Goal: Task Accomplishment & Management: Complete application form

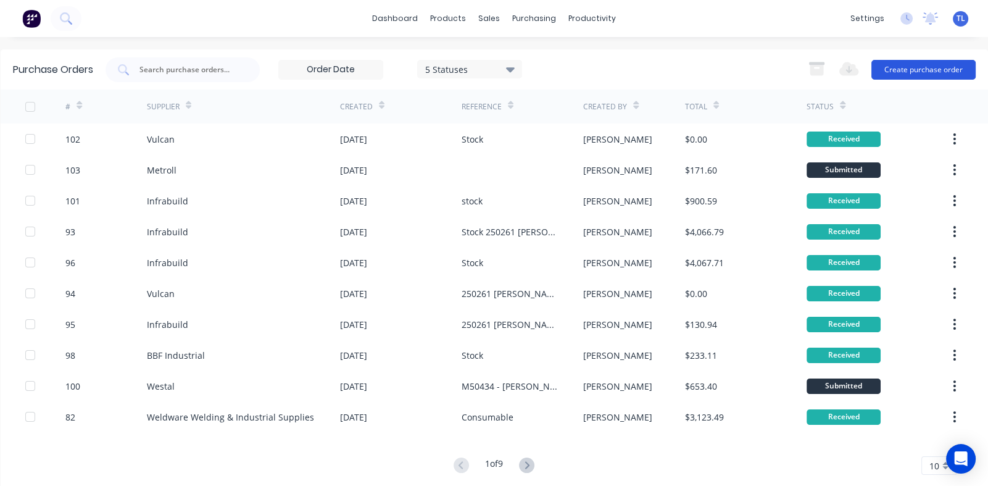
click at [897, 73] on button "Create purchase order" at bounding box center [923, 70] width 104 height 20
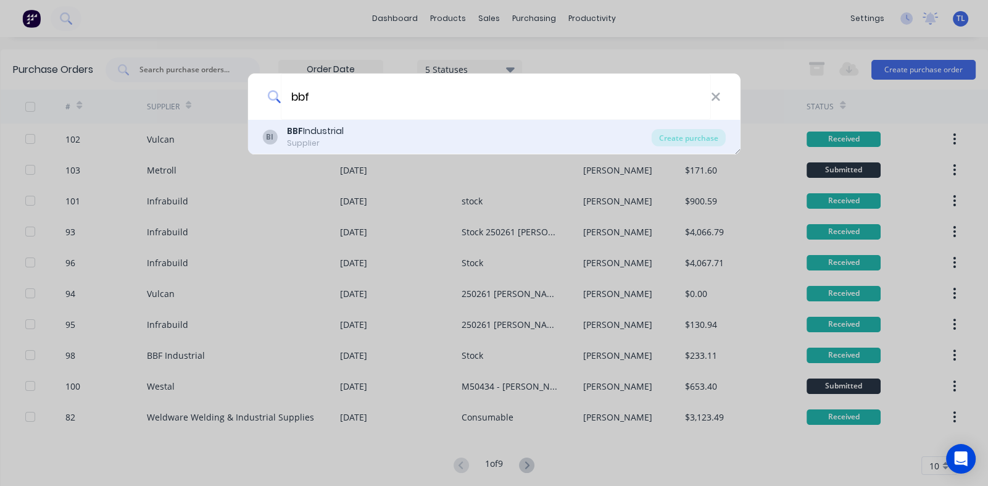
type input "bbf"
click at [294, 131] on b "BBF" at bounding box center [295, 131] width 16 height 12
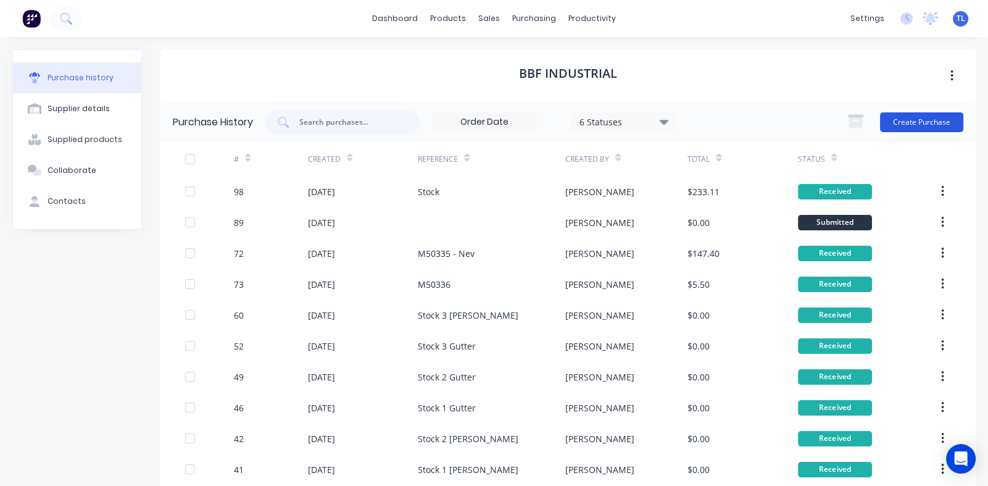
click at [912, 123] on button "Create Purchase" at bounding box center [921, 122] width 83 height 20
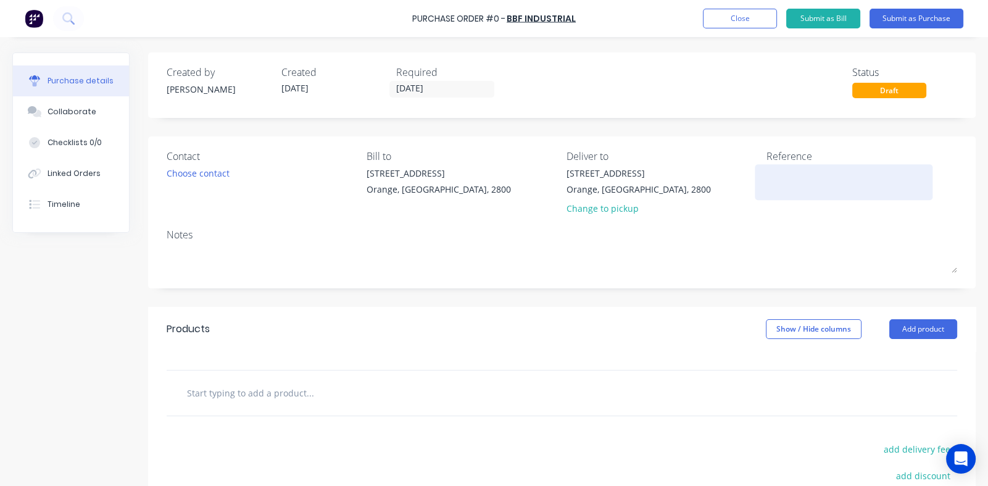
click at [779, 177] on textarea at bounding box center [843, 181] width 154 height 28
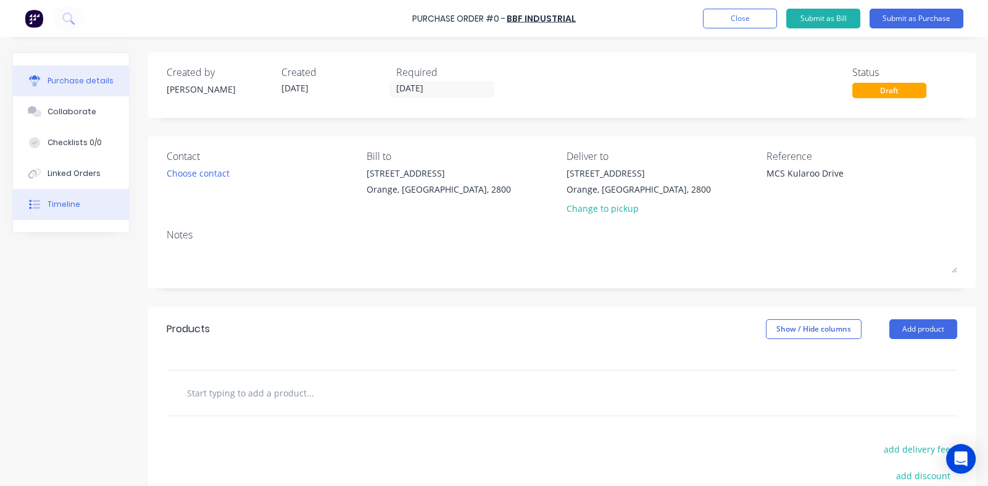
type textarea "MCS Kularoo Drive"
type textarea "x"
type textarea "MCS Kularoo Drive"
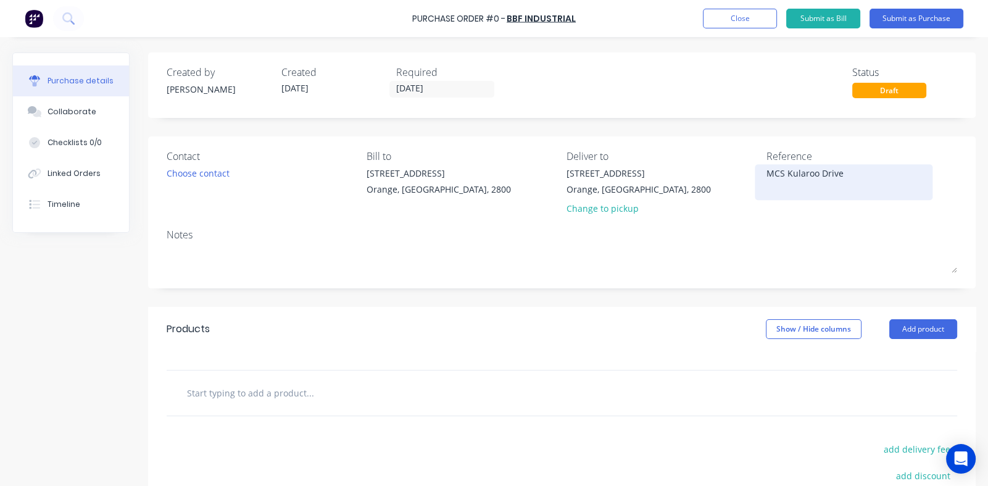
type textarea "x"
click at [766, 173] on textarea "MCS Kularoo Drive" at bounding box center [843, 181] width 154 height 28
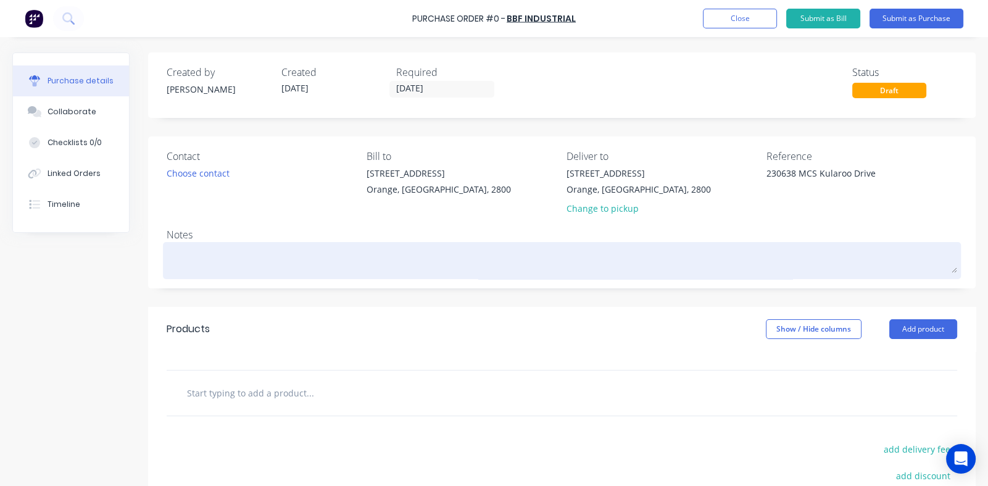
type textarea "230638 MCS Kularoo Drive"
type textarea "x"
type textarea "230638 MCS Kularoo Drive"
click at [209, 253] on textarea at bounding box center [562, 259] width 791 height 28
type textarea "x"
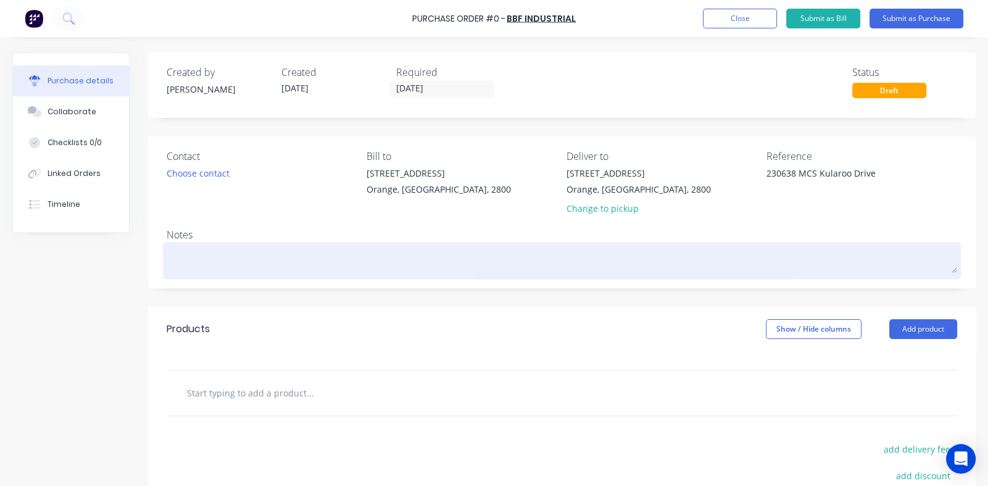
type textarea "T"
type textarea "x"
type textarea "Ti"
type textarea "x"
type textarea "[PERSON_NAME]"
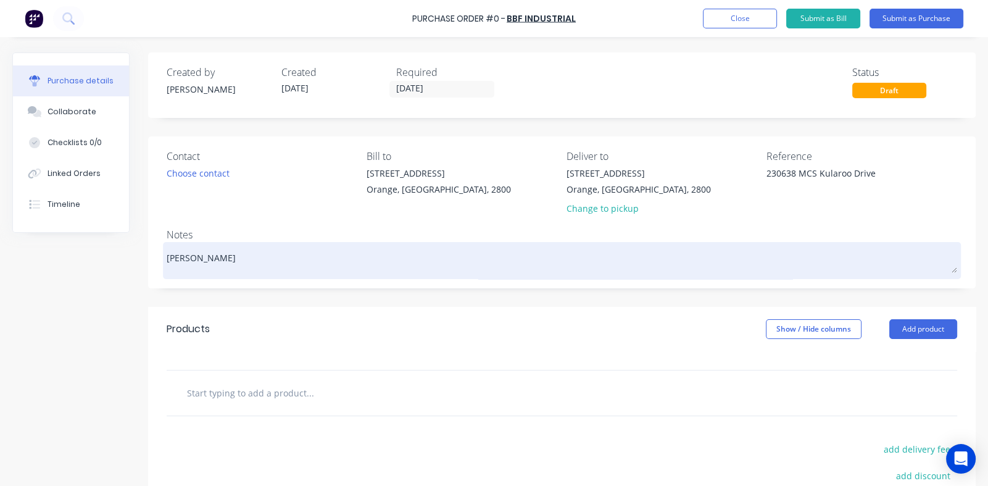
type textarea "x"
type textarea "[PERSON_NAME]"
type textarea "x"
type textarea "[PERSON_NAME]"
type textarea "x"
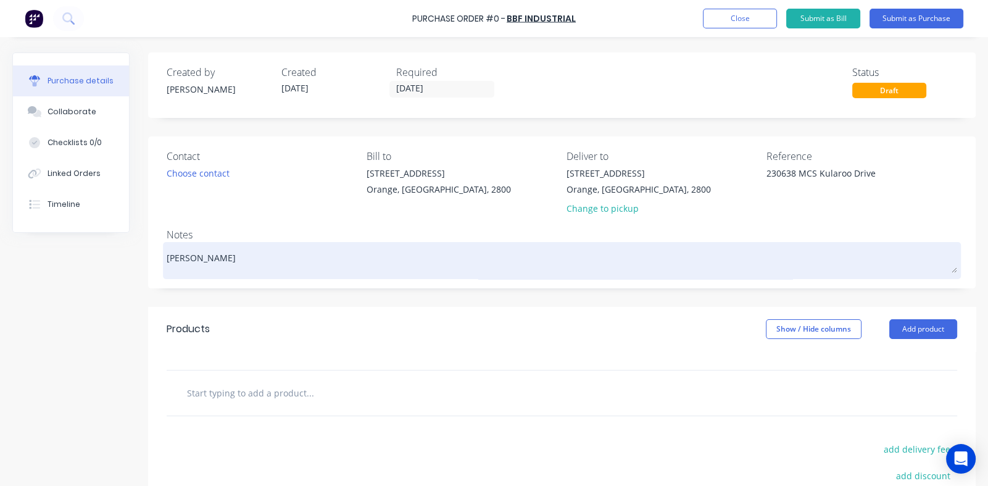
type textarea "[PERSON_NAME] to"
type textarea "x"
type textarea "[PERSON_NAME] to"
type textarea "x"
type textarea "[PERSON_NAME] to c"
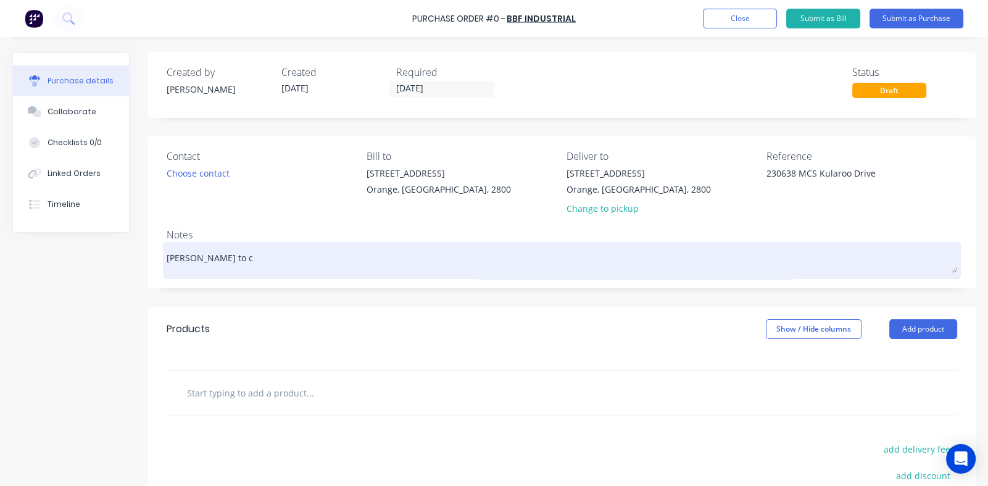
type textarea "x"
type textarea "[PERSON_NAME] to co"
type textarea "x"
type textarea "[PERSON_NAME] to col"
type textarea "x"
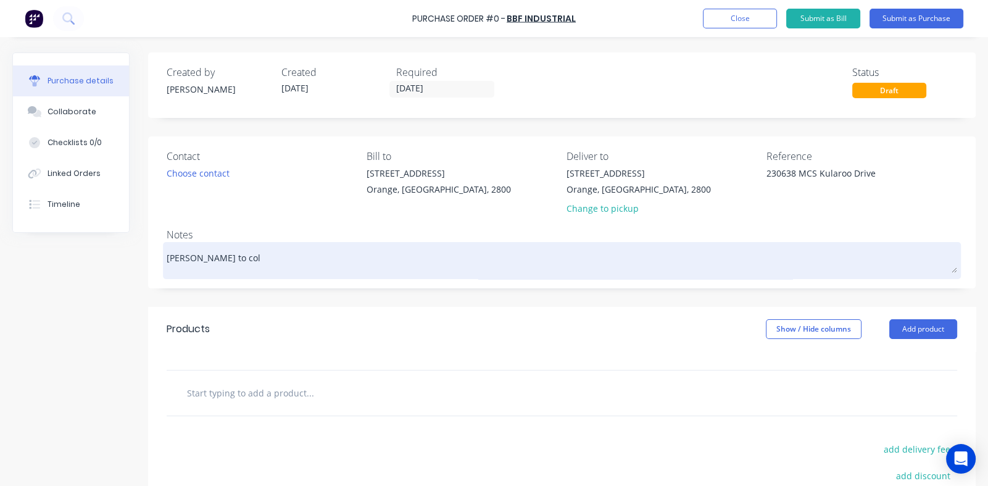
type textarea "[PERSON_NAME] to coll"
type textarea "x"
type textarea "[PERSON_NAME] to colle"
type textarea "x"
type textarea "[PERSON_NAME] to collec"
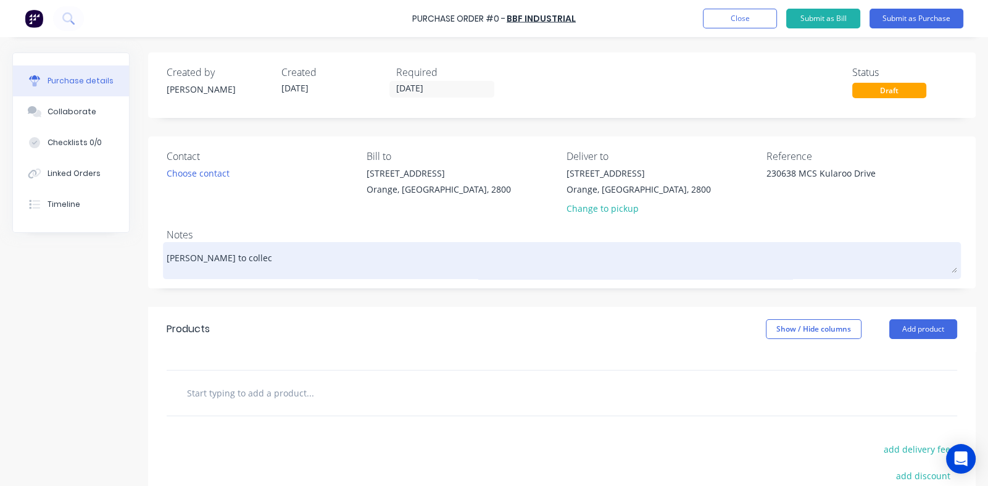
type textarea "x"
type textarea "[PERSON_NAME] to collect"
type textarea "x"
type textarea "[PERSON_NAME] to collect"
type textarea "x"
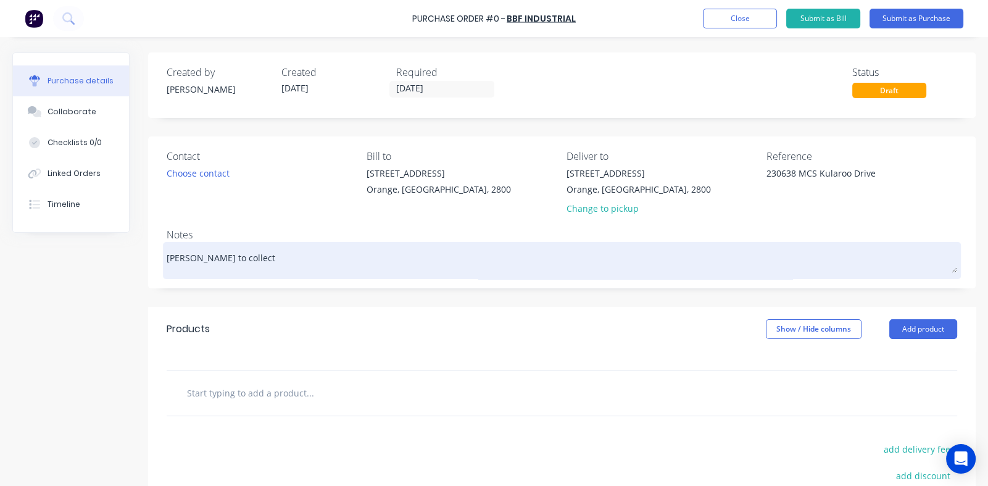
type textarea "[PERSON_NAME] to collect t"
type textarea "x"
type textarea "[PERSON_NAME] to collect th"
type textarea "x"
type textarea "[PERSON_NAME] to collect thi"
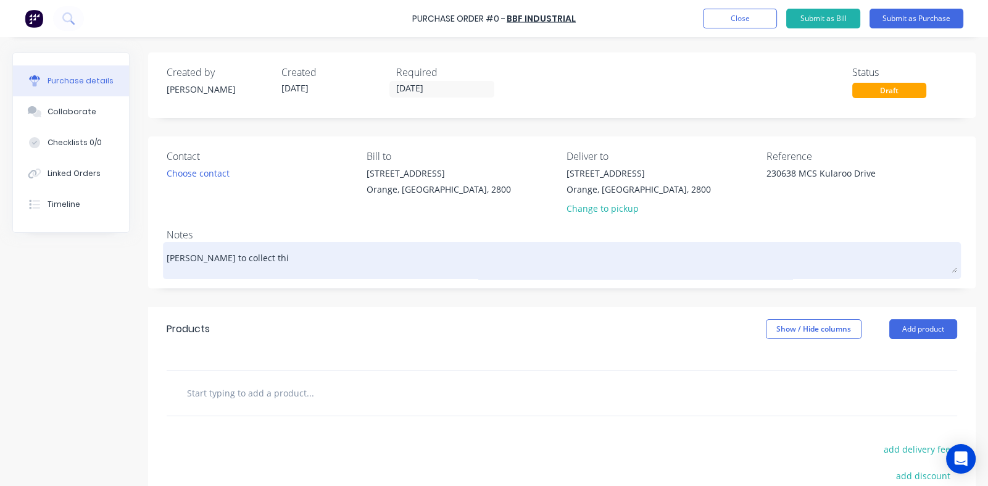
type textarea "x"
type textarea "[PERSON_NAME] to collect this"
type textarea "x"
type textarea "[PERSON_NAME] to collect this"
type textarea "x"
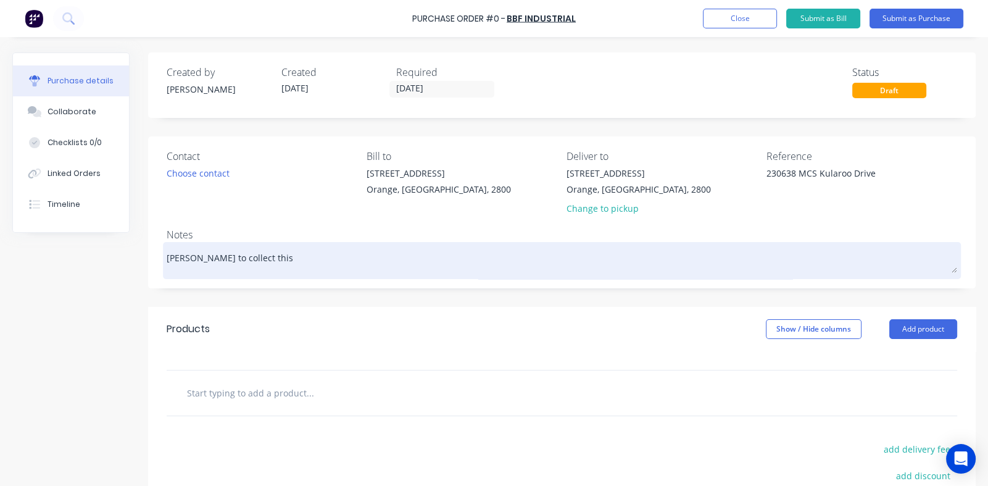
type textarea "[PERSON_NAME] to collect this m"
type textarea "x"
type textarea "[PERSON_NAME] to collect this mo"
type textarea "x"
type textarea "[PERSON_NAME] to collect this mor"
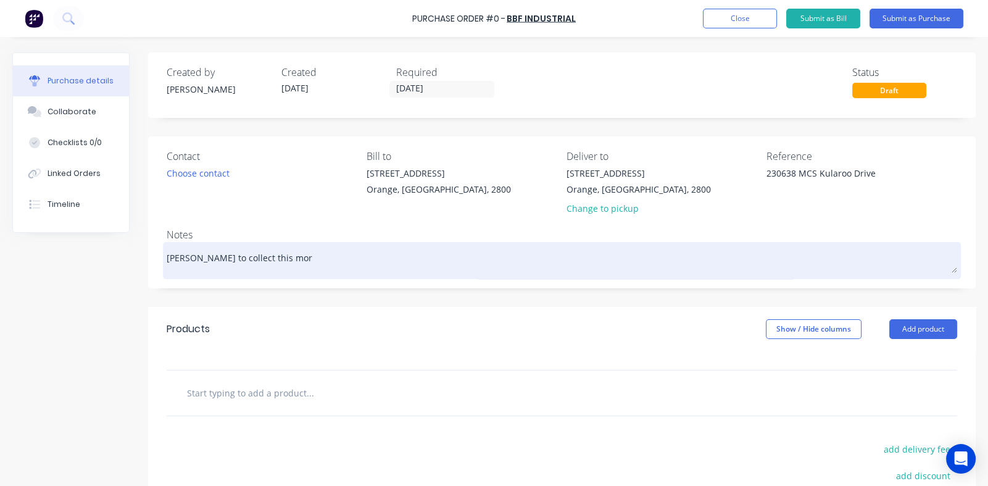
type textarea "x"
type textarea "[PERSON_NAME] to collect this morn"
type textarea "x"
type textarea "[PERSON_NAME] to collect this morni"
type textarea "x"
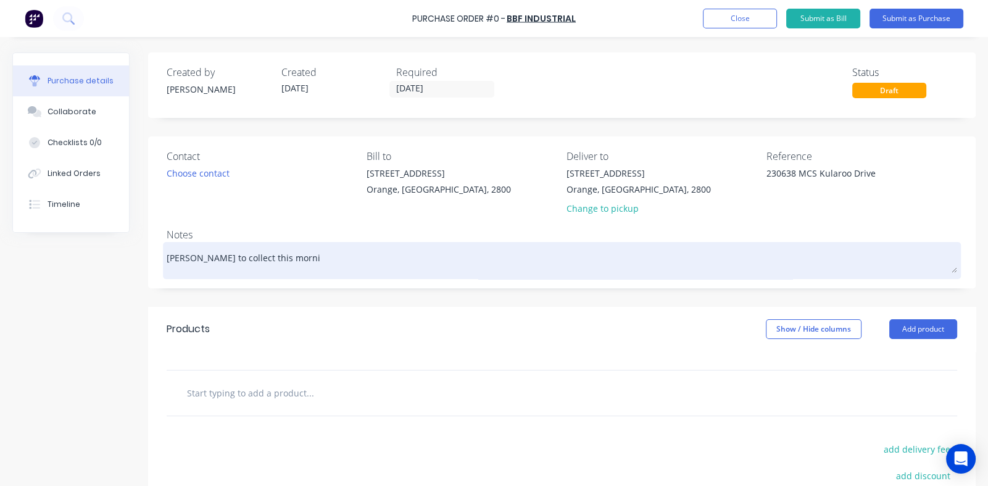
type textarea "[PERSON_NAME] to collect this mornin"
type textarea "x"
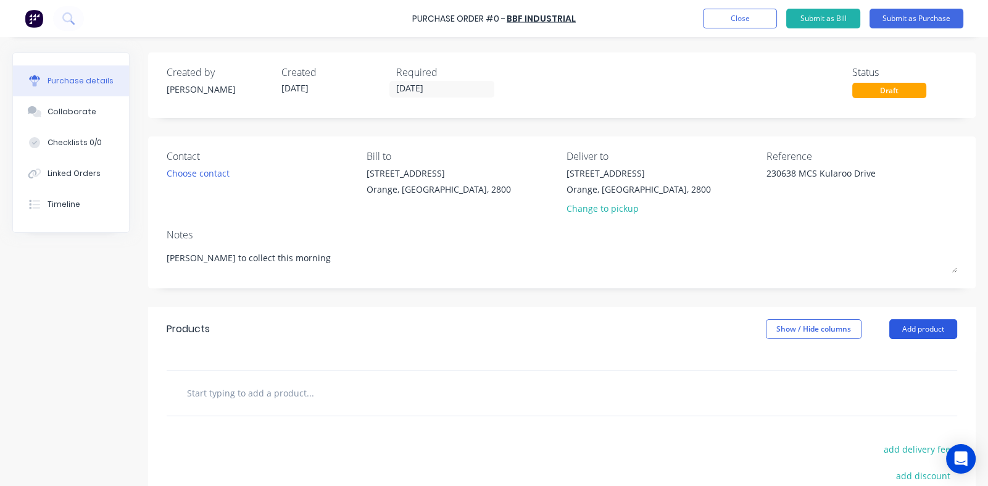
type textarea "[PERSON_NAME] to collect this morning"
type textarea "x"
type textarea "[PERSON_NAME] to collect this morning"
click at [909, 322] on button "Add product" at bounding box center [923, 329] width 68 height 20
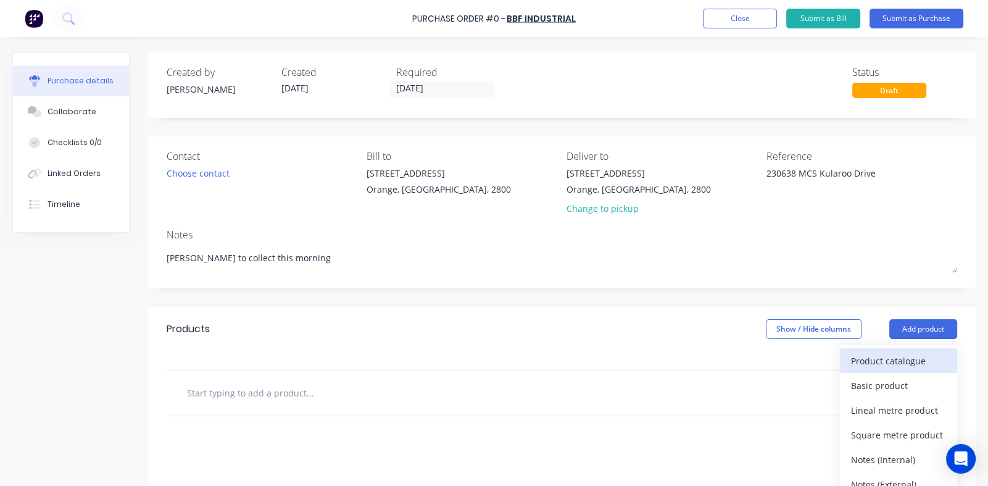
click at [880, 359] on div "Product catalogue" at bounding box center [898, 361] width 95 height 18
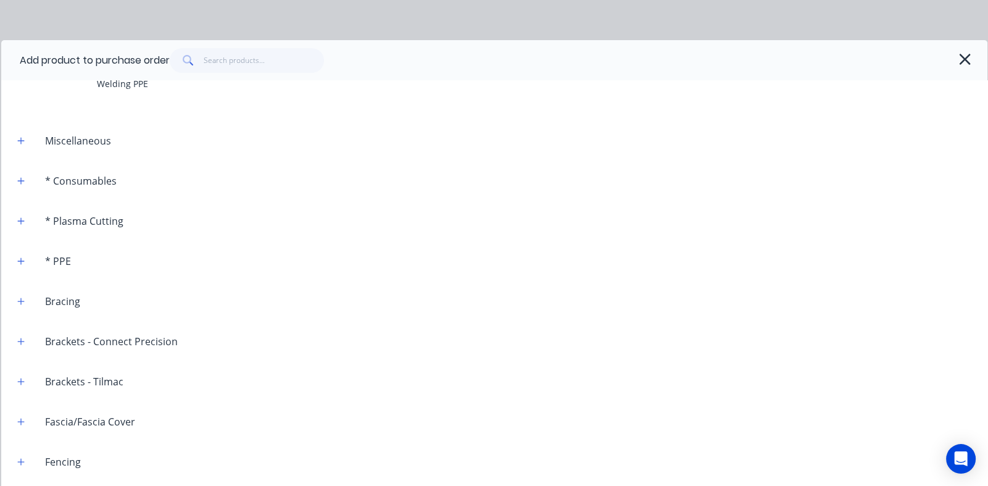
scroll to position [864, 0]
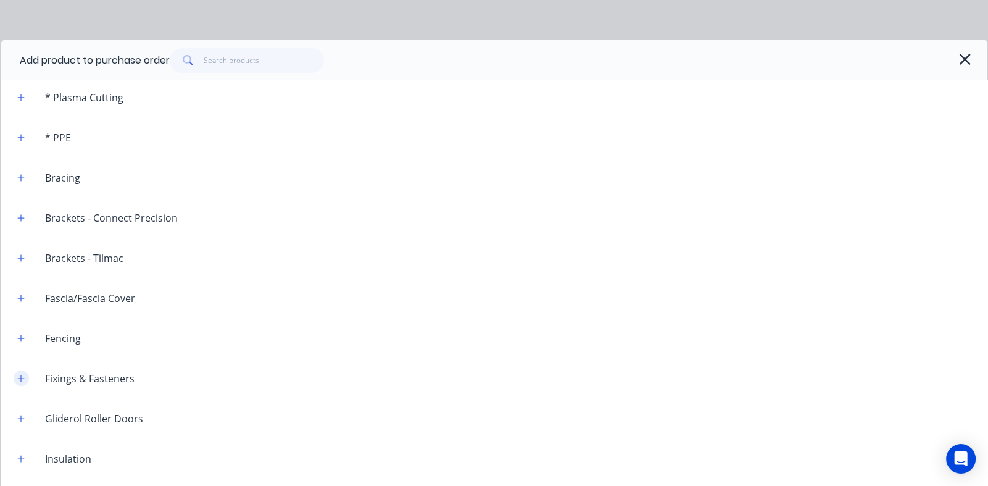
click at [22, 376] on icon "button" at bounding box center [20, 378] width 7 height 9
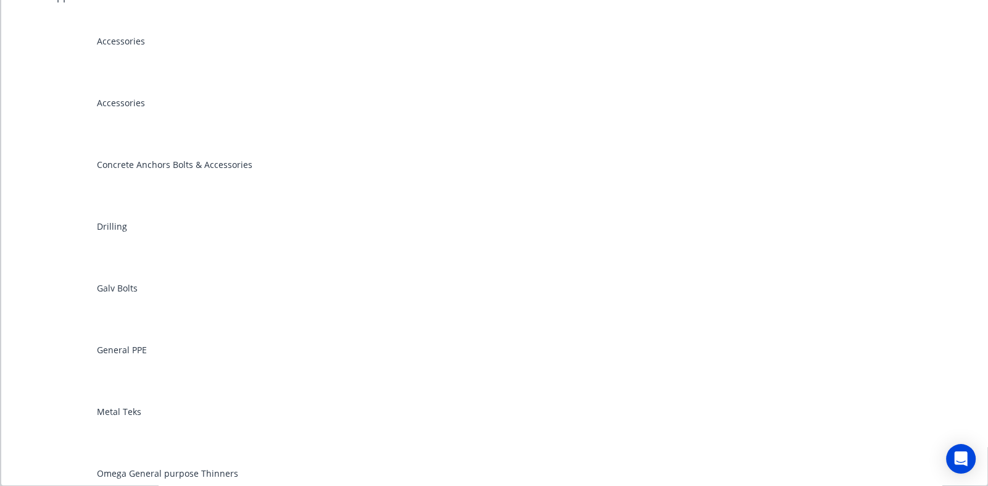
scroll to position [0, 0]
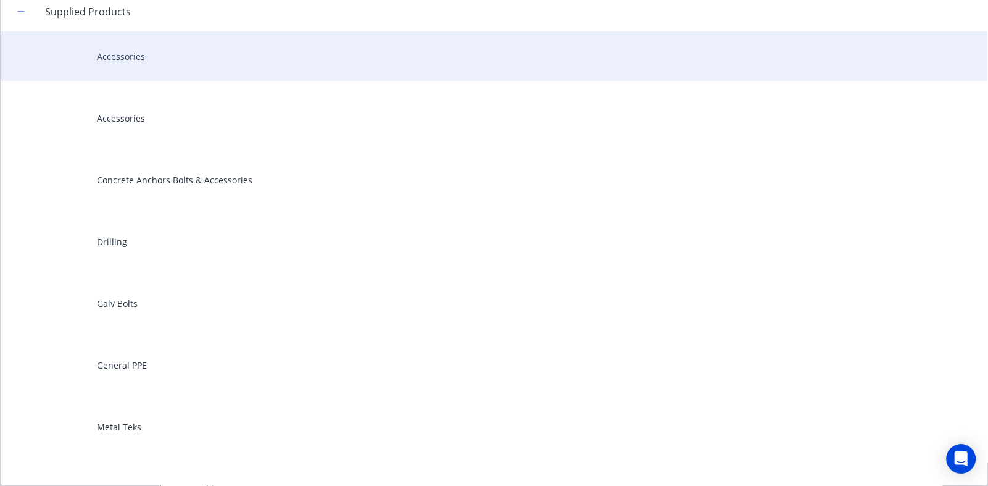
click at [113, 60] on div "Accessories" at bounding box center [494, 55] width 986 height 49
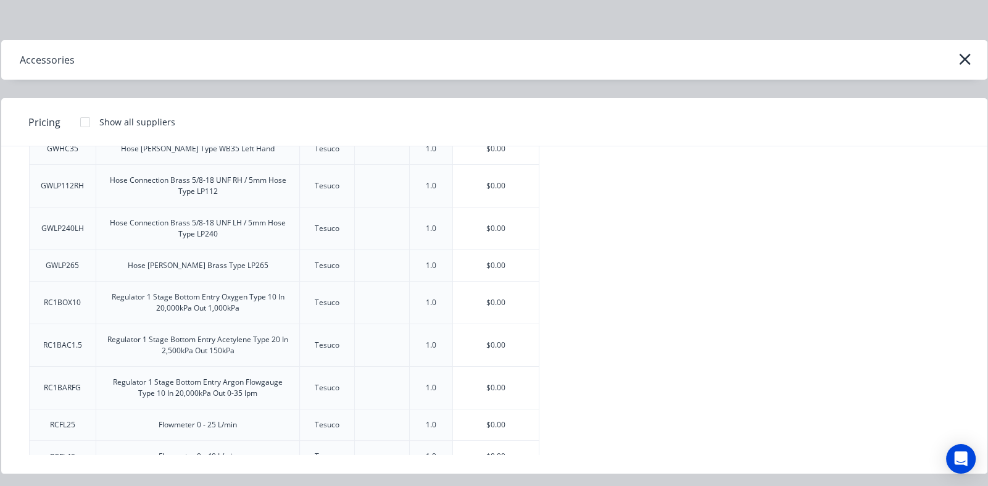
scroll to position [327, 0]
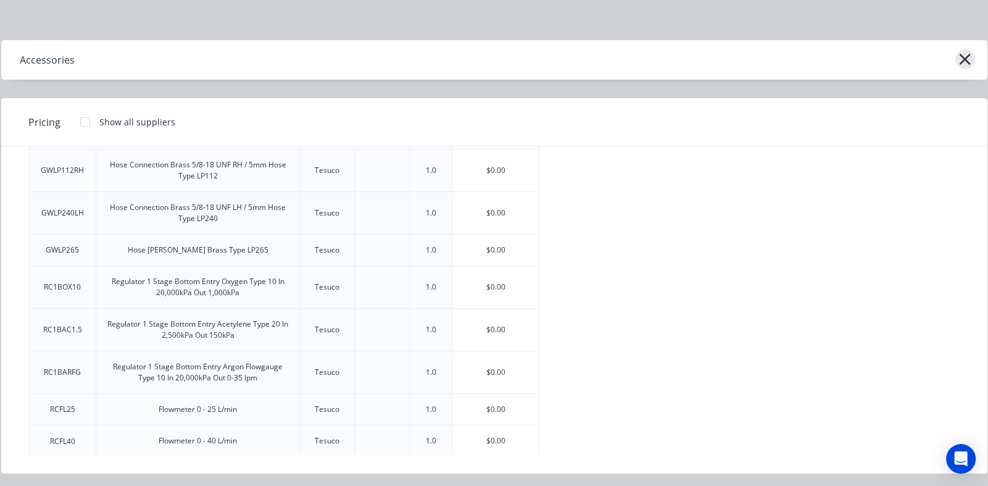
click at [966, 55] on icon "button" at bounding box center [964, 59] width 13 height 17
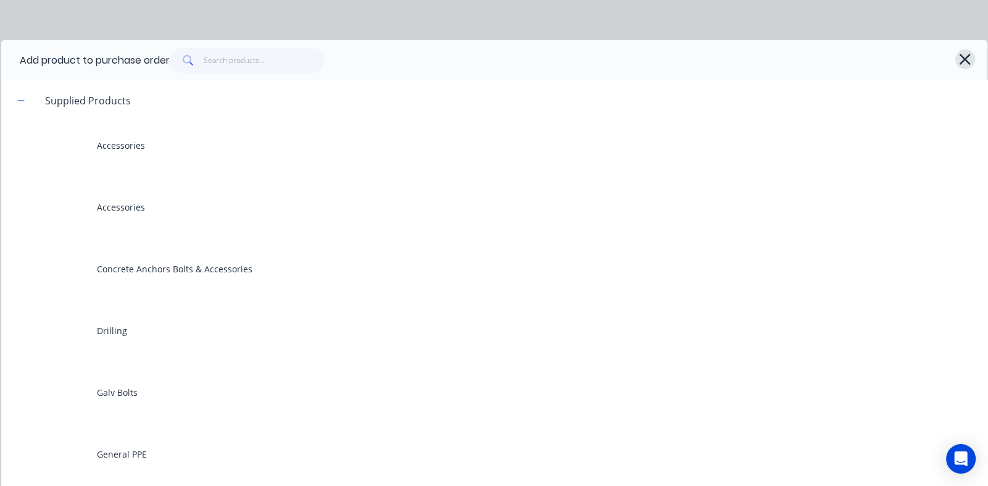
click at [958, 56] on icon "button" at bounding box center [964, 59] width 13 height 17
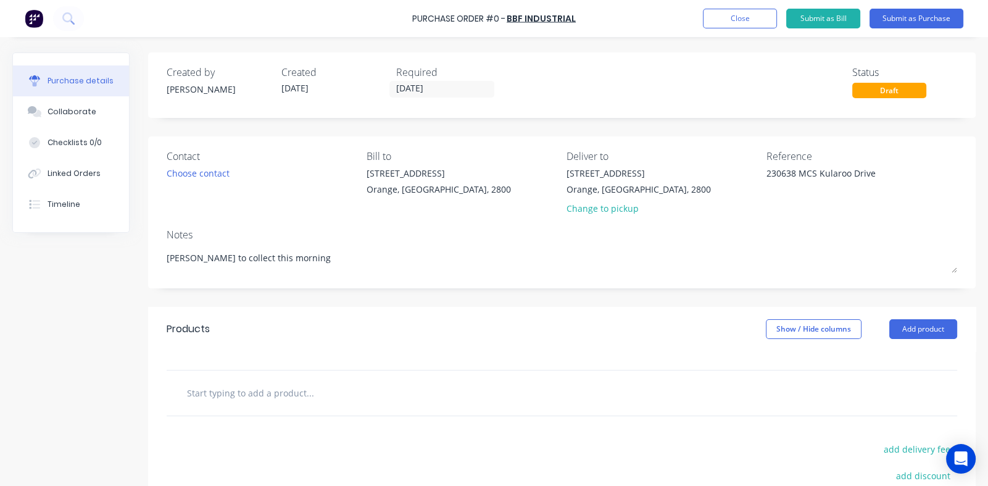
click at [255, 389] on input "text" at bounding box center [309, 392] width 247 height 25
type textarea "x"
type input "t"
type textarea "x"
type input "tu"
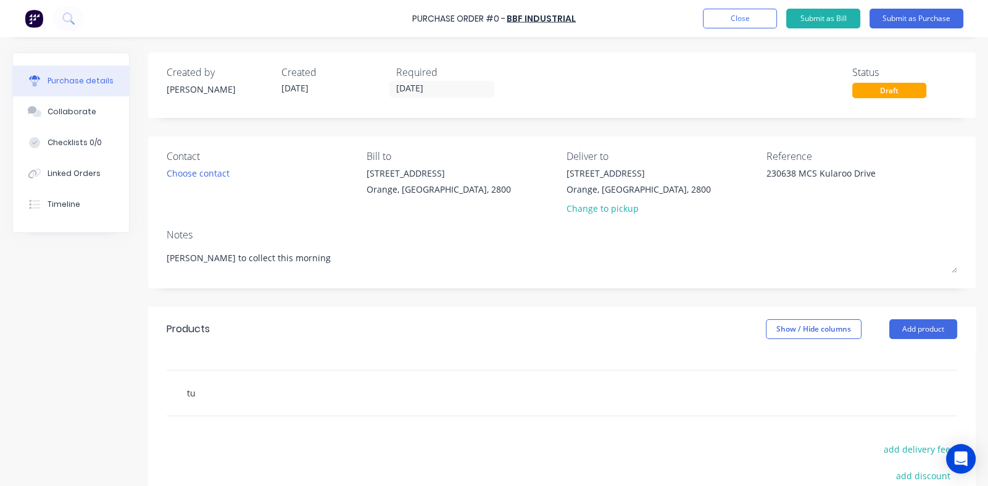
type textarea "x"
type input "tur"
type textarea "x"
type input "turn"
type textarea "x"
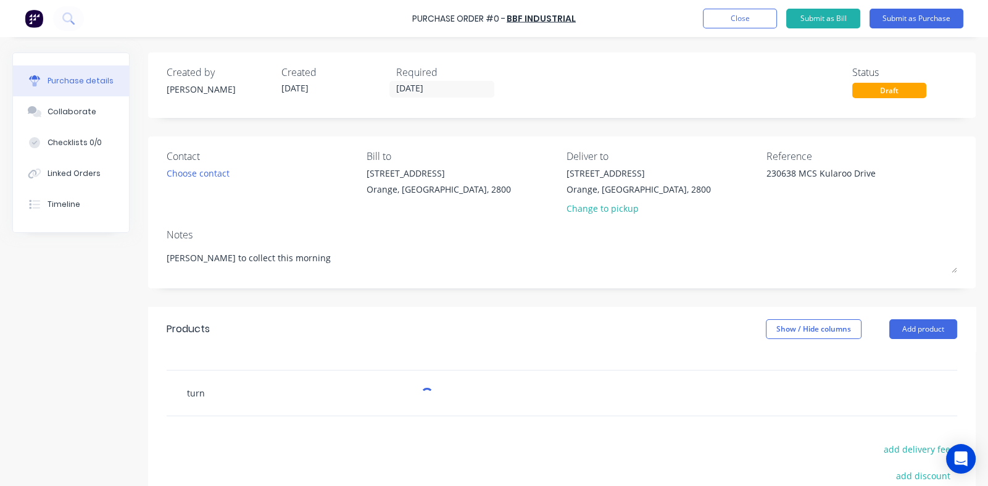
type input "turnb"
type textarea "x"
type input "turnbu"
type textarea "x"
type input "turnbuc"
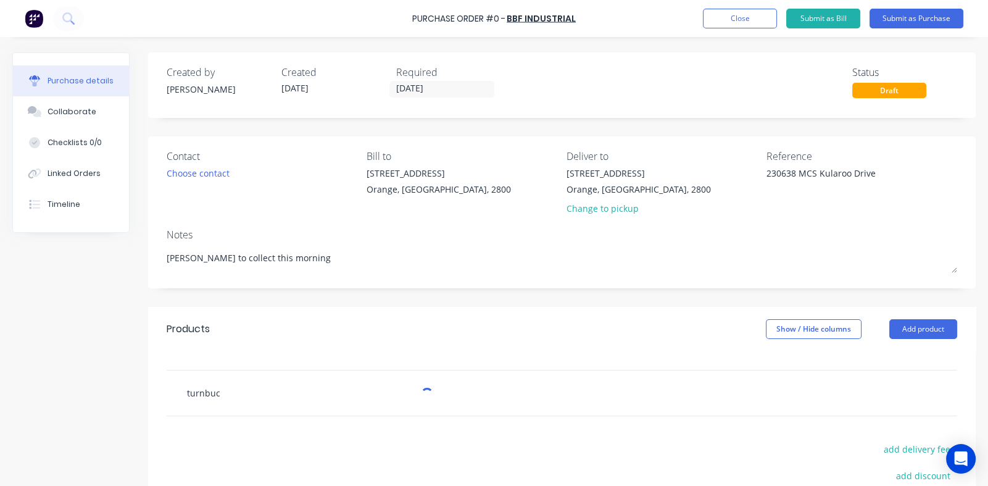
type textarea "x"
type input "turnbuck"
type textarea "x"
type input "turnbuckl"
type textarea "x"
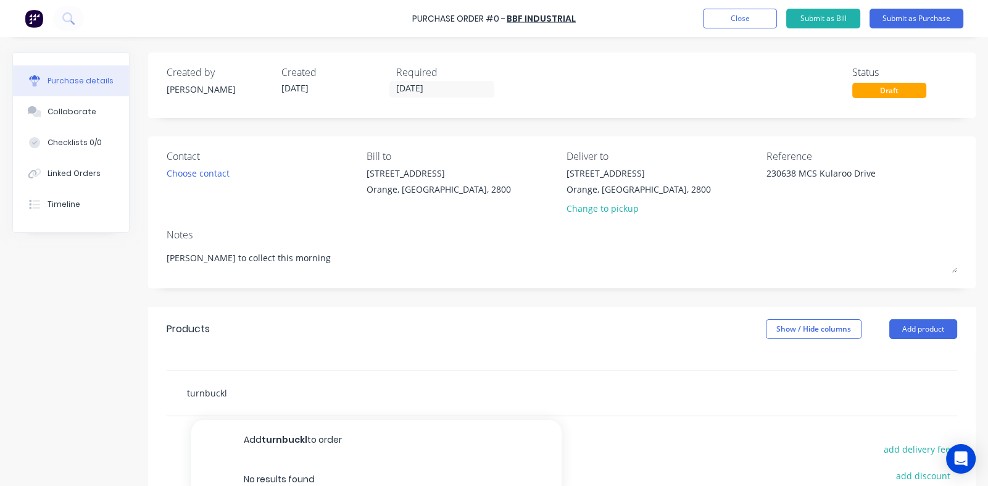
type input "turnbuckle"
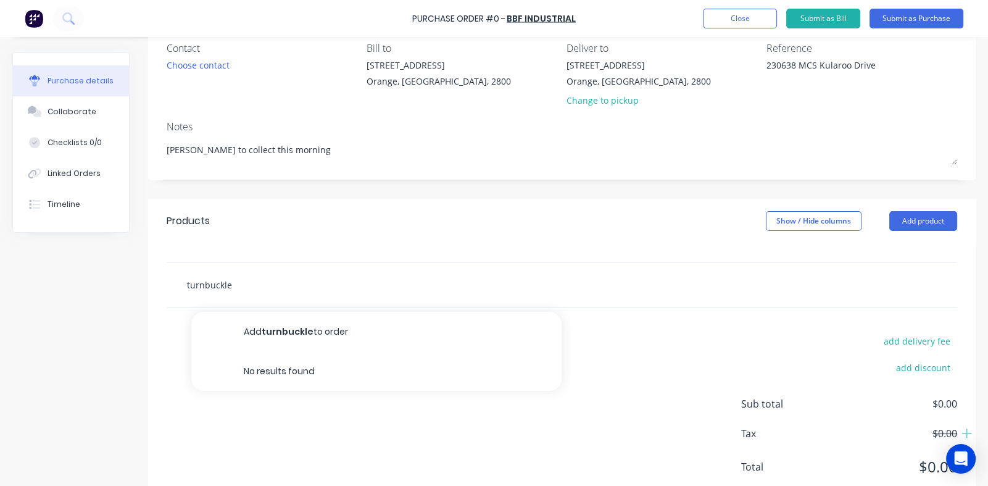
scroll to position [123, 0]
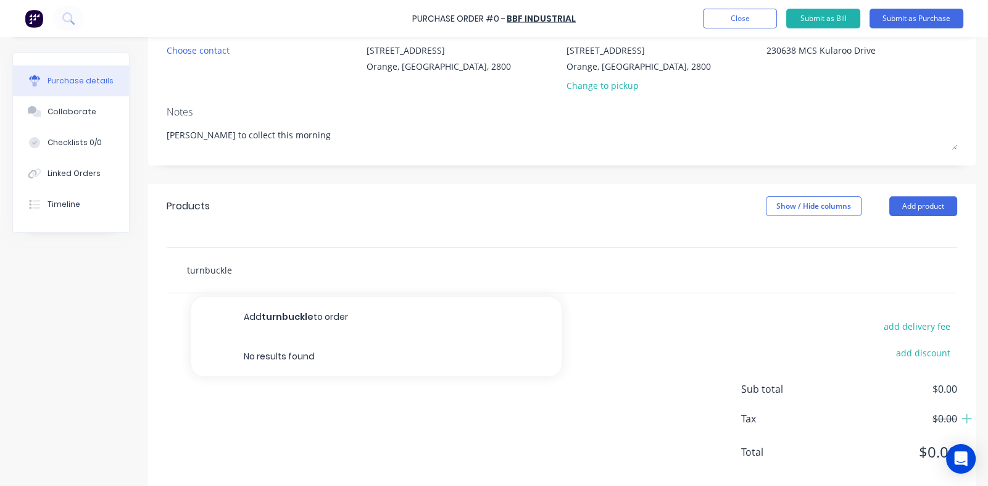
click at [240, 269] on input "turnbuckle" at bounding box center [309, 269] width 247 height 25
type textarea "x"
type input "turnbuckl"
type textarea "x"
type input "turnbuck"
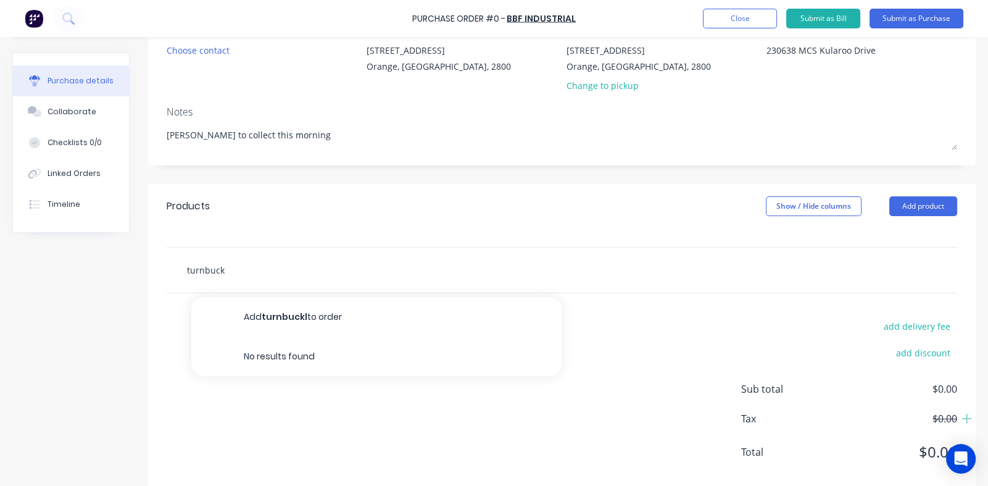
type textarea "x"
type input "turnbuc"
type textarea "x"
type input "turnbu"
type textarea "x"
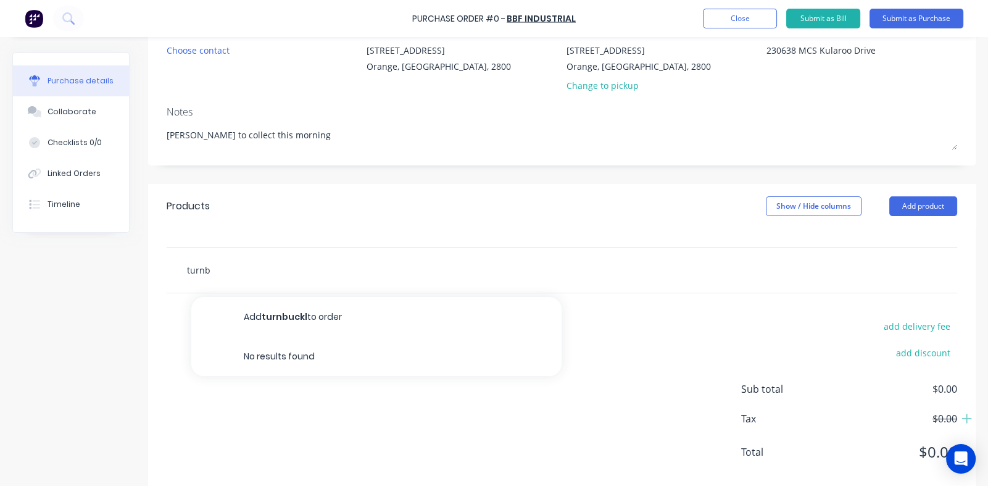
type input "turn"
type textarea "x"
type input "tur"
type textarea "x"
type input "tu"
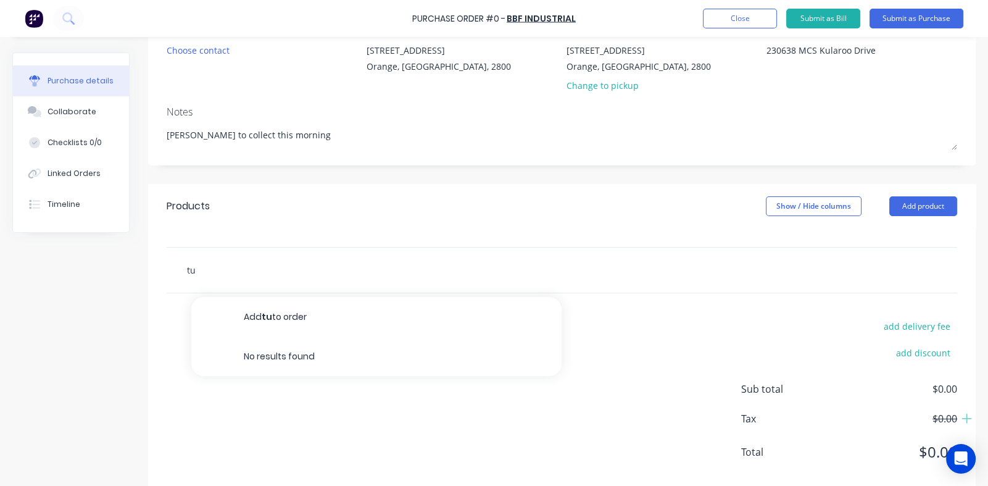
type textarea "x"
type input "t"
type textarea "x"
click at [900, 204] on button "Add product" at bounding box center [923, 206] width 68 height 20
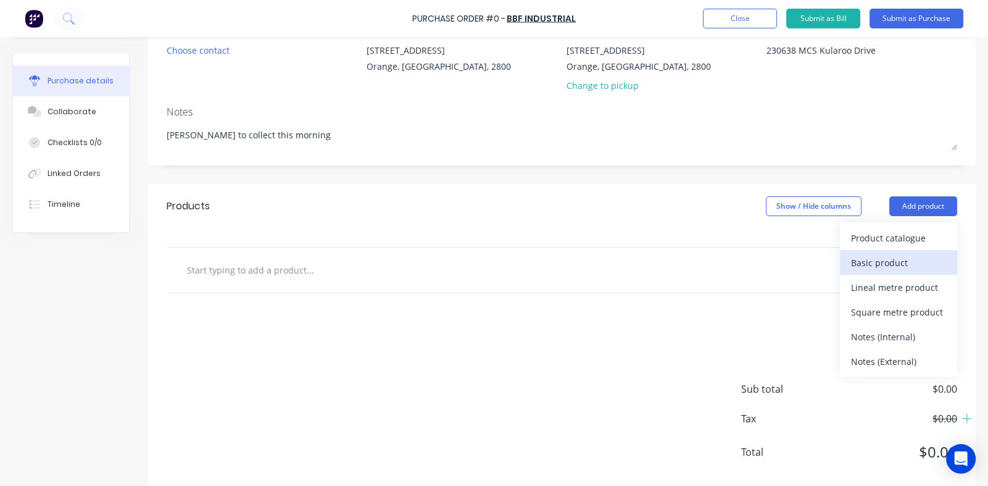
click at [863, 257] on div "Basic product" at bounding box center [898, 263] width 95 height 18
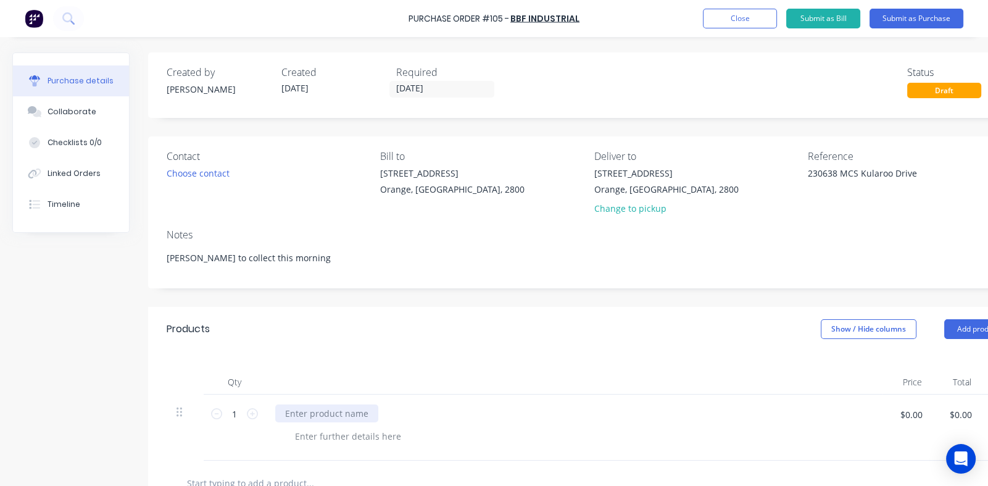
type textarea "x"
click at [305, 418] on div at bounding box center [326, 413] width 103 height 18
click at [428, 405] on div "turnbuckle" at bounding box center [573, 413] width 597 height 18
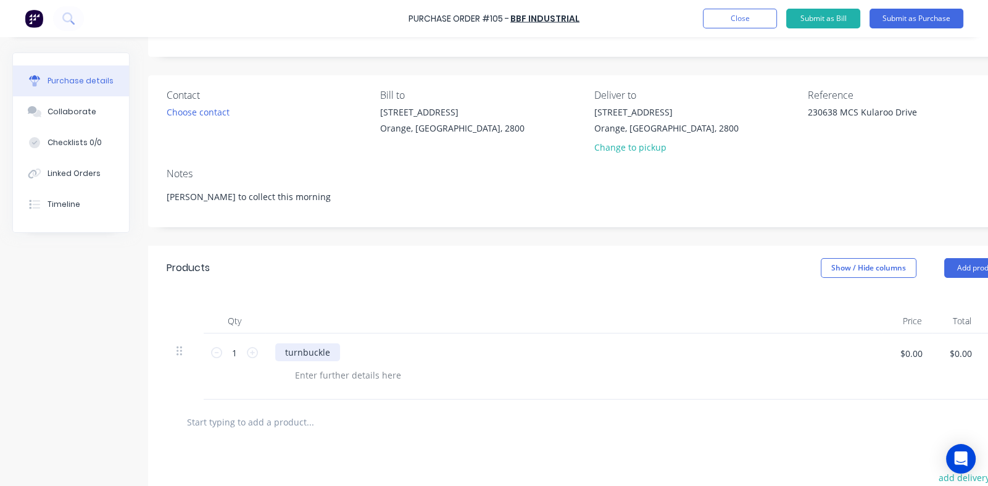
click at [337, 347] on div "turnbuckle" at bounding box center [307, 352] width 65 height 18
click at [216, 355] on icon at bounding box center [216, 352] width 11 height 11
type textarea "x"
type input "0"
click at [963, 268] on button "Add product" at bounding box center [978, 268] width 68 height 20
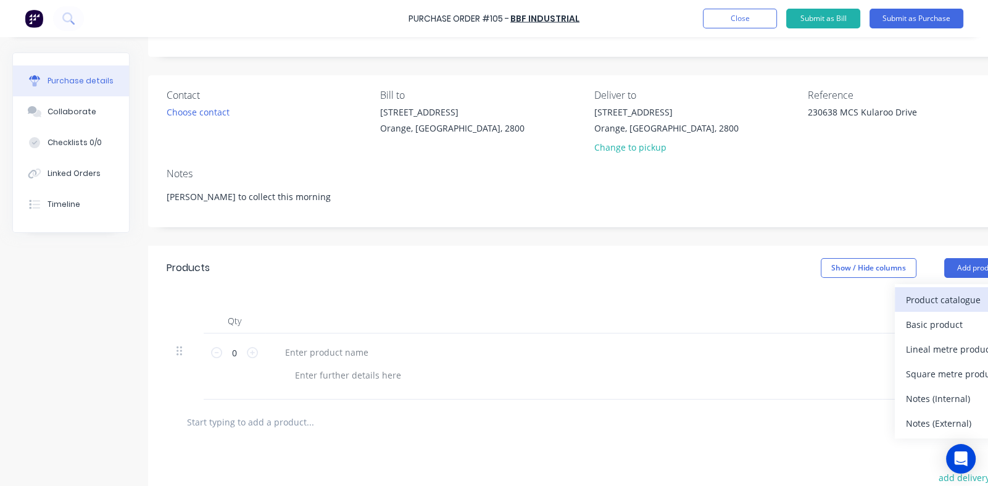
click at [916, 307] on div "Product catalogue" at bounding box center [953, 300] width 95 height 18
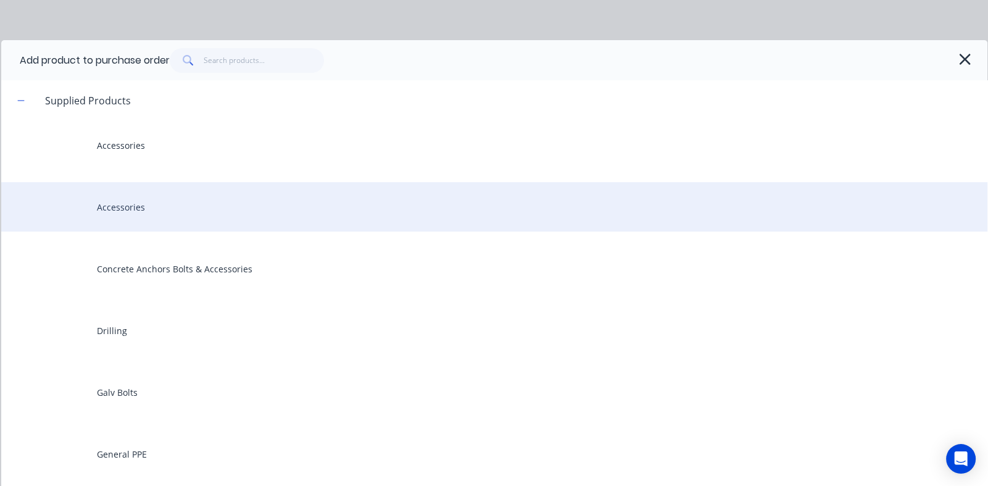
click at [146, 209] on div "Accessories" at bounding box center [494, 206] width 986 height 49
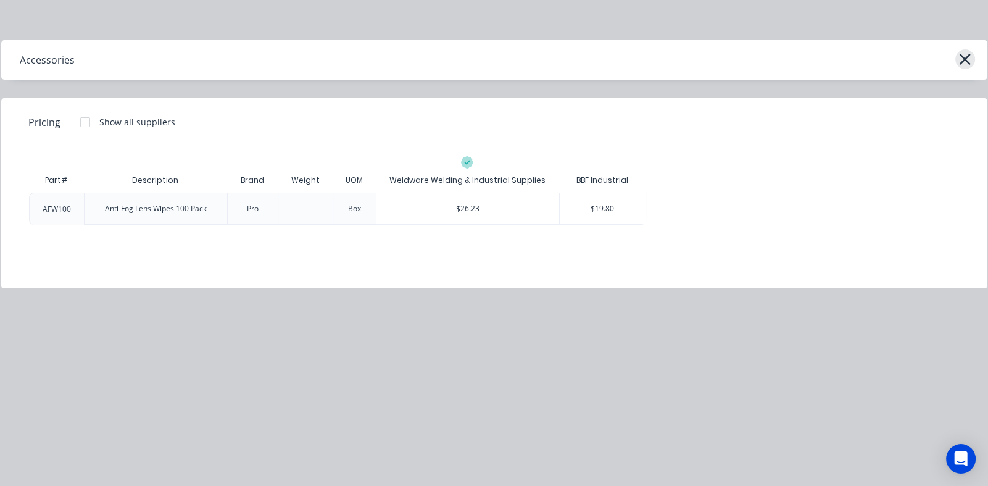
click at [960, 57] on icon "button" at bounding box center [964, 59] width 13 height 17
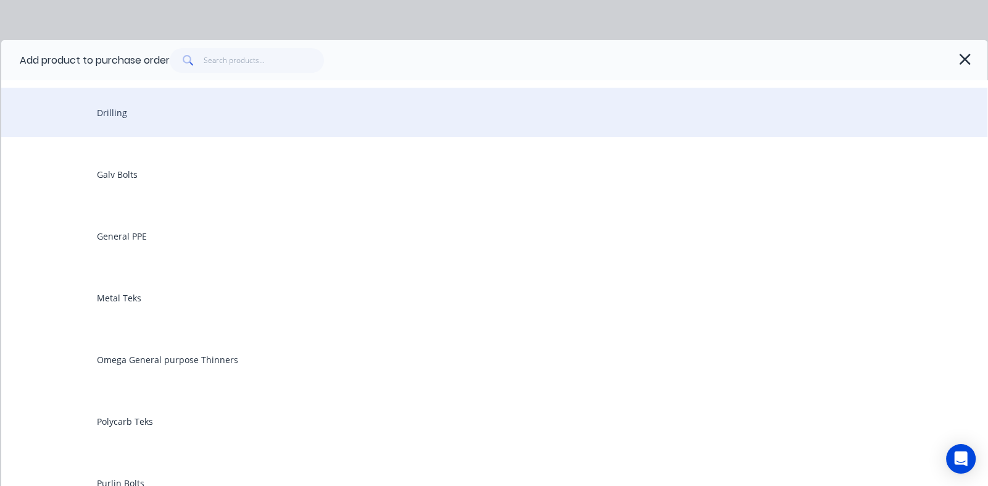
scroll to position [246, 0]
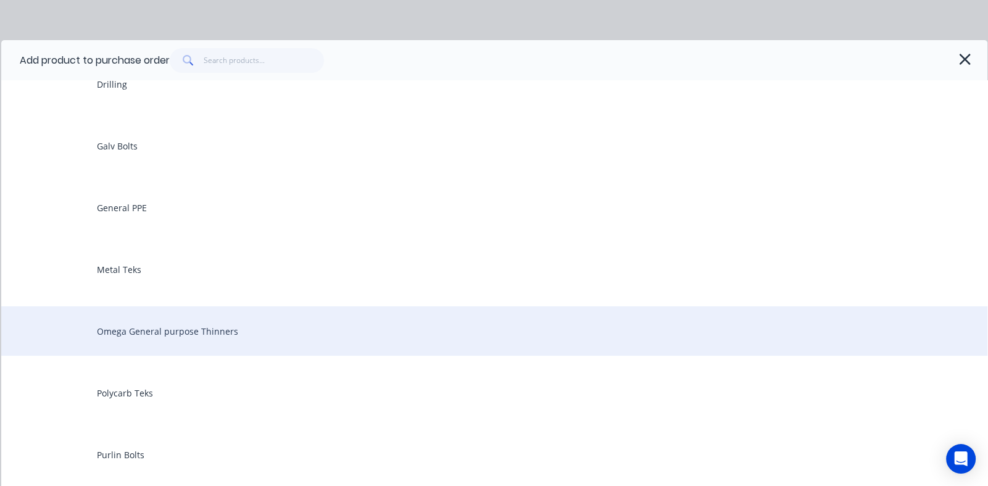
click at [148, 330] on div "Omega General purpose Thinners" at bounding box center [494, 330] width 986 height 49
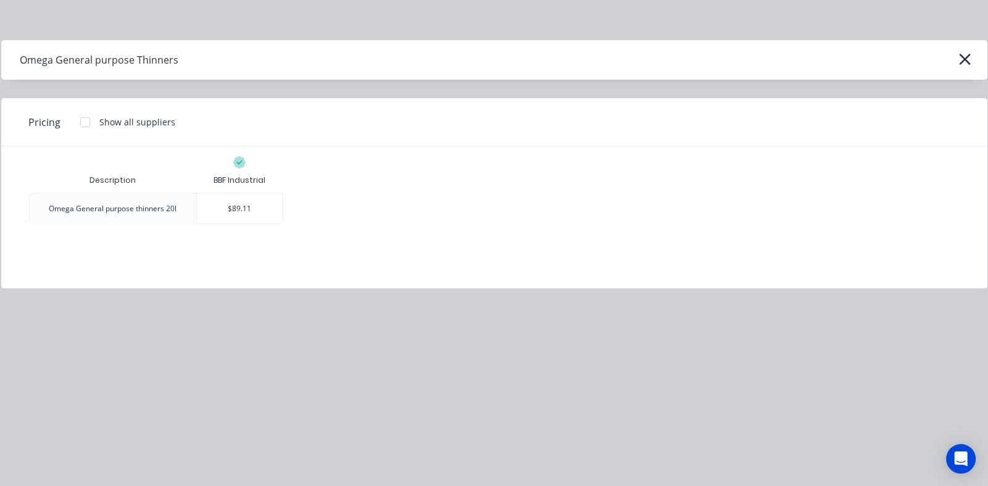
drag, startPoint x: 244, startPoint y: 210, endPoint x: 247, endPoint y: 235, distance: 24.9
click at [244, 210] on div "$89.11" at bounding box center [240, 208] width 86 height 30
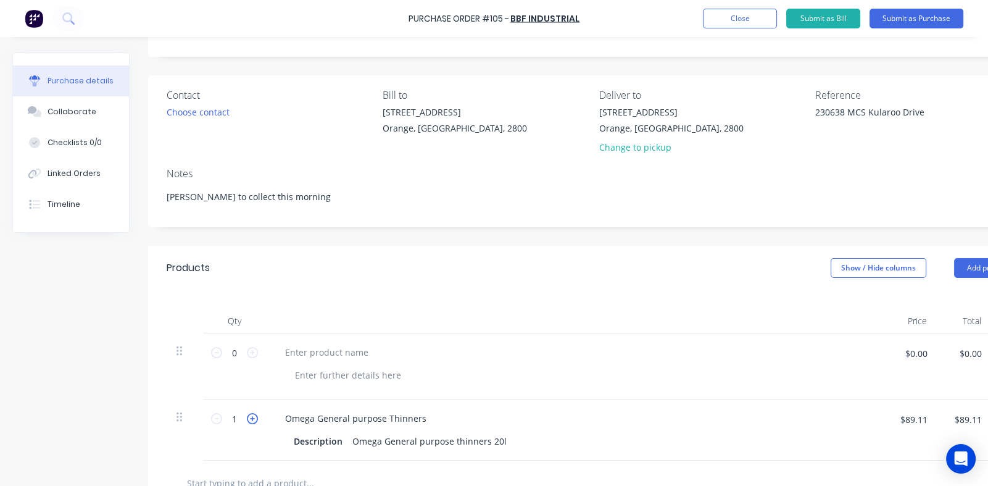
click at [250, 416] on icon at bounding box center [252, 418] width 11 height 11
type textarea "x"
type input "2"
type input "$178.22"
click at [252, 351] on icon at bounding box center [252, 352] width 11 height 11
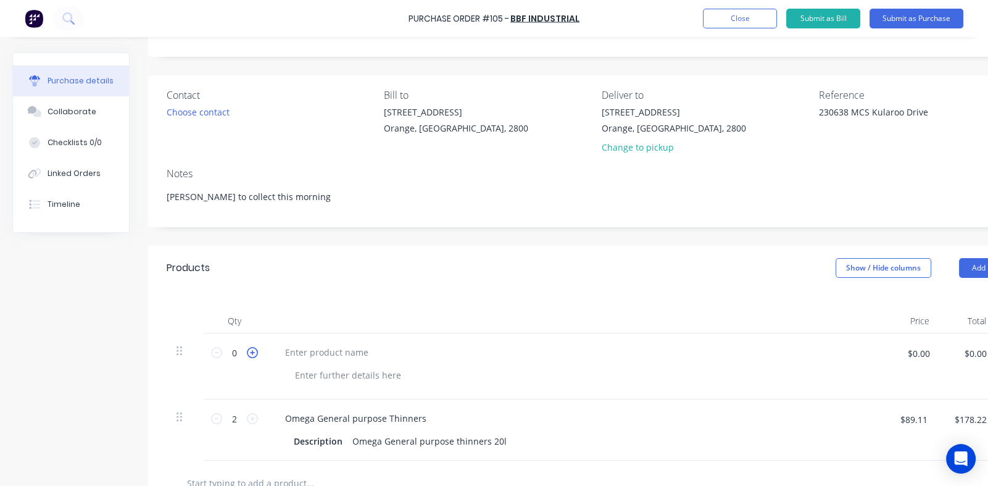
type textarea "x"
type input "1"
click at [253, 350] on icon at bounding box center [252, 352] width 11 height 11
type textarea "x"
type input "2"
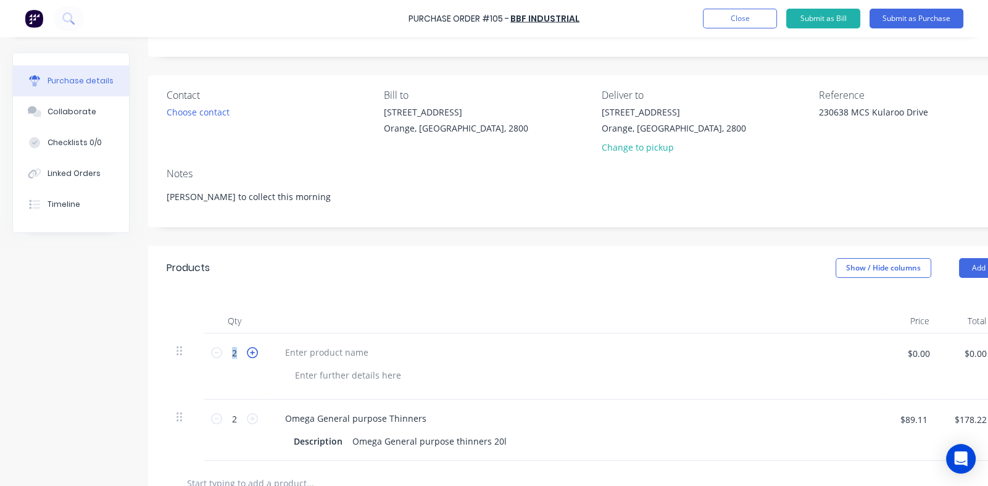
click at [253, 350] on icon at bounding box center [252, 352] width 11 height 11
type textarea "x"
type input "3"
click at [253, 350] on icon at bounding box center [252, 352] width 11 height 11
type textarea "x"
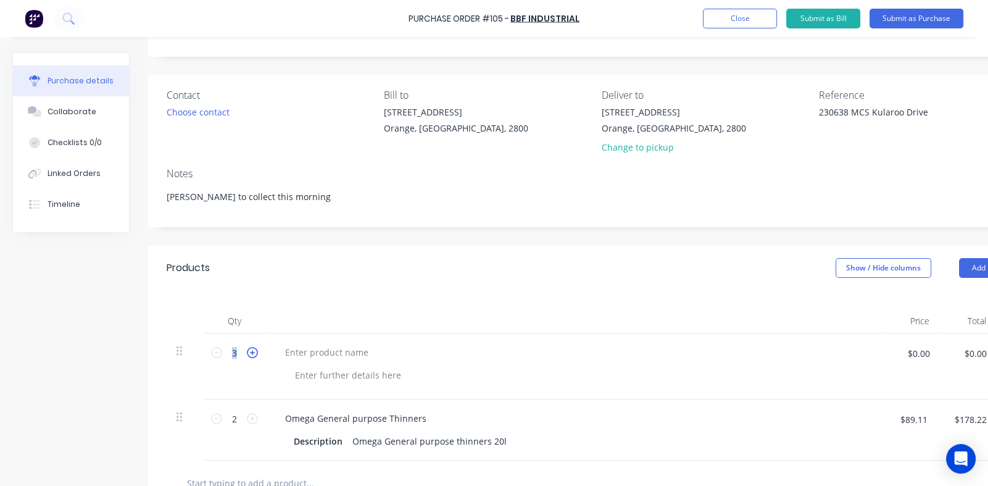
type input "4"
click at [253, 350] on icon at bounding box center [252, 352] width 11 height 11
type textarea "x"
type input "5"
click at [253, 350] on icon at bounding box center [252, 352] width 11 height 11
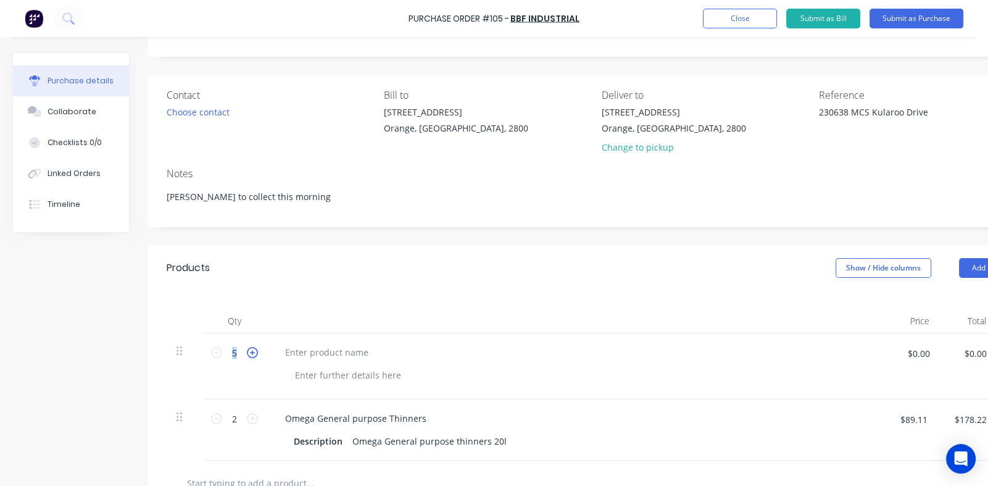
type textarea "x"
type input "6"
click at [317, 347] on div at bounding box center [326, 352] width 103 height 18
type textarea "x"
click at [323, 377] on div at bounding box center [348, 375] width 126 height 18
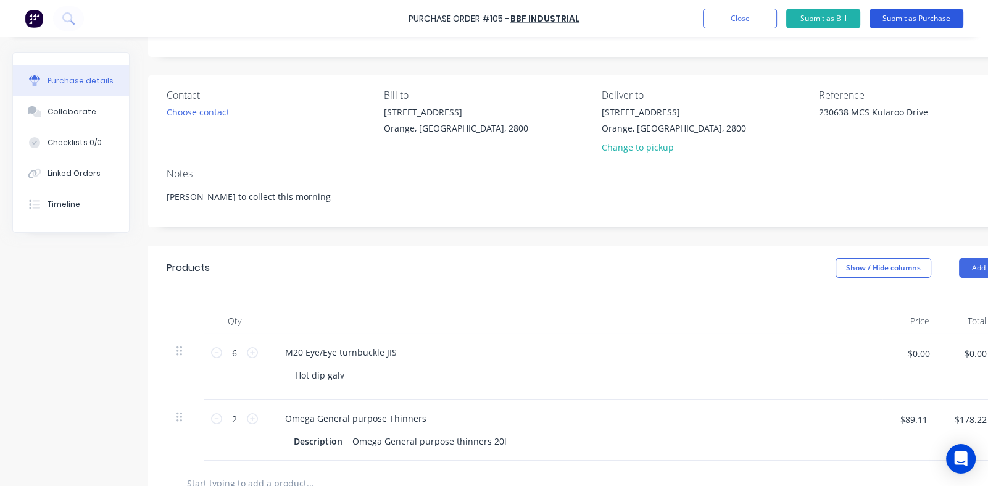
click at [915, 18] on button "Submit as Purchase" at bounding box center [917, 19] width 94 height 20
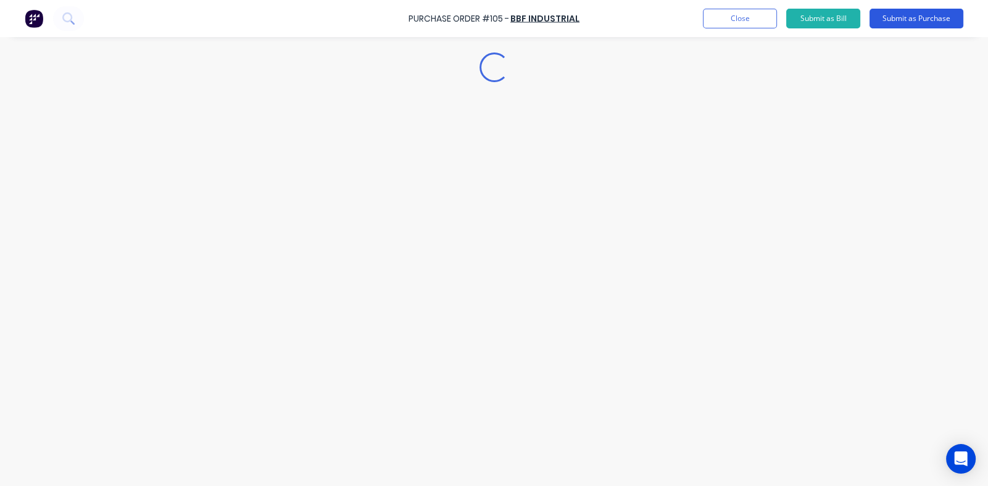
scroll to position [0, 0]
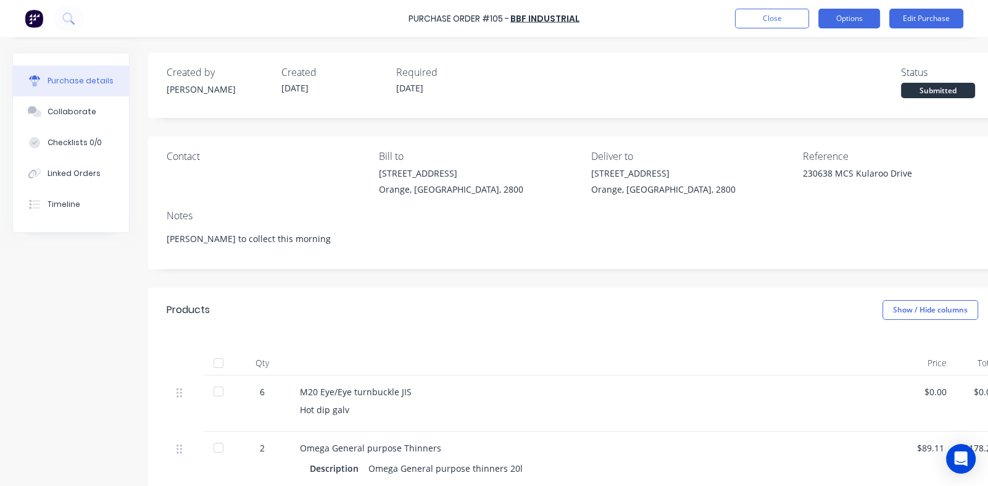
click at [844, 13] on button "Options" at bounding box center [849, 19] width 62 height 20
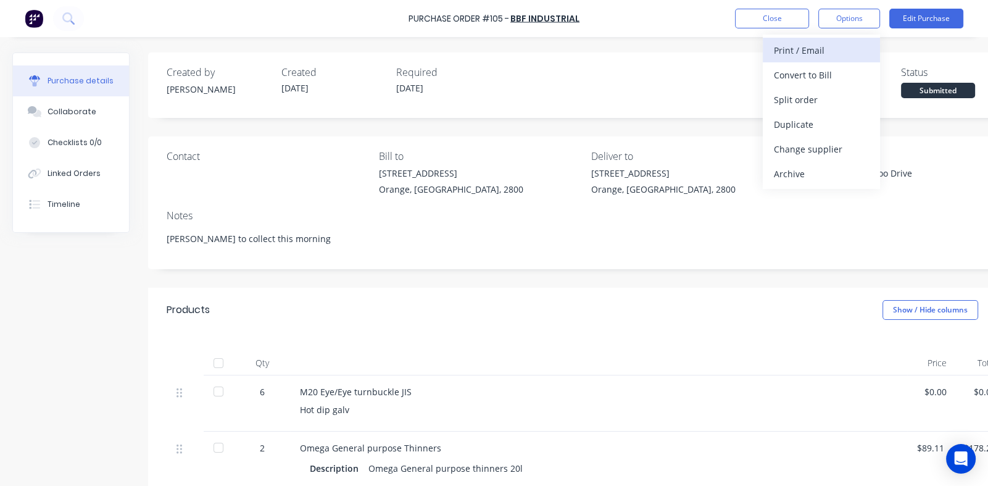
click at [787, 51] on div "Print / Email" at bounding box center [821, 50] width 95 height 18
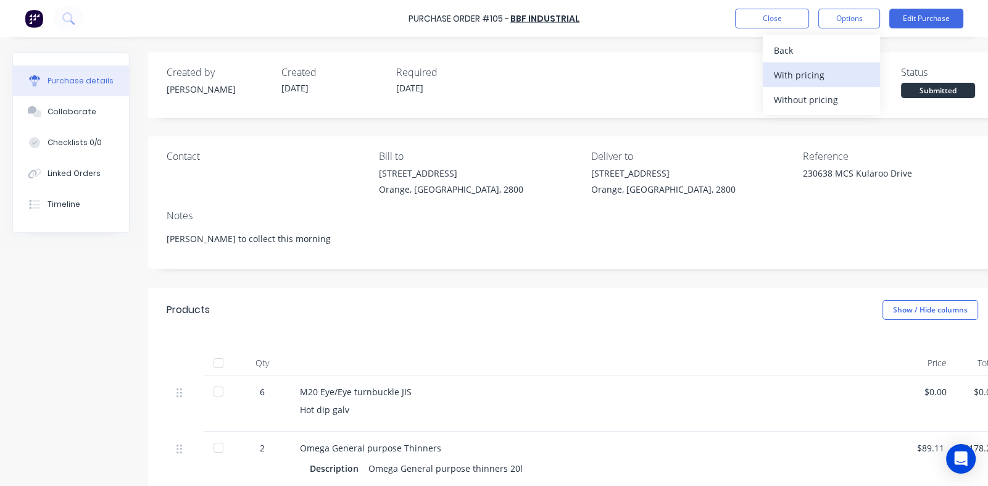
click at [787, 76] on div "With pricing" at bounding box center [821, 75] width 95 height 18
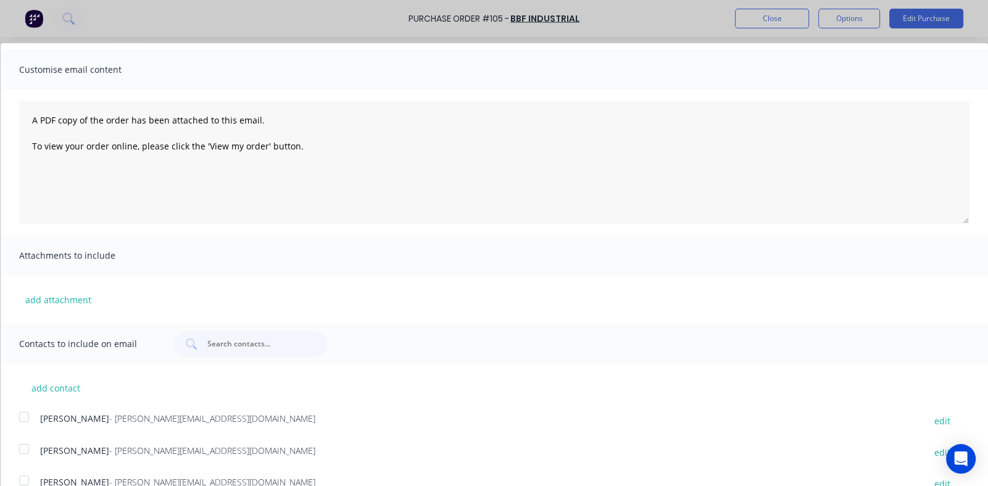
scroll to position [99, 0]
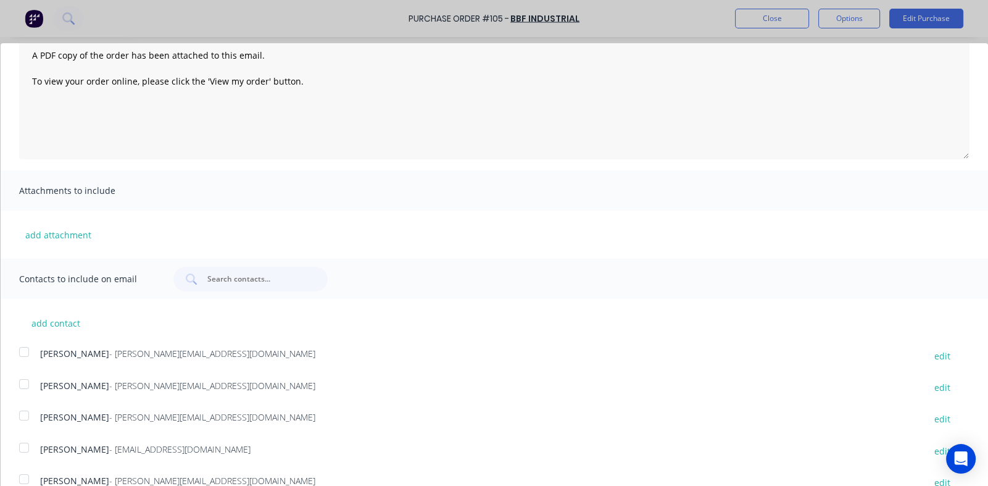
click at [25, 446] on div at bounding box center [24, 447] width 25 height 25
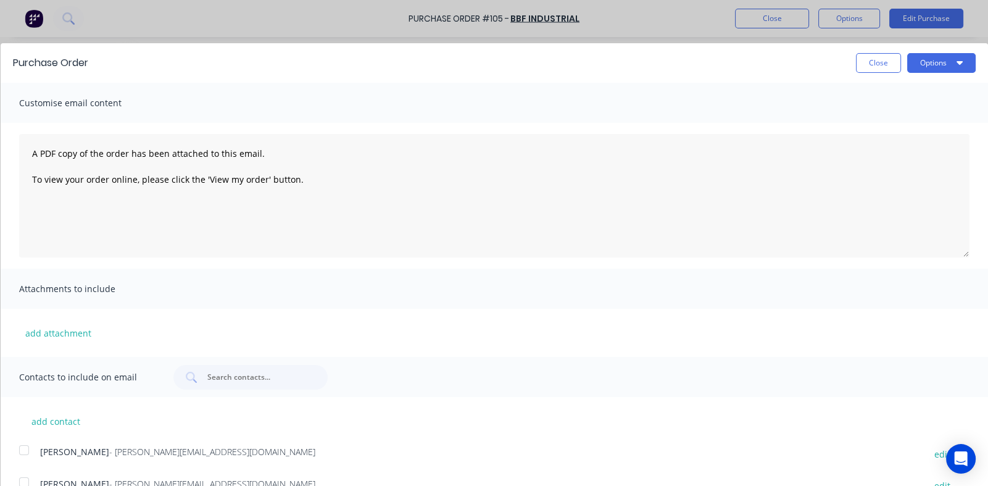
scroll to position [0, 0]
click at [926, 60] on button "Options" at bounding box center [941, 64] width 69 height 20
click at [870, 121] on div "Email" at bounding box center [917, 119] width 95 height 18
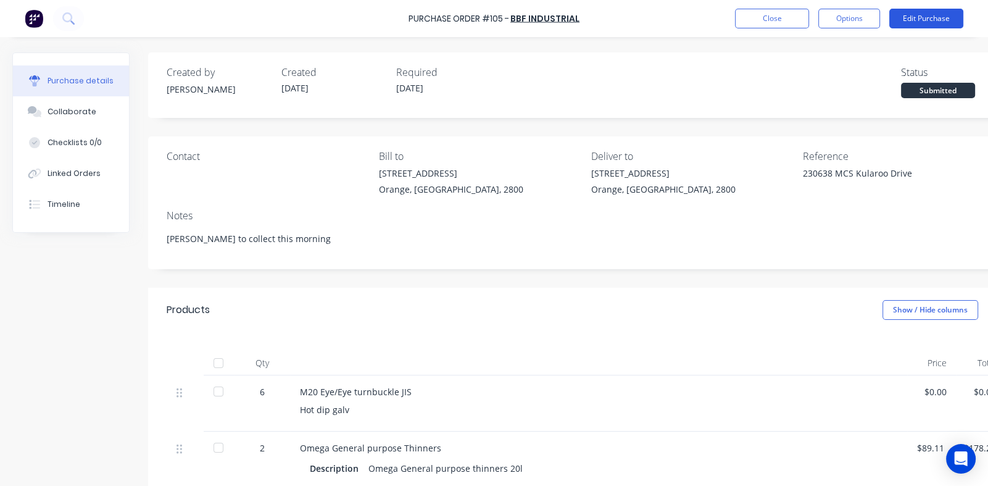
click at [920, 19] on button "Edit Purchase" at bounding box center [926, 19] width 74 height 20
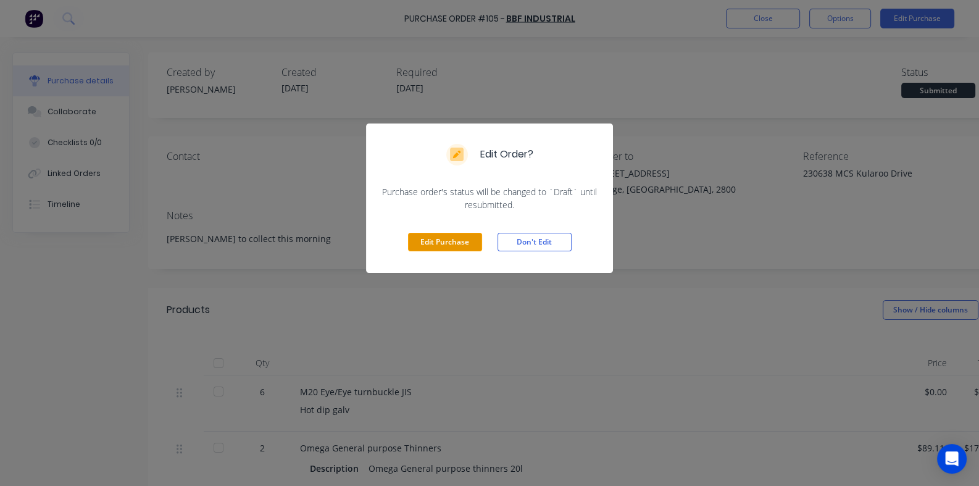
click at [442, 239] on button "Edit Purchase" at bounding box center [445, 242] width 74 height 19
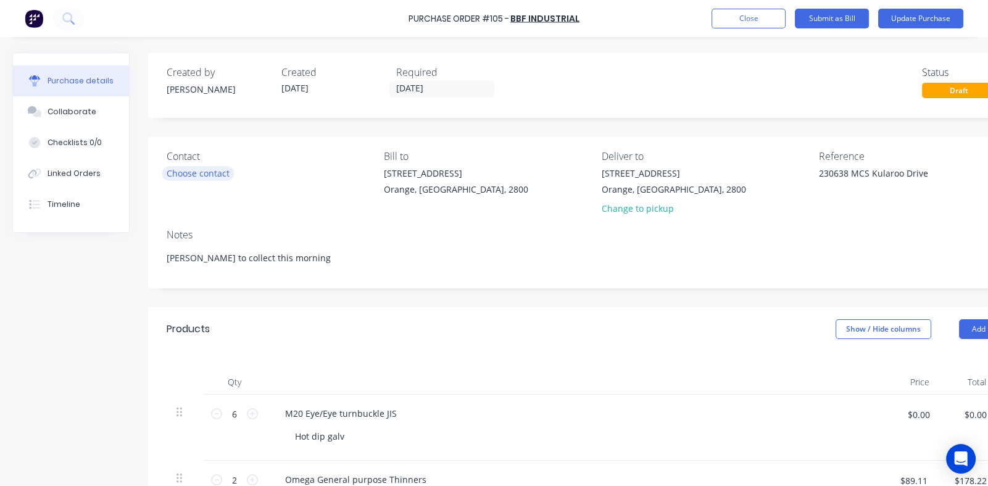
click at [204, 175] on div "Choose contact" at bounding box center [198, 173] width 63 height 13
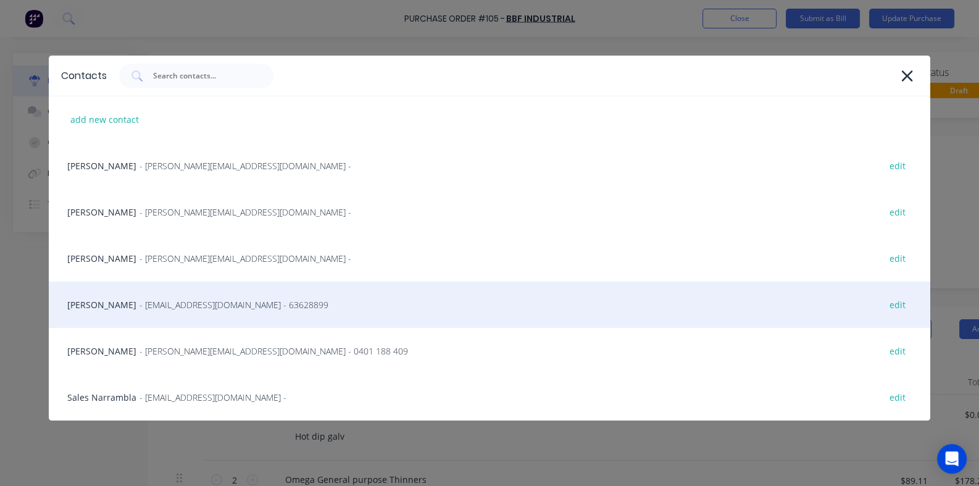
click at [120, 305] on div "[PERSON_NAME] - [EMAIL_ADDRESS][DOMAIN_NAME] - 63628899 edit" at bounding box center [489, 304] width 881 height 46
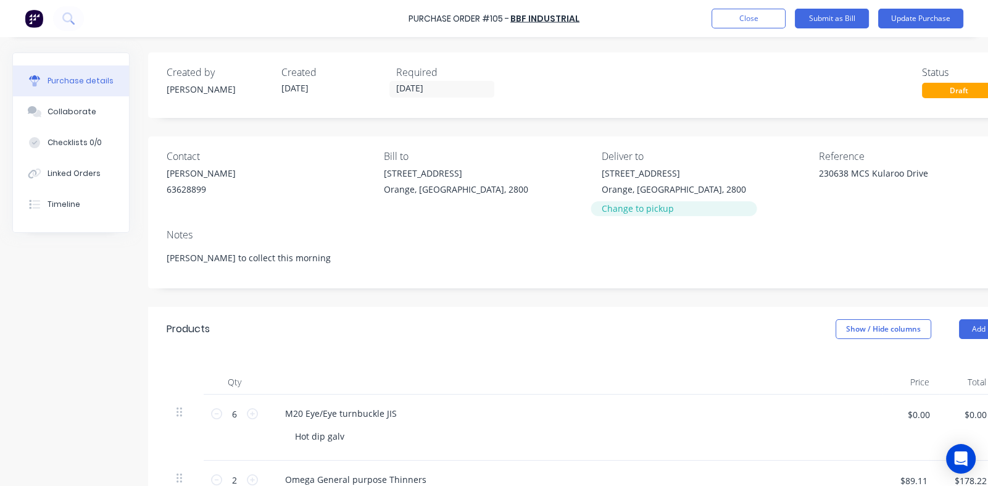
click at [620, 208] on div "Change to pickup" at bounding box center [674, 208] width 144 height 13
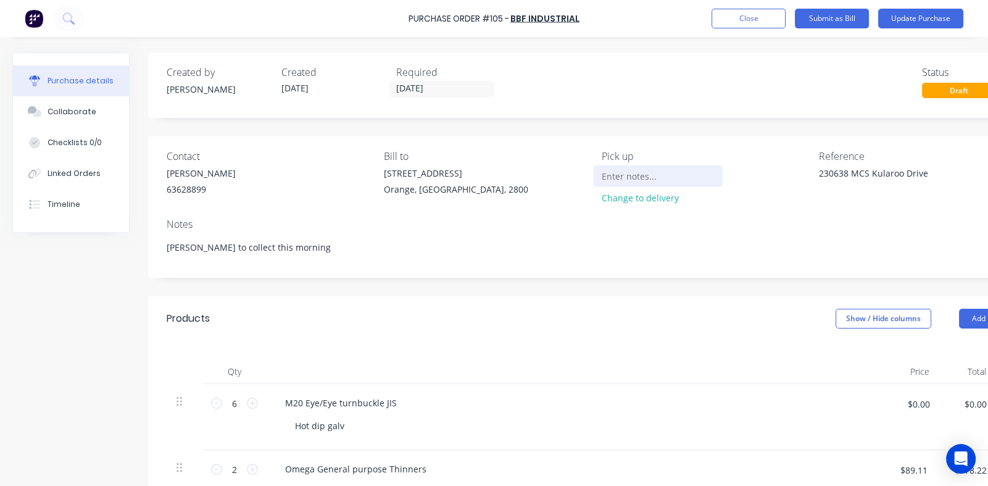
click at [651, 173] on input at bounding box center [658, 176] width 112 height 19
type textarea "x"
type input "T"
type textarea "x"
type input "Ti"
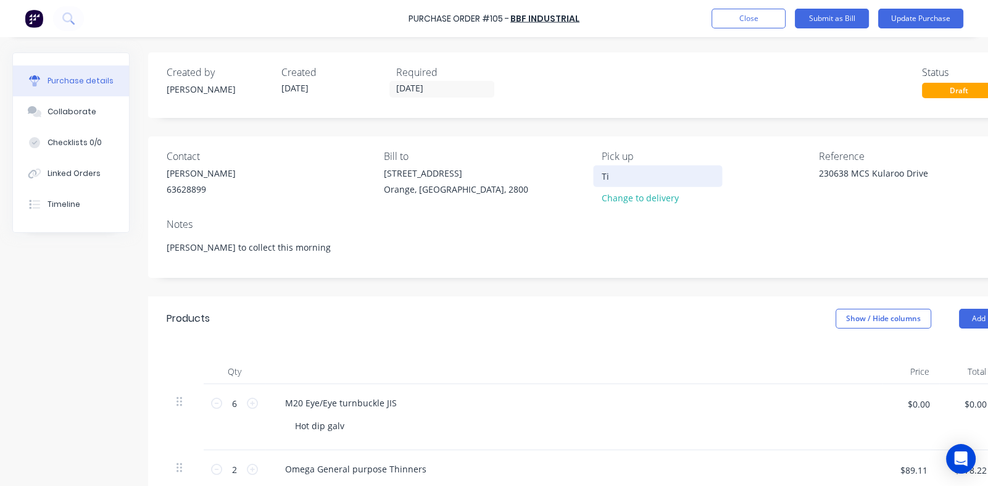
type textarea "x"
type input "[PERSON_NAME]"
type textarea "x"
type input "[PERSON_NAME]"
type textarea "x"
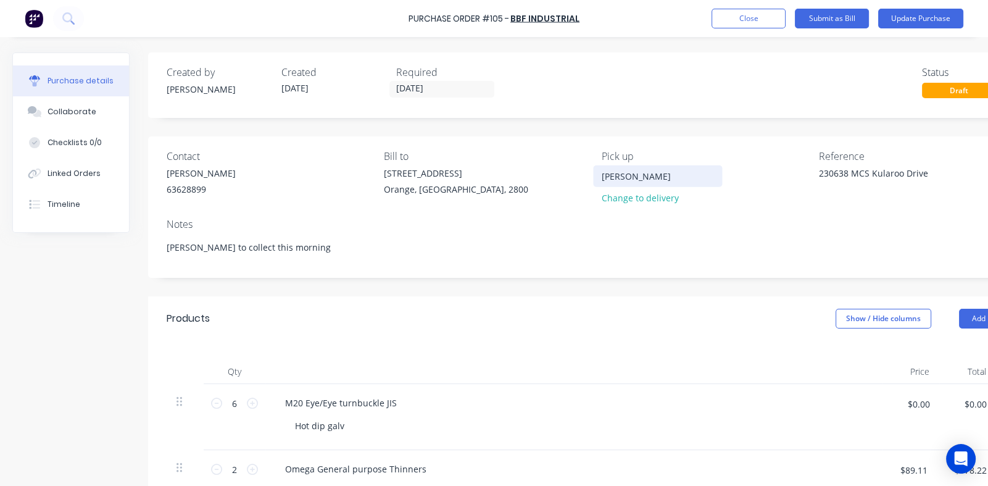
type input "[PERSON_NAME]"
type textarea "x"
type input "[PERSON_NAME] to"
type textarea "x"
type input "[PERSON_NAME] to"
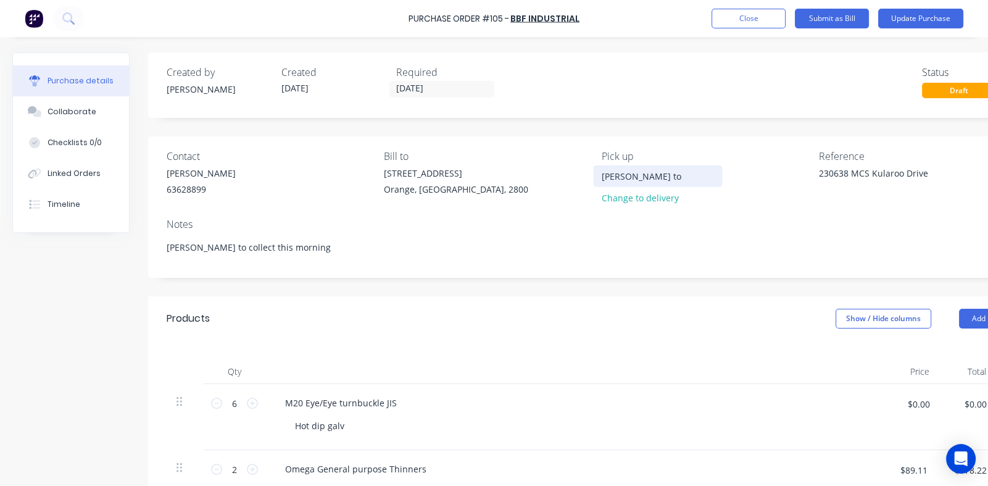
type textarea "x"
type input "[PERSON_NAME] to c"
type textarea "x"
type input "[PERSON_NAME] to co"
type textarea "x"
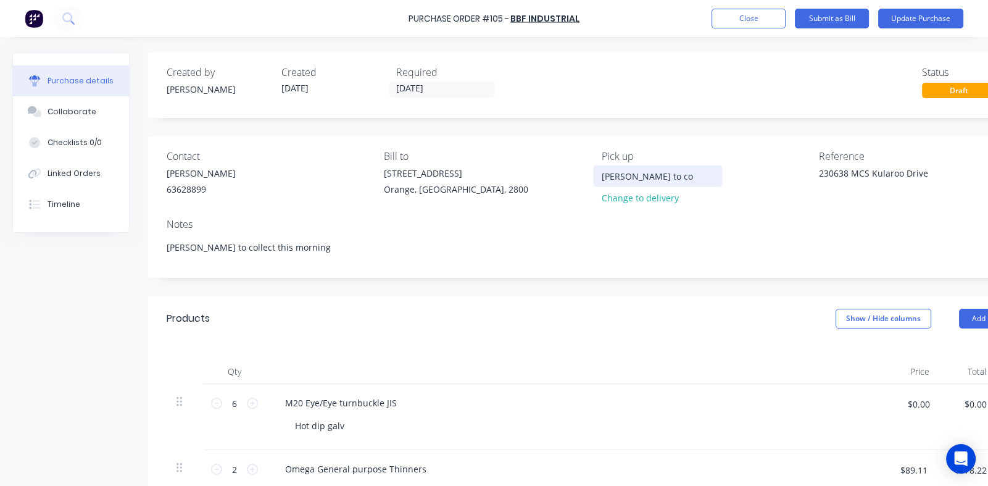
type input "[PERSON_NAME] to col"
type textarea "x"
type input "[PERSON_NAME] to coll"
type textarea "x"
type input "[PERSON_NAME] to colle"
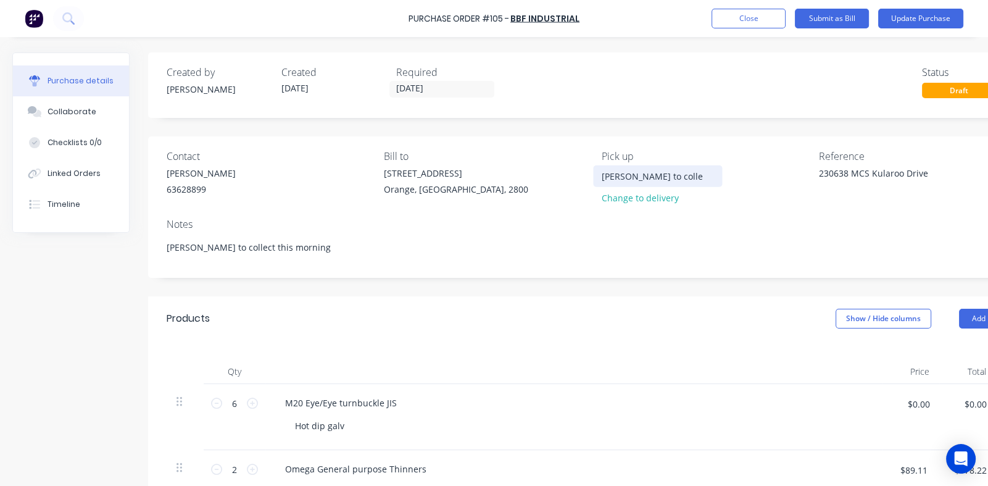
type textarea "x"
type input "[PERSON_NAME] to collec"
type textarea "x"
type input "[PERSON_NAME] to collect"
type textarea "x"
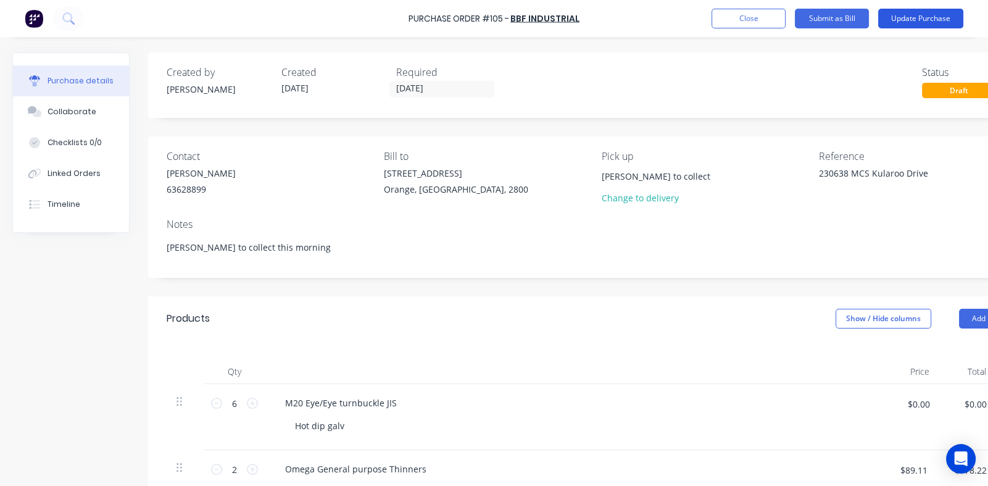
type input "[PERSON_NAME] to collect"
click at [916, 19] on button "Update Purchase" at bounding box center [920, 19] width 85 height 20
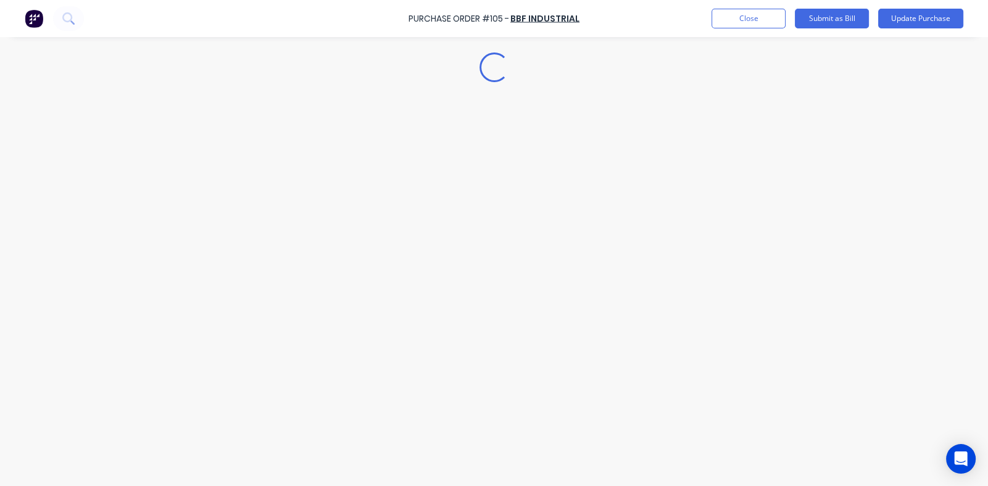
type textarea "x"
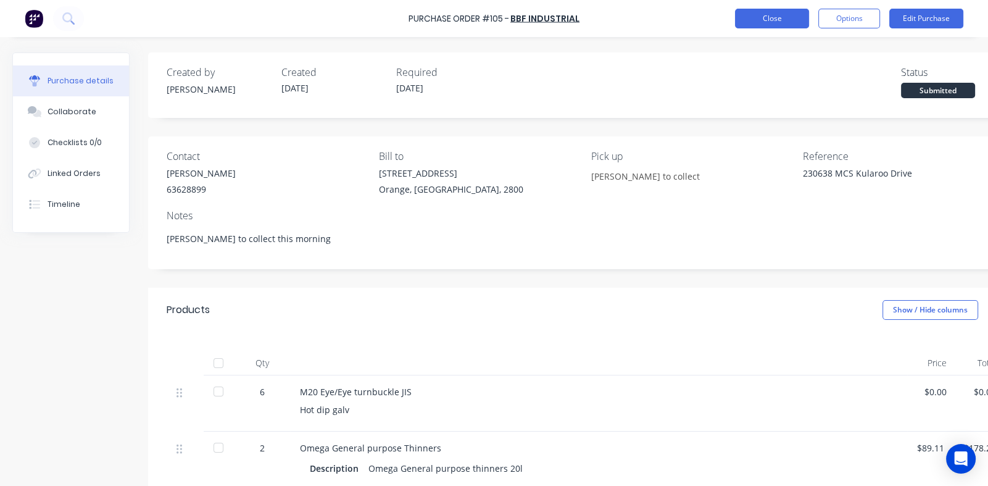
click at [779, 21] on button "Close" at bounding box center [772, 19] width 74 height 20
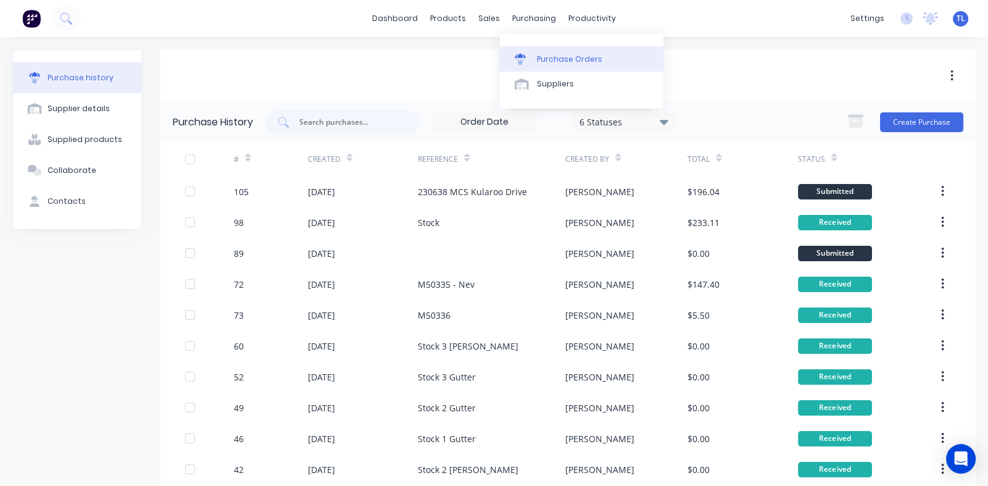
click at [549, 52] on link "Purchase Orders" at bounding box center [582, 58] width 164 height 25
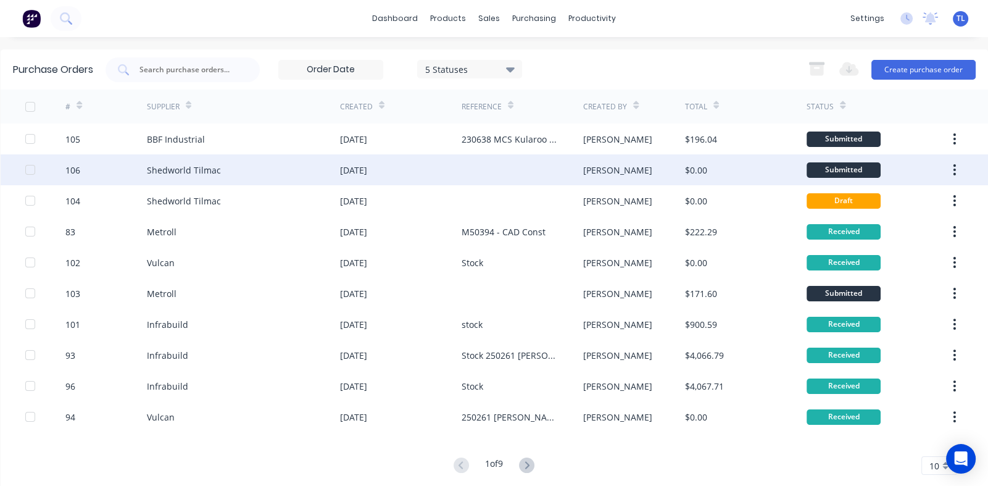
click at [193, 164] on div "Shedworld Tilmac" at bounding box center [184, 170] width 74 height 13
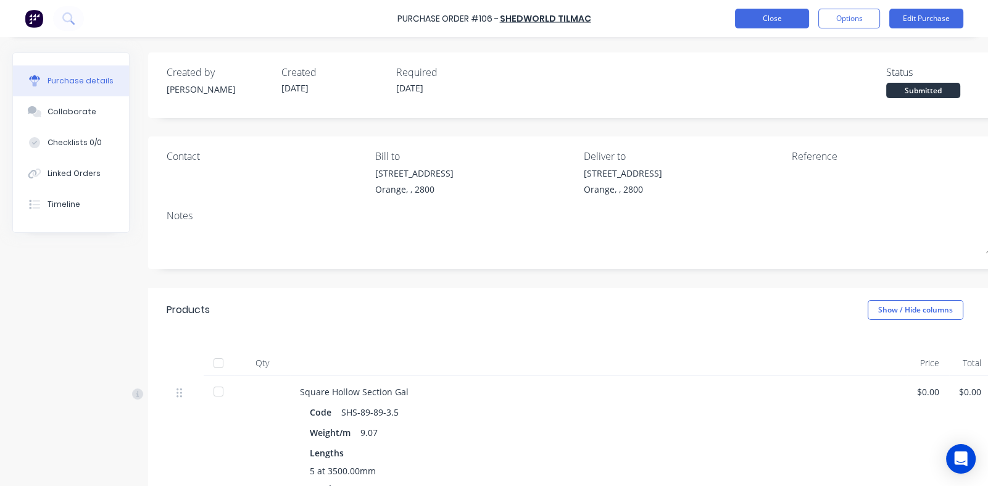
click at [775, 15] on button "Close" at bounding box center [772, 19] width 74 height 20
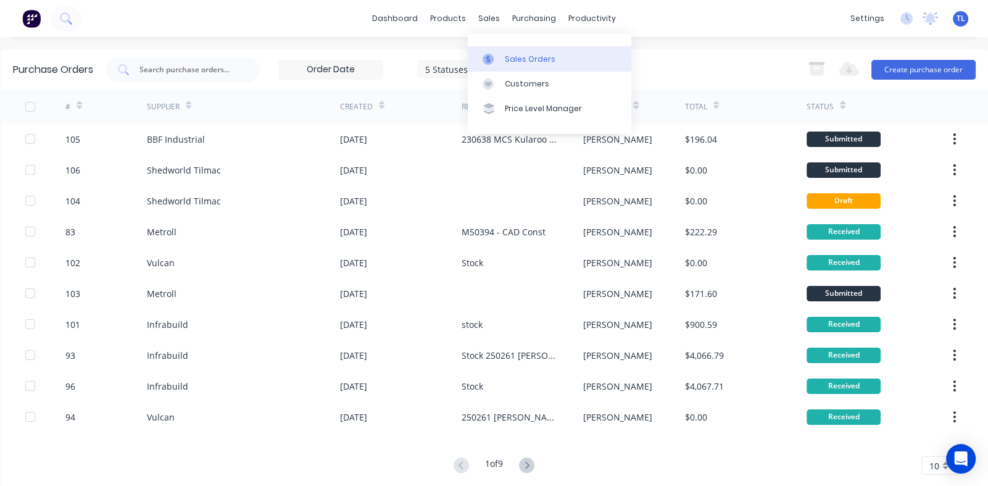
click at [505, 57] on div "Sales Orders" at bounding box center [530, 59] width 51 height 11
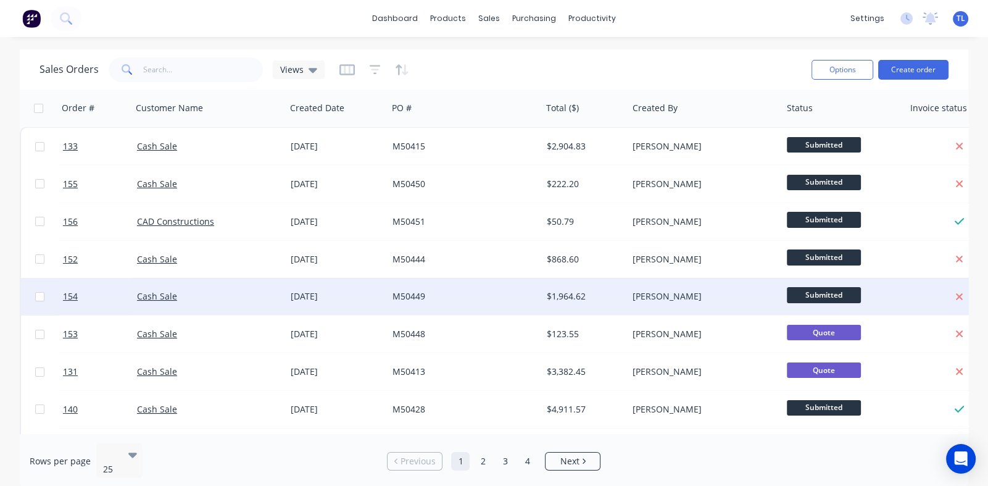
scroll to position [61, 0]
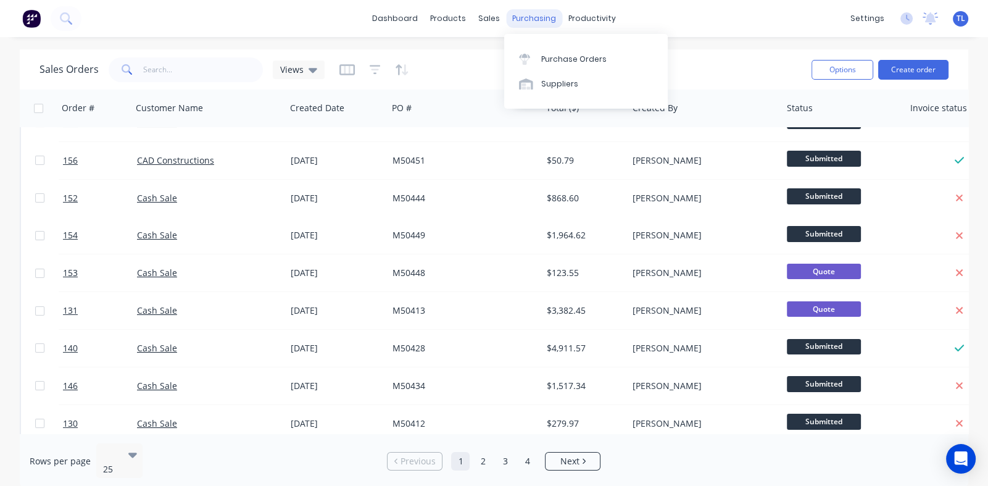
click at [528, 17] on div "purchasing" at bounding box center [534, 18] width 56 height 19
click at [567, 62] on div "Purchase Orders" at bounding box center [573, 59] width 65 height 11
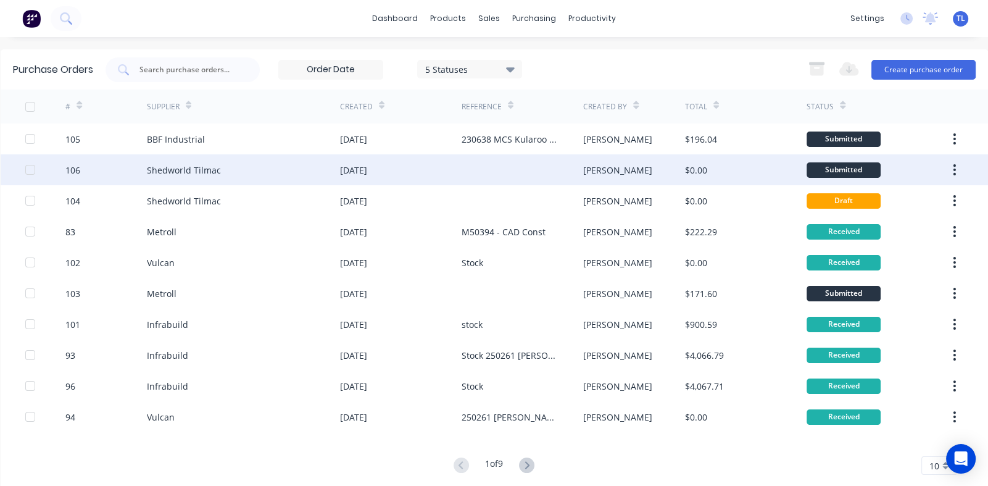
click at [349, 173] on div "[DATE]" at bounding box center [353, 170] width 27 height 13
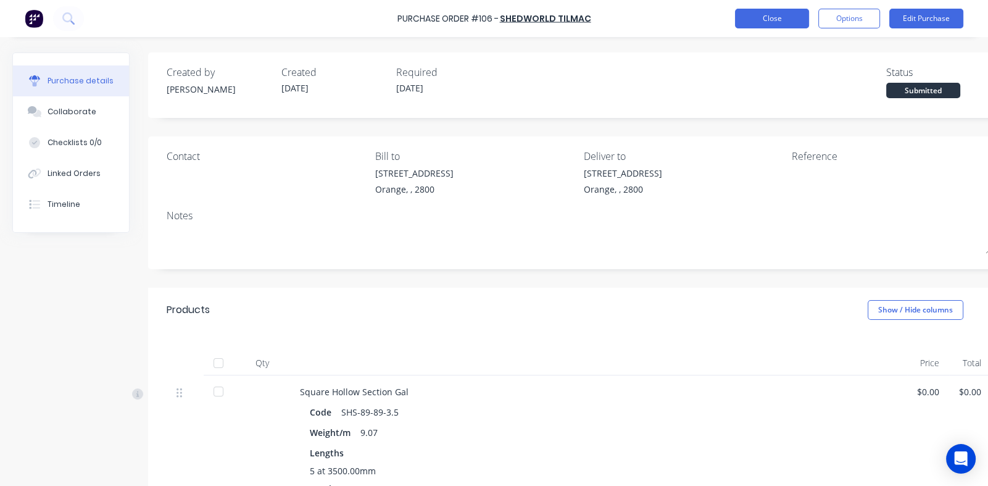
click at [760, 21] on button "Close" at bounding box center [772, 19] width 74 height 20
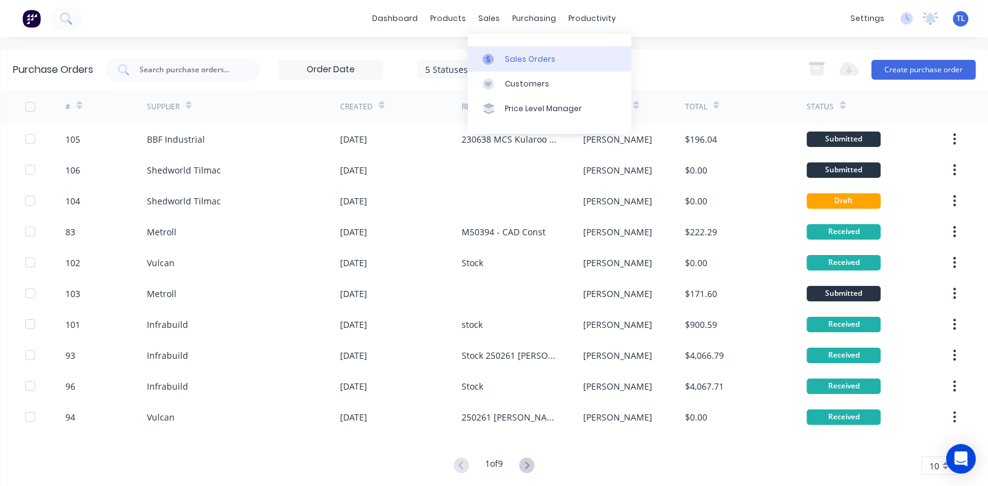
click at [525, 62] on div "Sales Orders" at bounding box center [530, 59] width 51 height 11
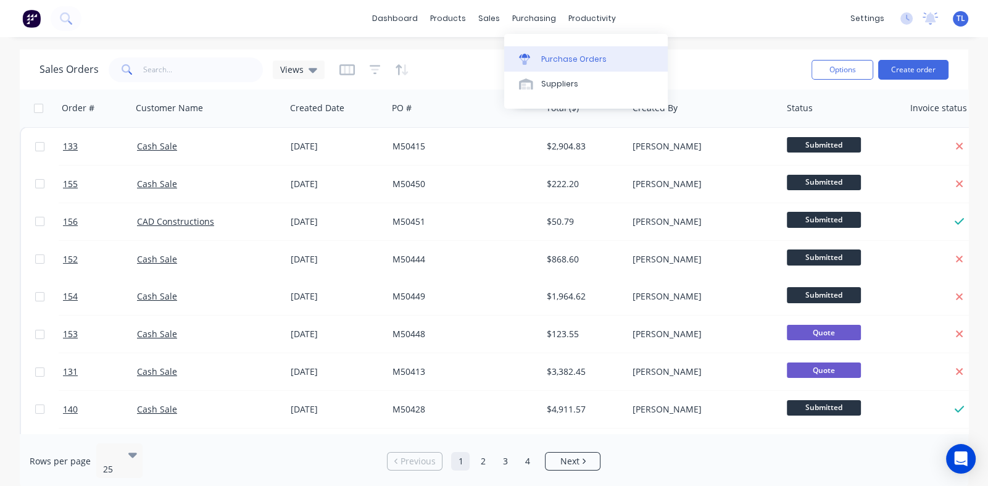
click at [549, 56] on div "Purchase Orders" at bounding box center [573, 59] width 65 height 11
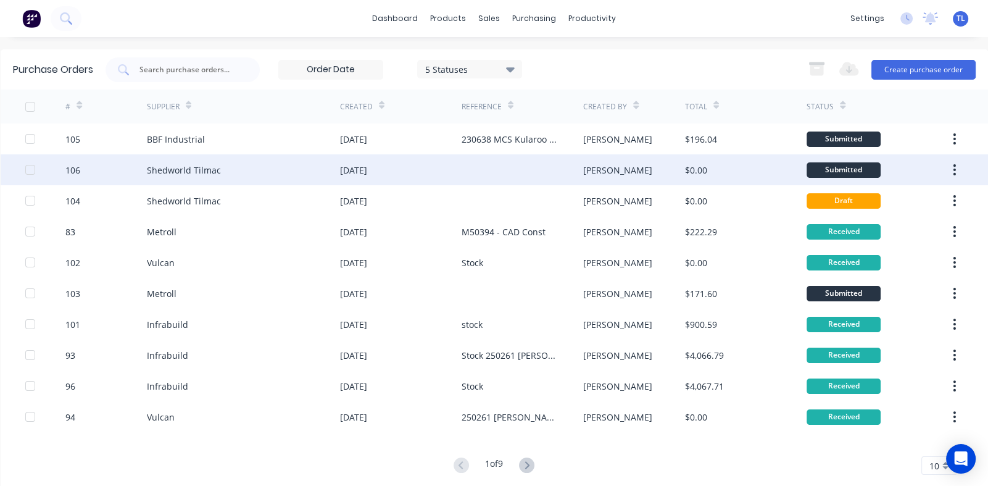
click at [478, 167] on div at bounding box center [523, 169] width 122 height 31
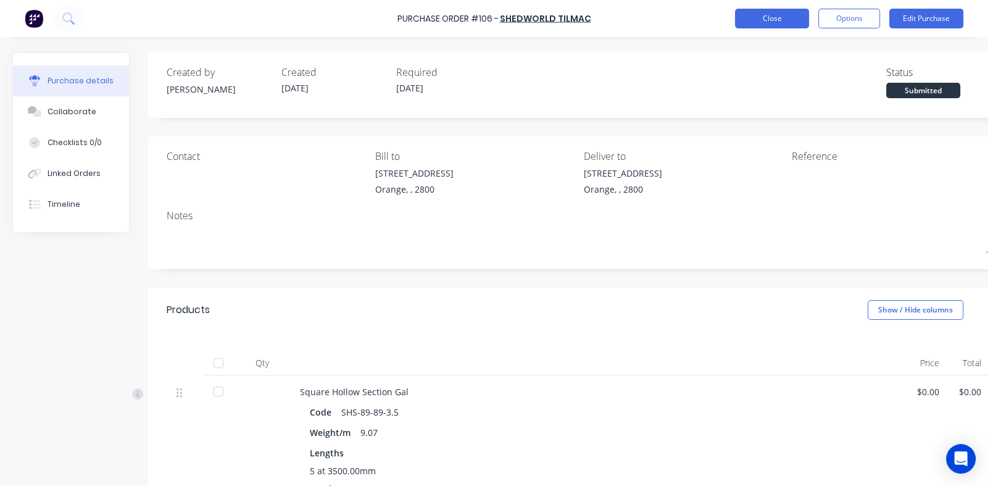
click at [778, 19] on button "Close" at bounding box center [772, 19] width 74 height 20
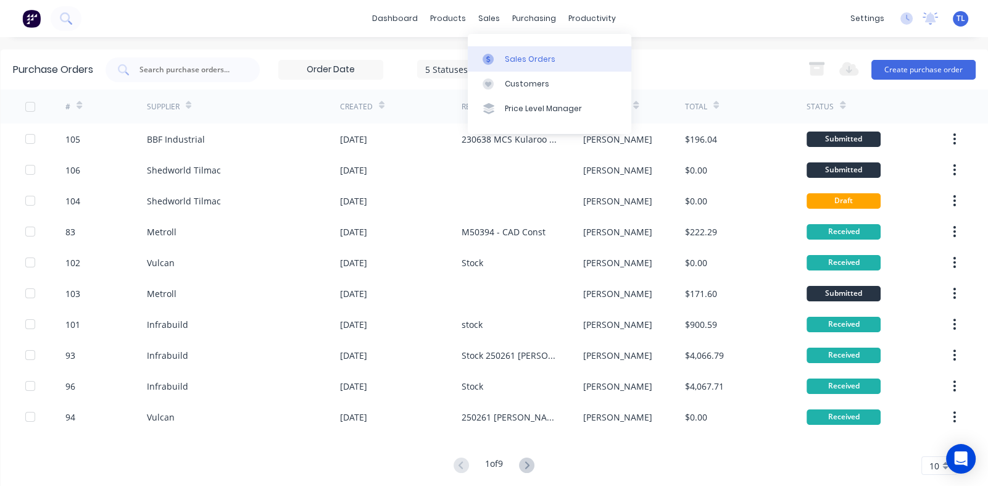
click at [528, 65] on link "Sales Orders" at bounding box center [550, 58] width 164 height 25
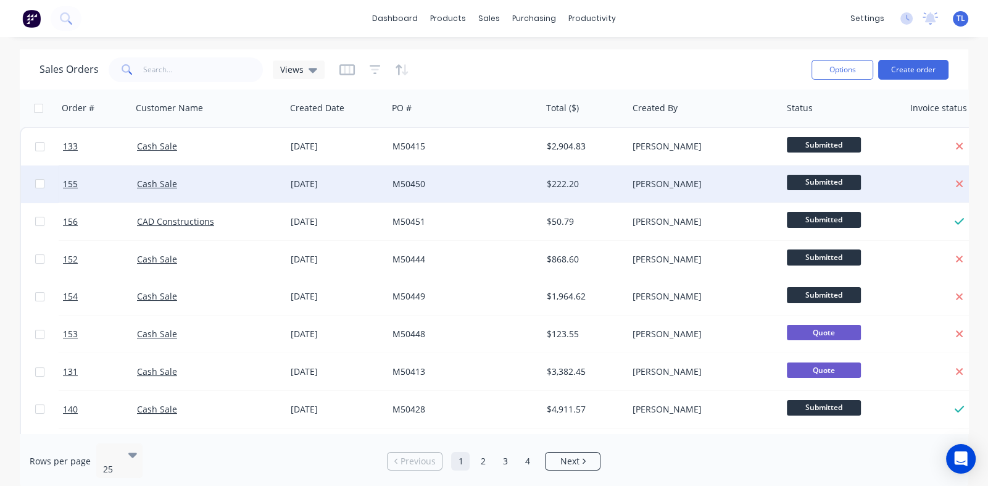
click at [402, 181] on div "M50450" at bounding box center [461, 184] width 137 height 12
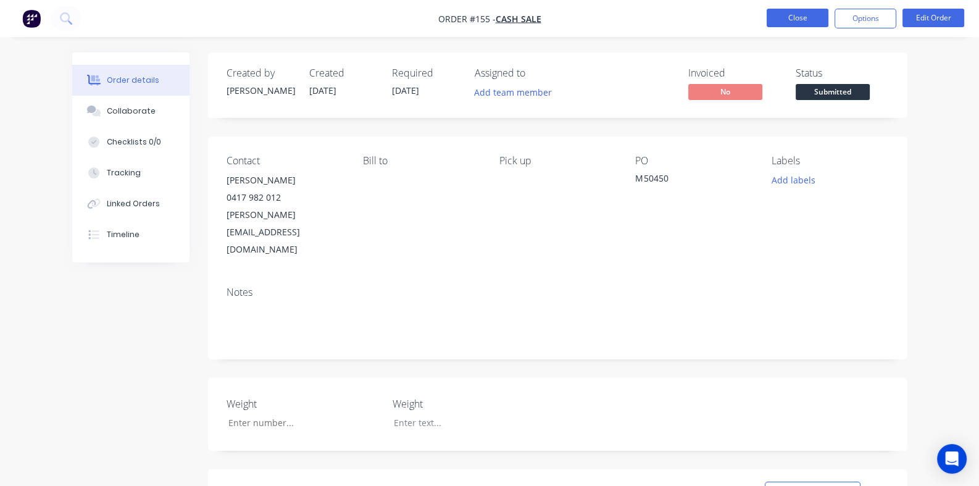
click at [804, 14] on button "Close" at bounding box center [797, 18] width 62 height 19
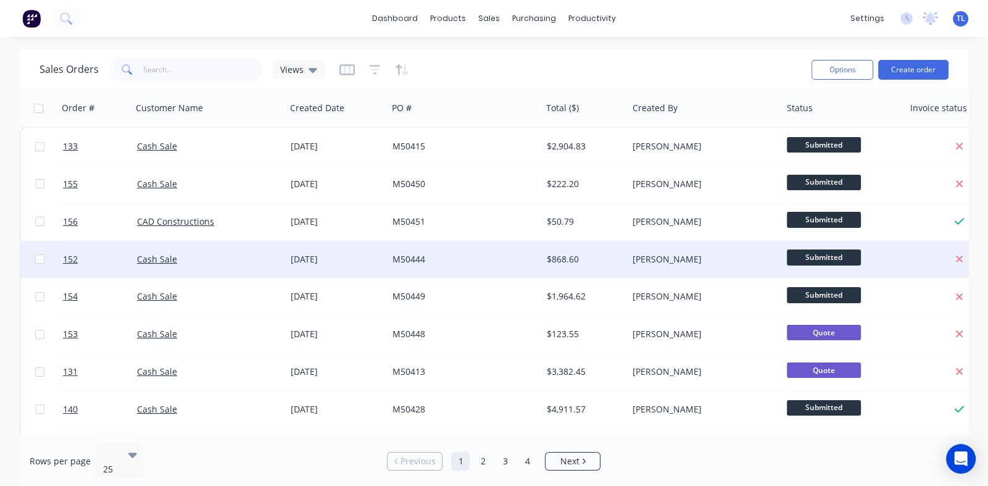
click at [404, 256] on div "M50444" at bounding box center [461, 259] width 137 height 12
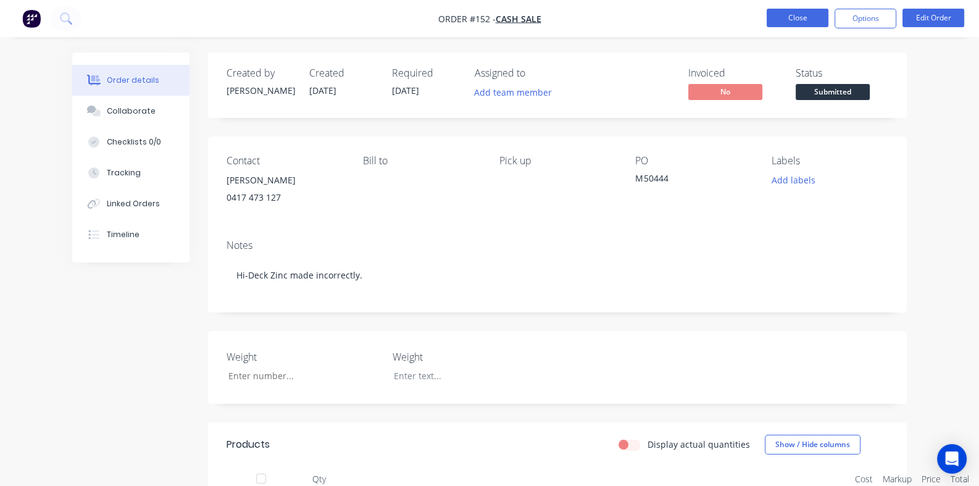
click at [791, 13] on button "Close" at bounding box center [797, 18] width 62 height 19
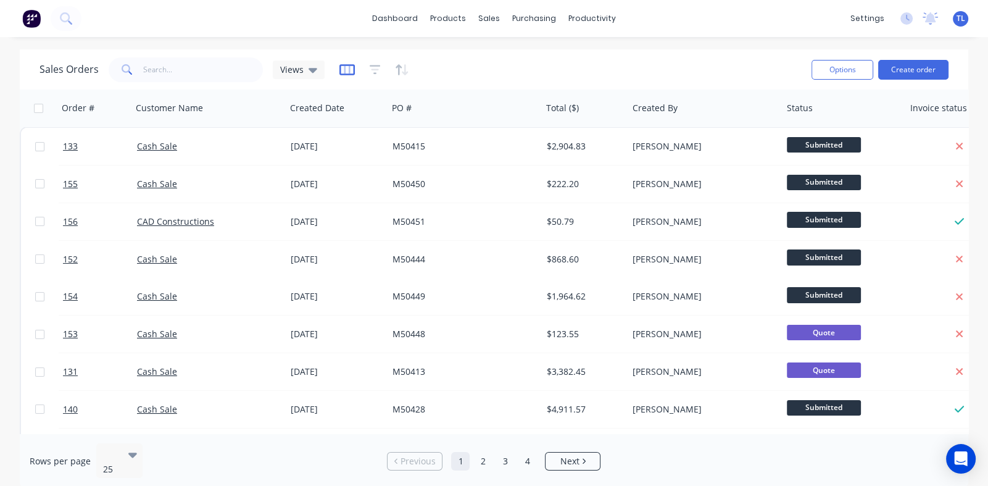
click at [346, 68] on icon "button" at bounding box center [346, 70] width 15 height 12
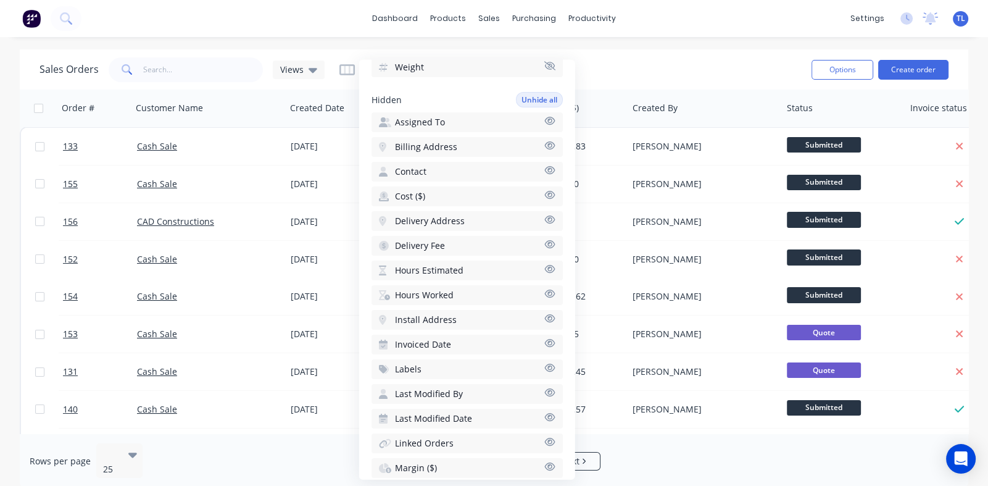
scroll to position [331, 0]
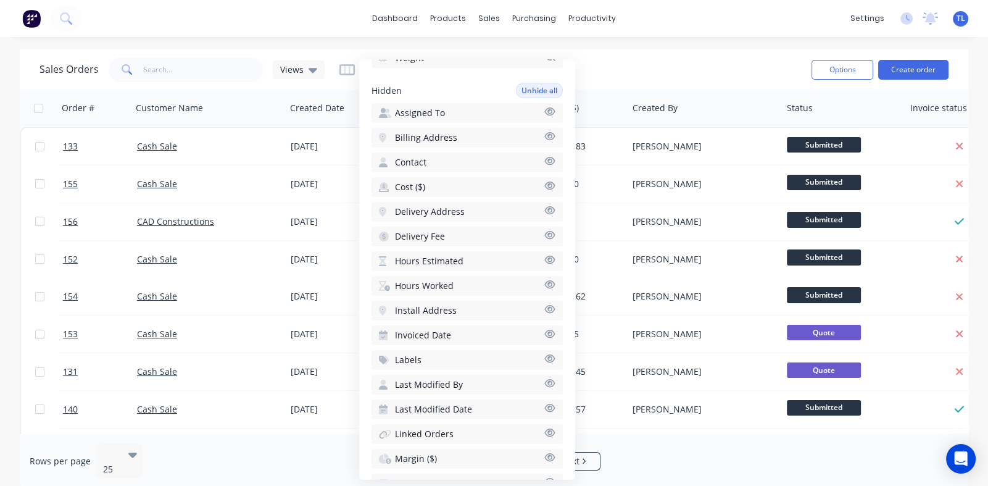
click at [544, 156] on icon "button" at bounding box center [549, 160] width 11 height 9
click at [622, 70] on div "Sales Orders Views" at bounding box center [420, 69] width 762 height 30
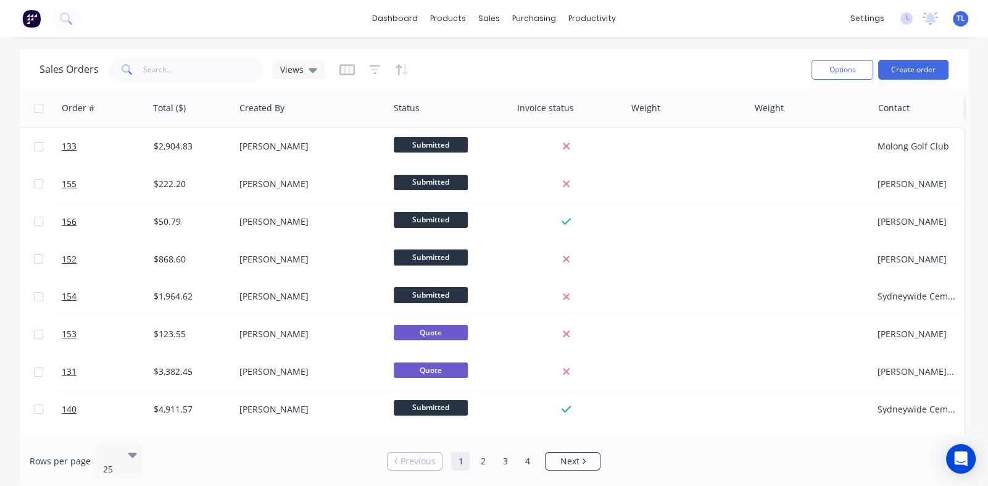
scroll to position [0, 393]
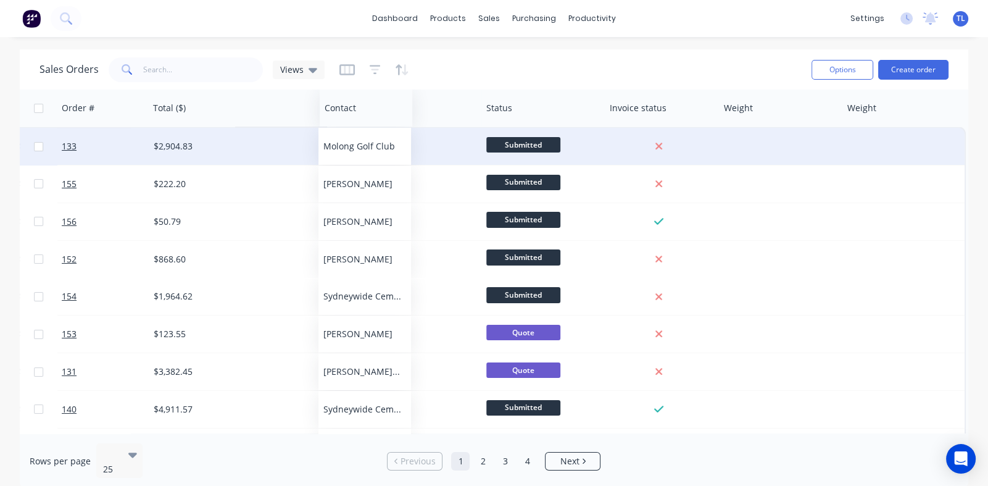
drag, startPoint x: 892, startPoint y: 113, endPoint x: 339, endPoint y: 157, distance: 555.3
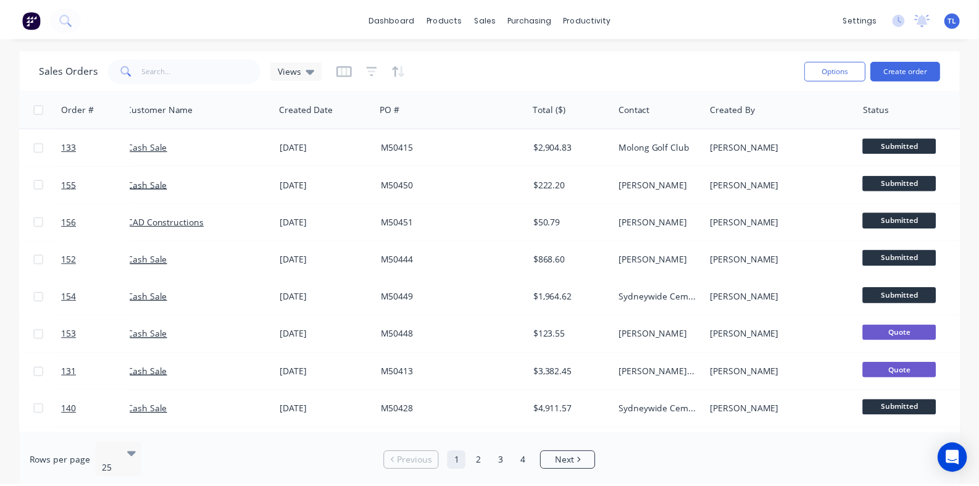
scroll to position [0, 0]
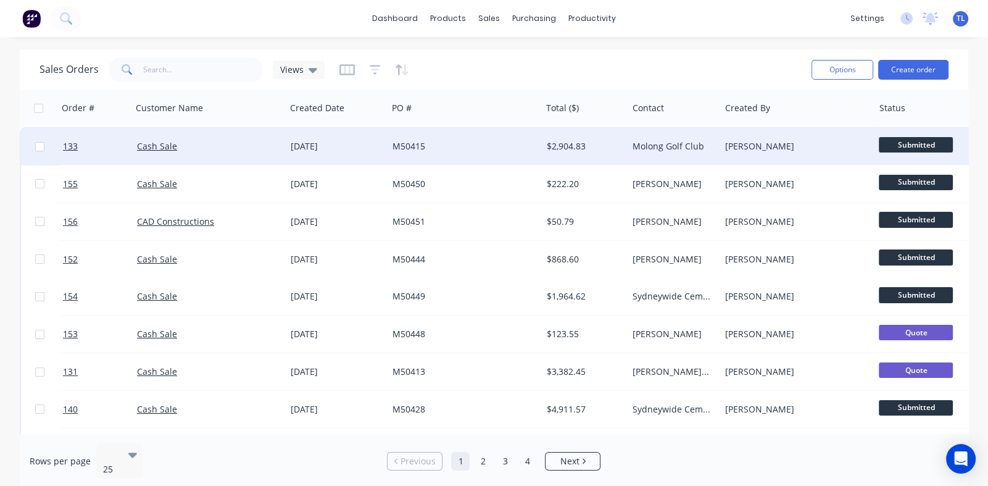
click at [657, 143] on div "Molong Golf Club" at bounding box center [672, 146] width 78 height 12
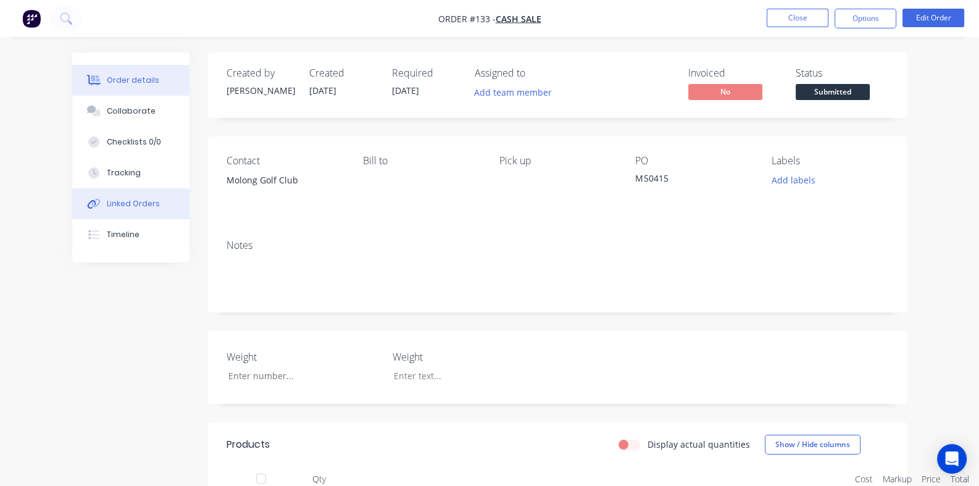
click at [107, 204] on div "Linked Orders" at bounding box center [133, 203] width 53 height 11
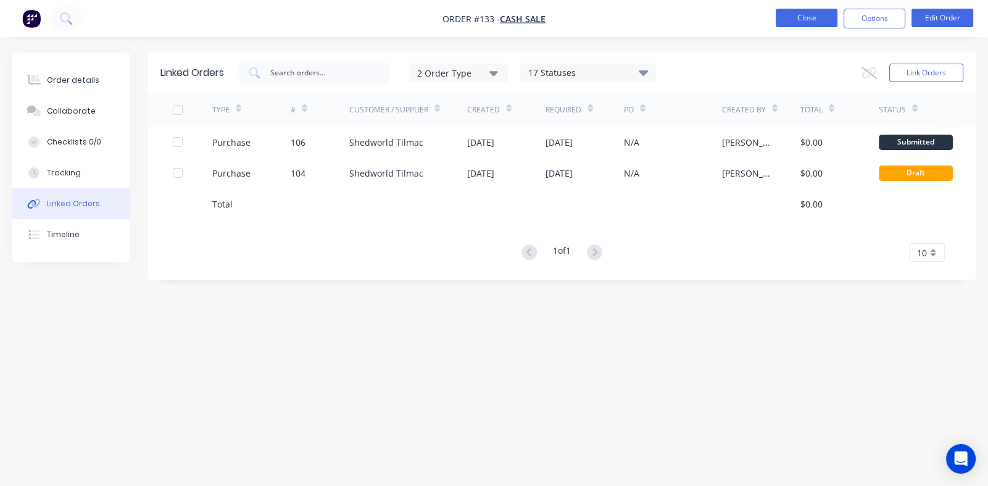
click at [805, 19] on button "Close" at bounding box center [807, 18] width 62 height 19
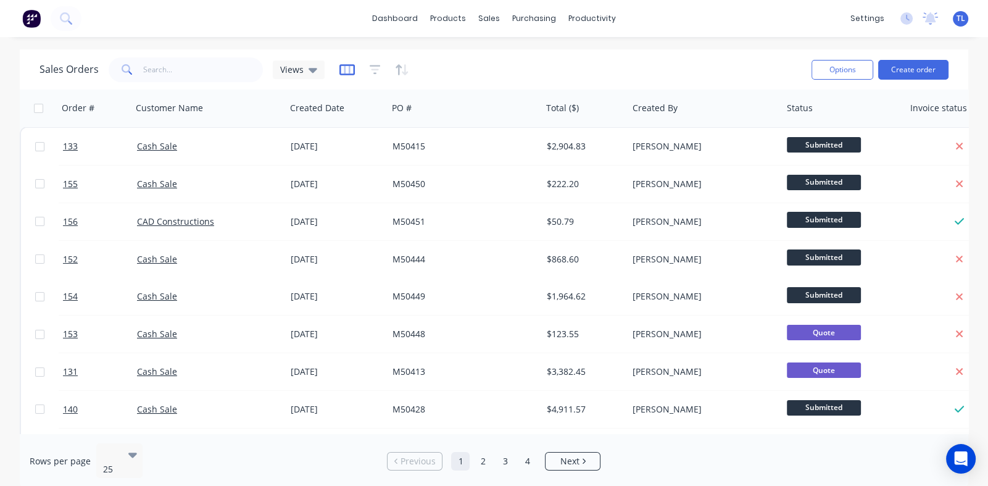
click at [342, 67] on icon "button" at bounding box center [346, 70] width 15 height 12
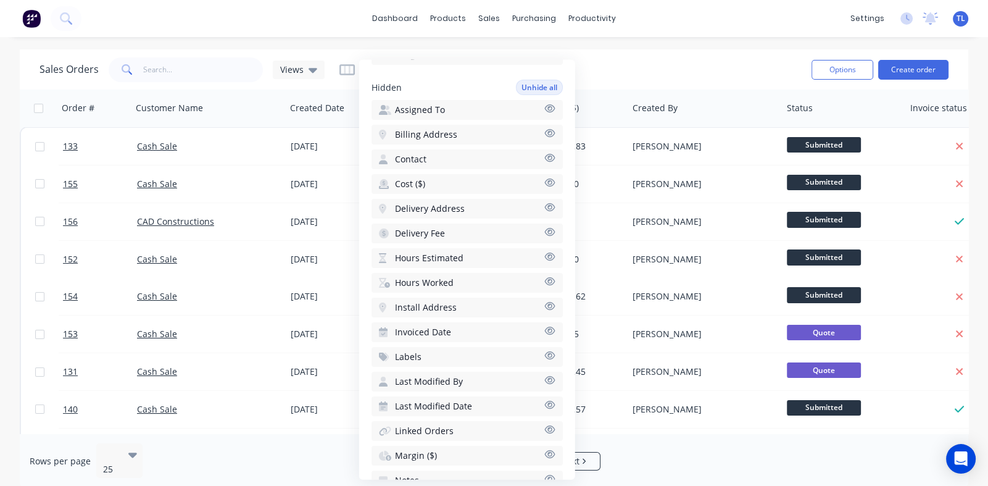
scroll to position [320, 0]
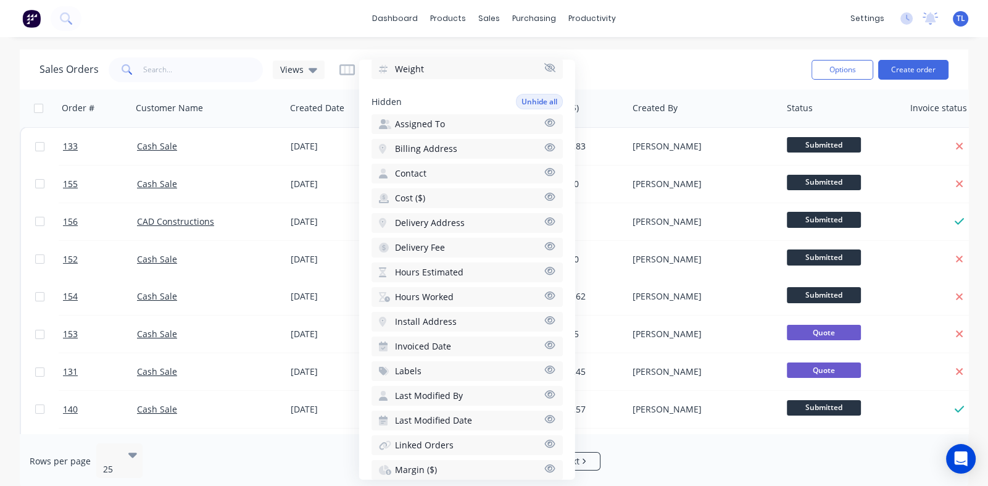
click at [544, 167] on icon "button" at bounding box center [549, 171] width 11 height 9
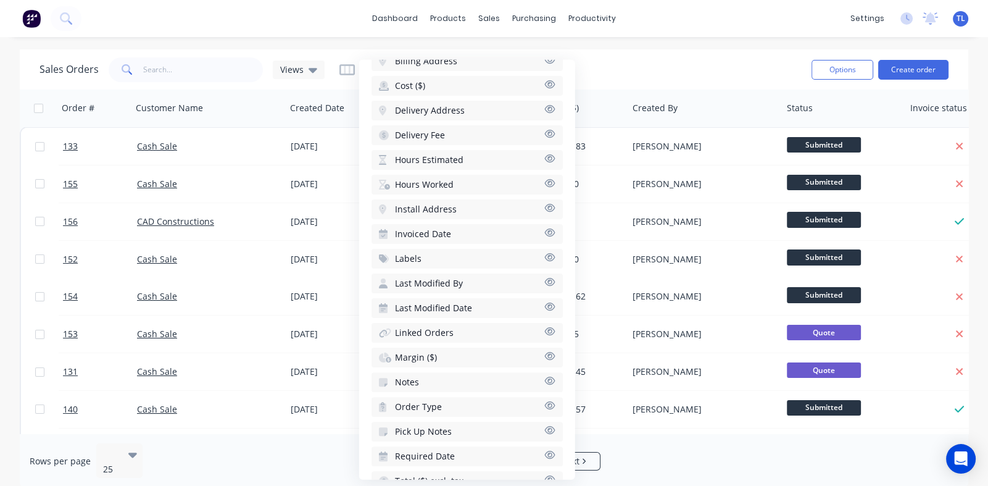
scroll to position [447, 0]
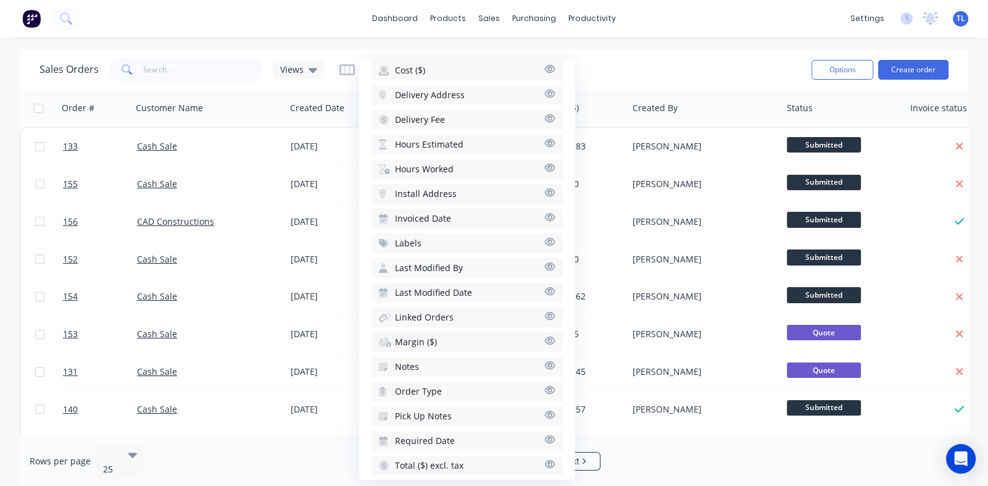
click at [735, 88] on div "Sales Orders Views Options Create order" at bounding box center [494, 69] width 949 height 40
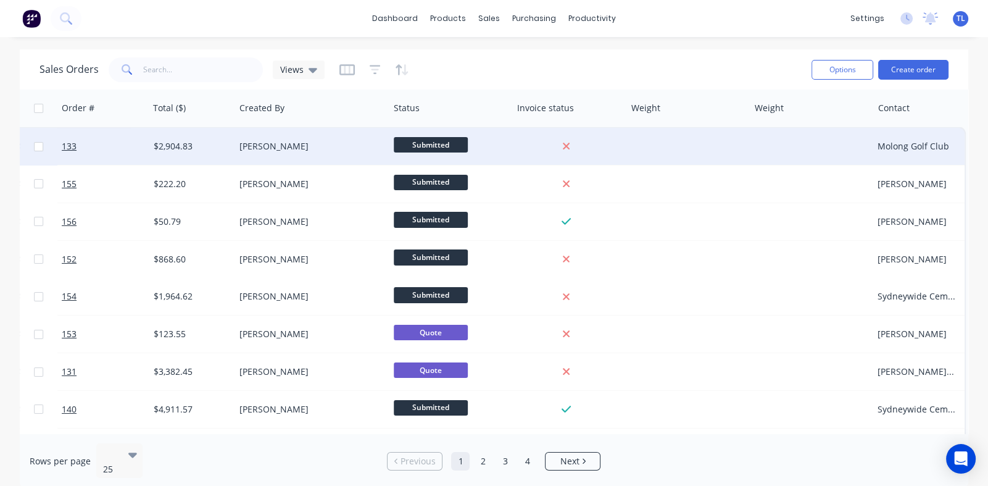
scroll to position [0, 393]
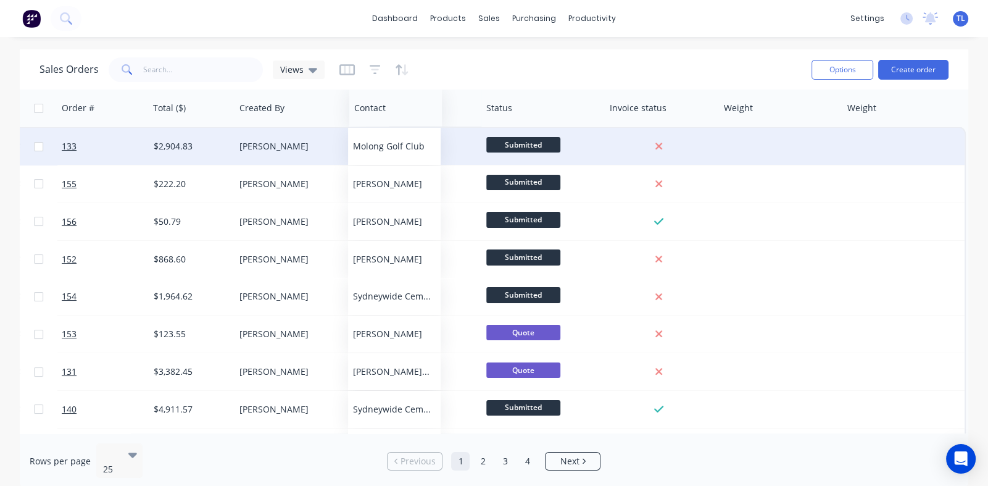
drag, startPoint x: 896, startPoint y: 115, endPoint x: 372, endPoint y: 128, distance: 524.1
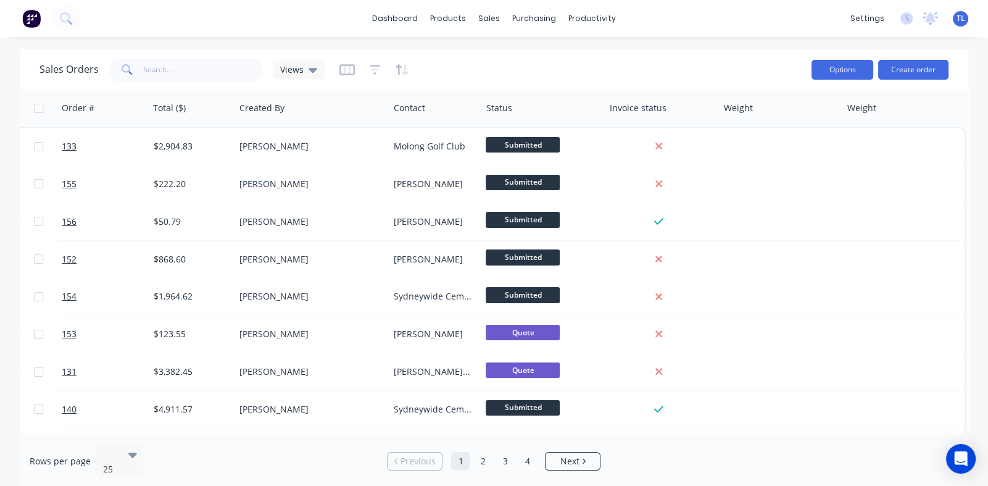
click at [831, 70] on button "Options" at bounding box center [843, 70] width 62 height 20
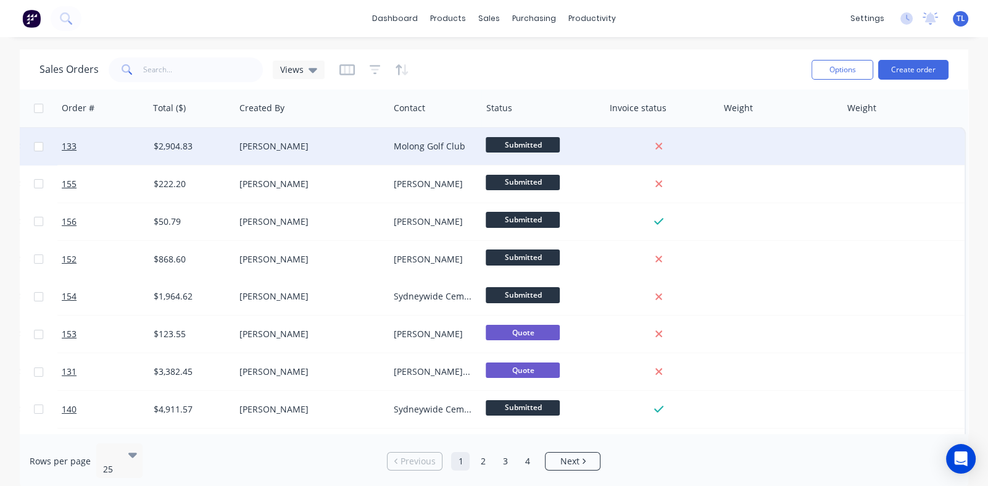
click at [302, 144] on div "[PERSON_NAME]" at bounding box center [307, 146] width 137 height 12
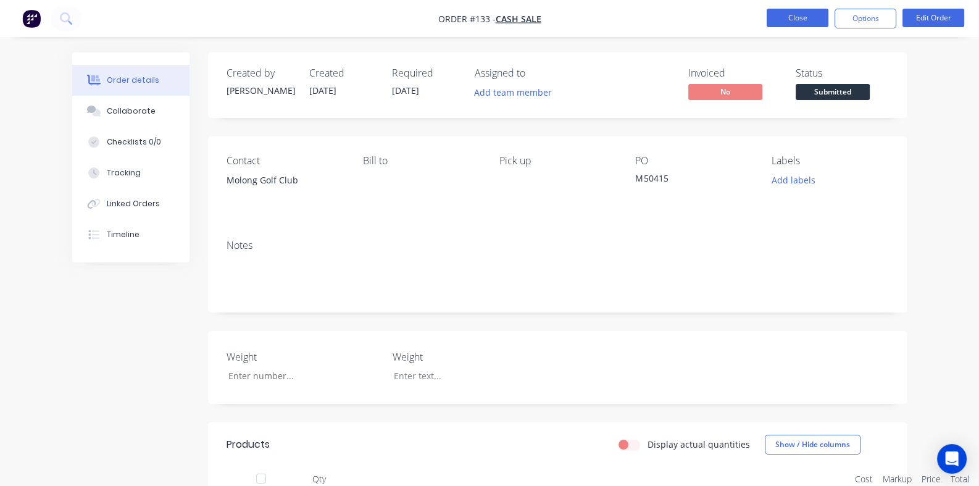
click at [808, 19] on button "Close" at bounding box center [797, 18] width 62 height 19
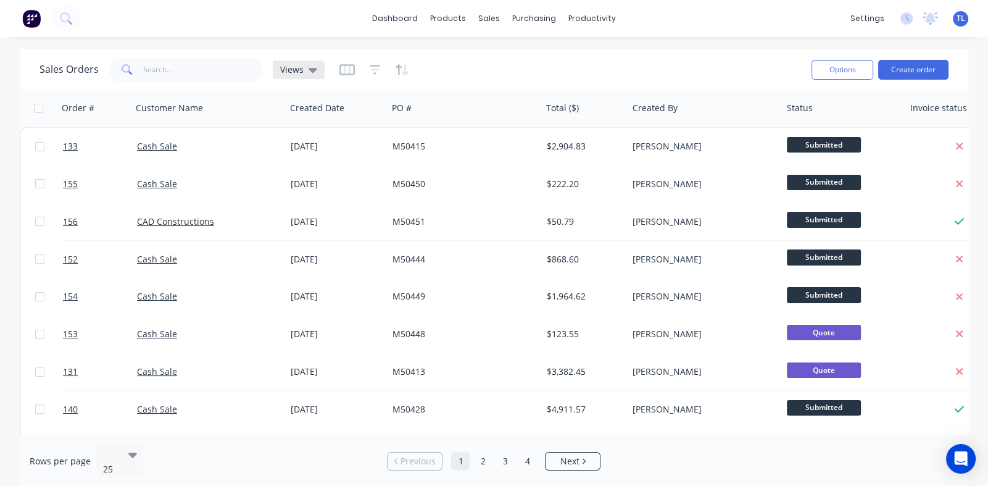
click at [314, 69] on icon at bounding box center [313, 70] width 9 height 5
click at [314, 70] on icon at bounding box center [313, 70] width 9 height 14
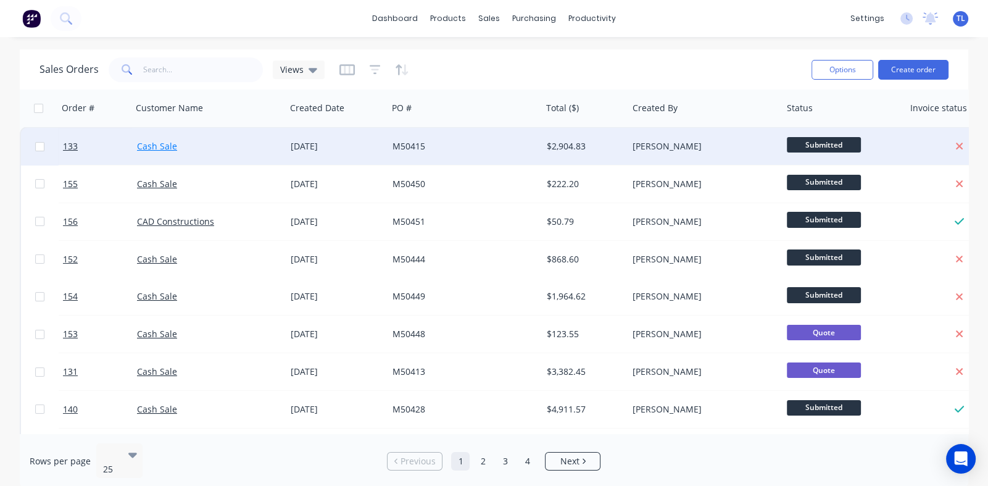
click at [156, 141] on link "Cash Sale" at bounding box center [157, 146] width 40 height 12
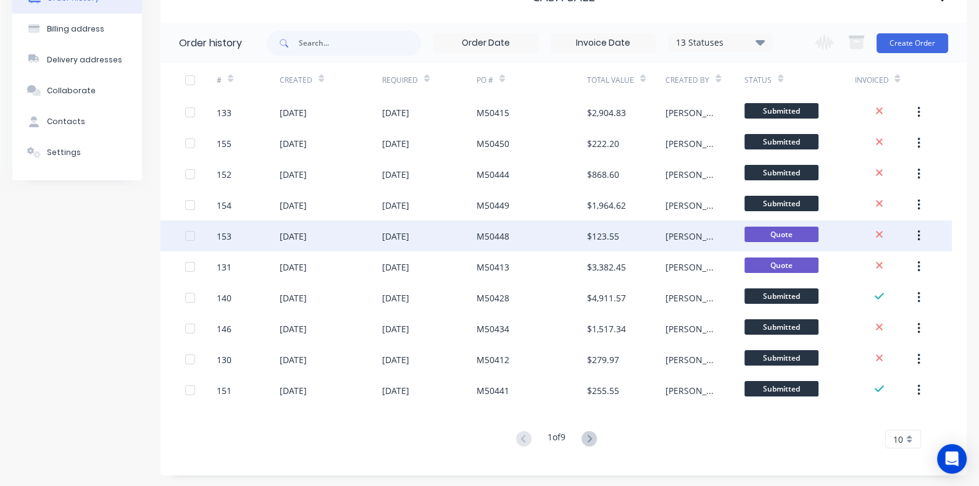
scroll to position [81, 0]
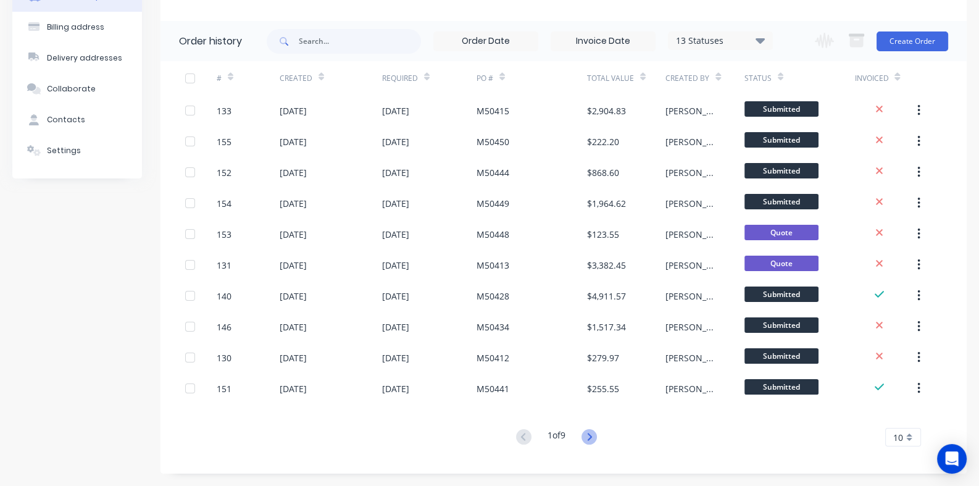
click at [591, 436] on icon at bounding box center [589, 436] width 4 height 7
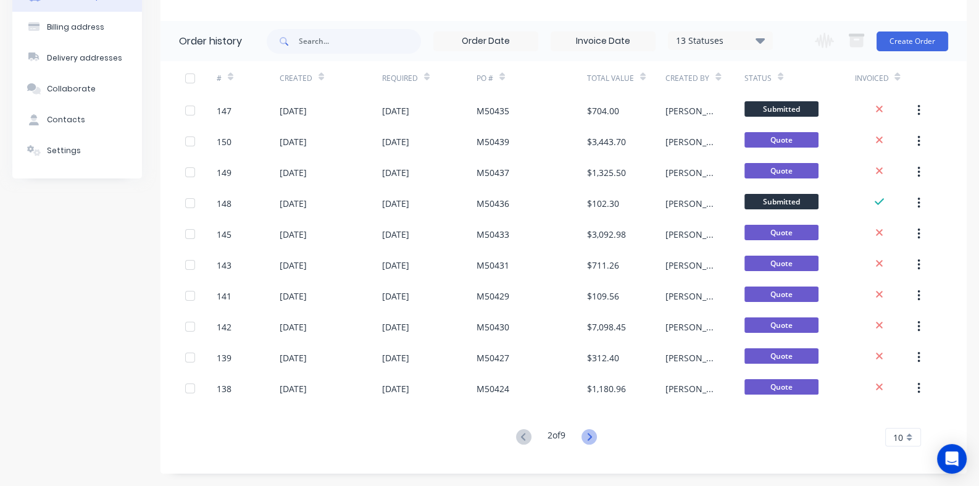
click at [592, 438] on icon at bounding box center [588, 436] width 15 height 15
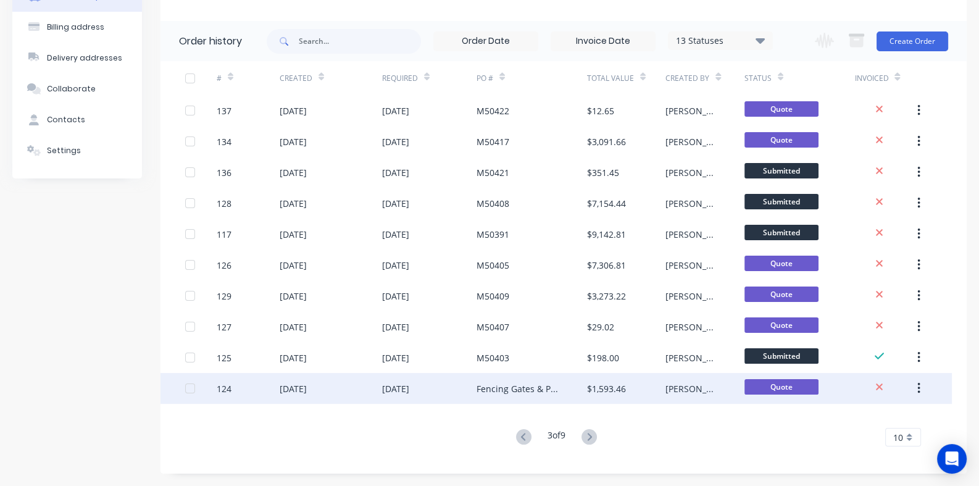
click at [494, 390] on div "Fencing Gates & Panels" at bounding box center [519, 388] width 86 height 13
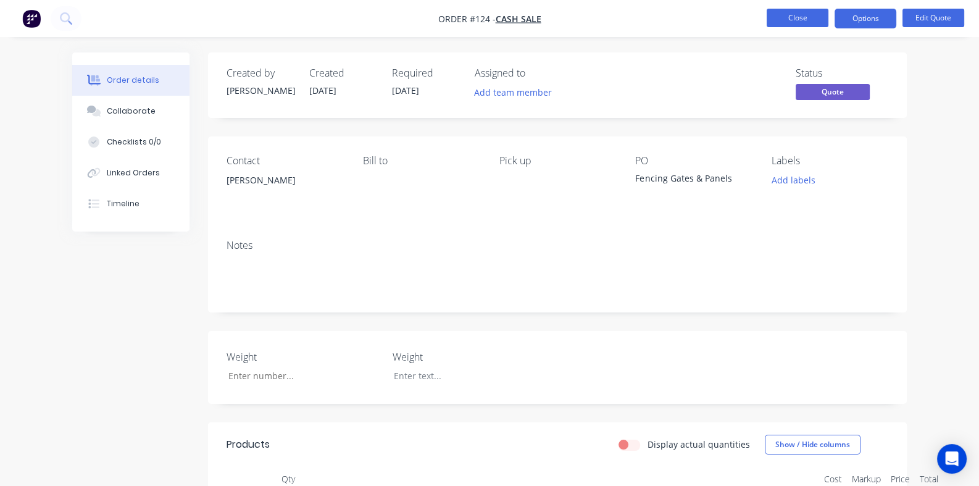
click at [798, 14] on button "Close" at bounding box center [797, 18] width 62 height 19
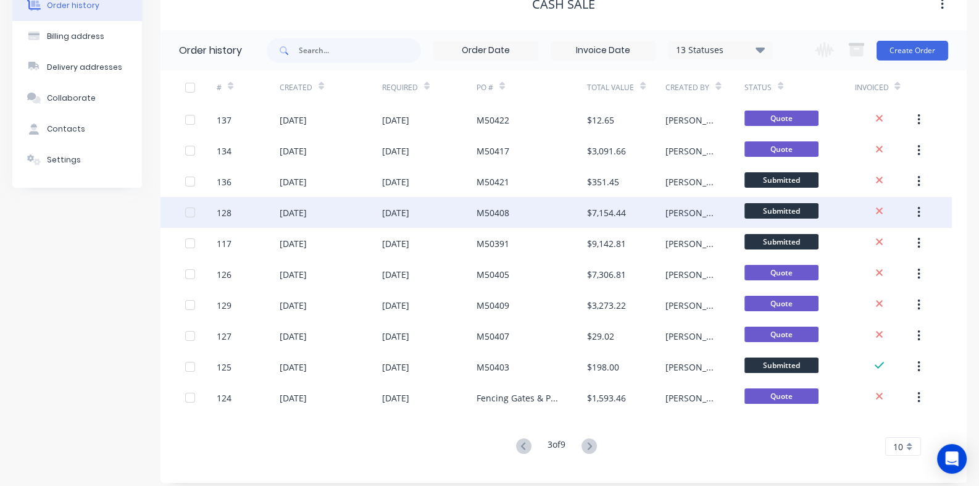
scroll to position [81, 0]
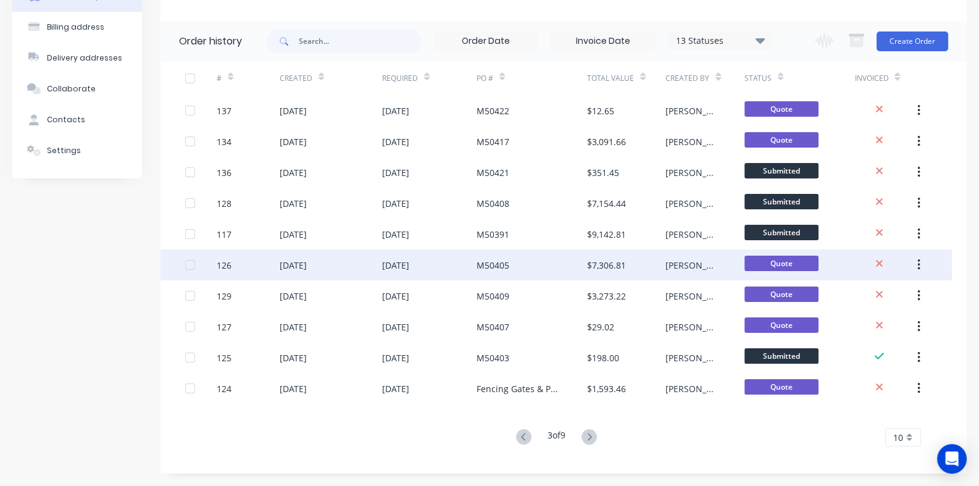
click at [500, 269] on div "M50405" at bounding box center [492, 265] width 33 height 13
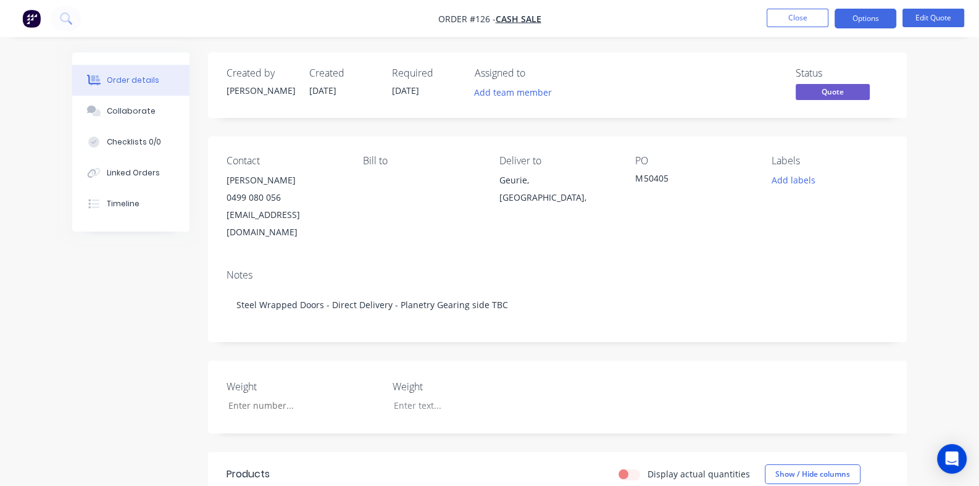
click at [226, 188] on div "[PERSON_NAME]" at bounding box center [284, 180] width 117 height 17
click at [226, 176] on div "[PERSON_NAME]" at bounding box center [284, 180] width 117 height 17
drag, startPoint x: 181, startPoint y: 176, endPoint x: 526, endPoint y: 241, distance: 351.7
click at [526, 241] on div "Contact [PERSON_NAME] [PHONE_NUMBER] [EMAIL_ADDRESS][DOMAIN_NAME] Bill to Deliv…" at bounding box center [557, 239] width 699 height 206
drag, startPoint x: 526, startPoint y: 241, endPoint x: 471, endPoint y: 240, distance: 54.9
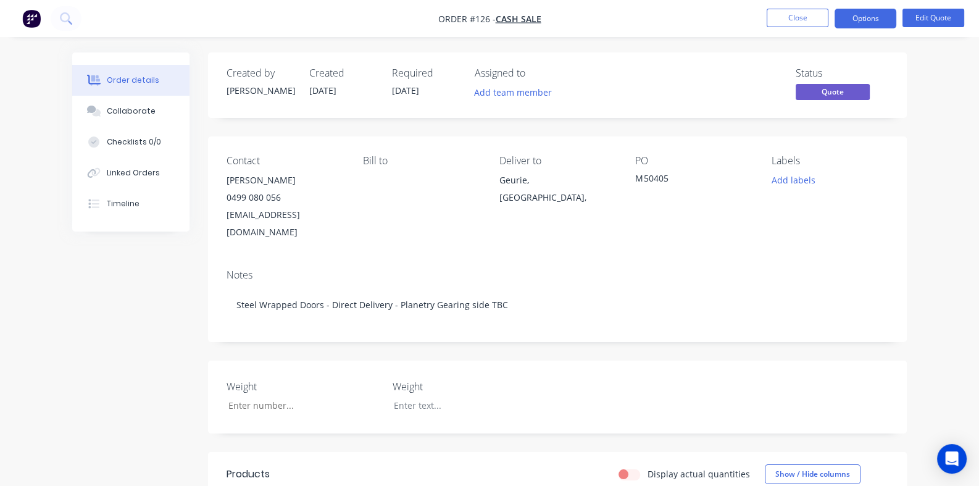
click at [471, 240] on div "Contact [PERSON_NAME] [PHONE_NUMBER] [EMAIL_ADDRESS][DOMAIN_NAME] Bill to Deliv…" at bounding box center [557, 197] width 699 height 123
click at [786, 19] on button "Close" at bounding box center [797, 18] width 62 height 19
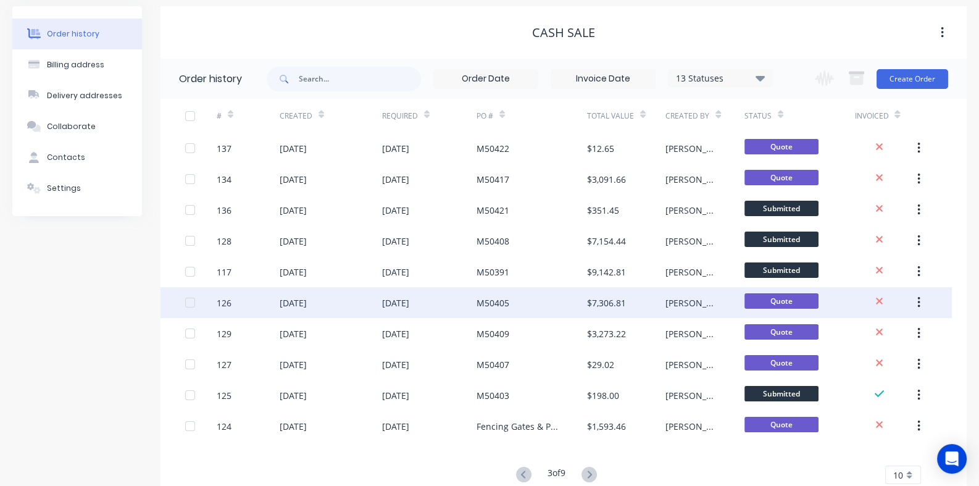
scroll to position [81, 0]
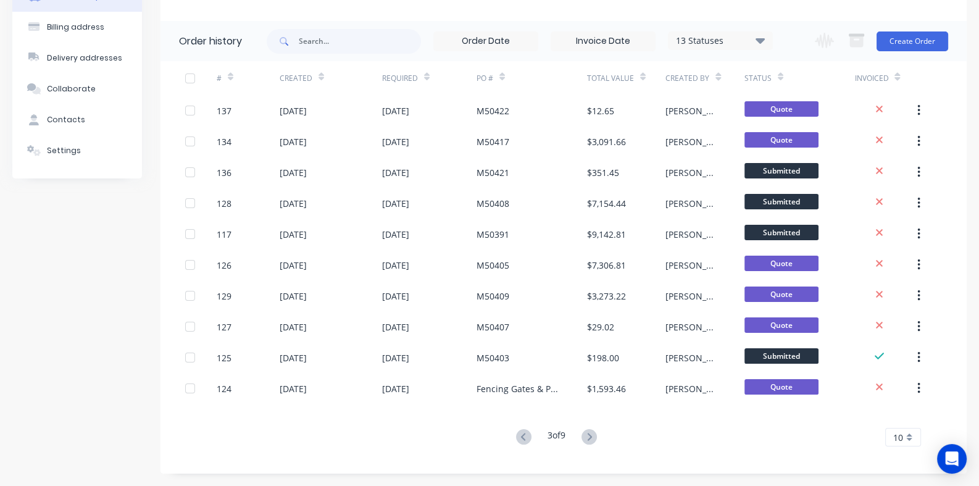
click at [908, 439] on div "10" at bounding box center [903, 437] width 36 height 19
click at [900, 416] on div "35" at bounding box center [903, 418] width 35 height 22
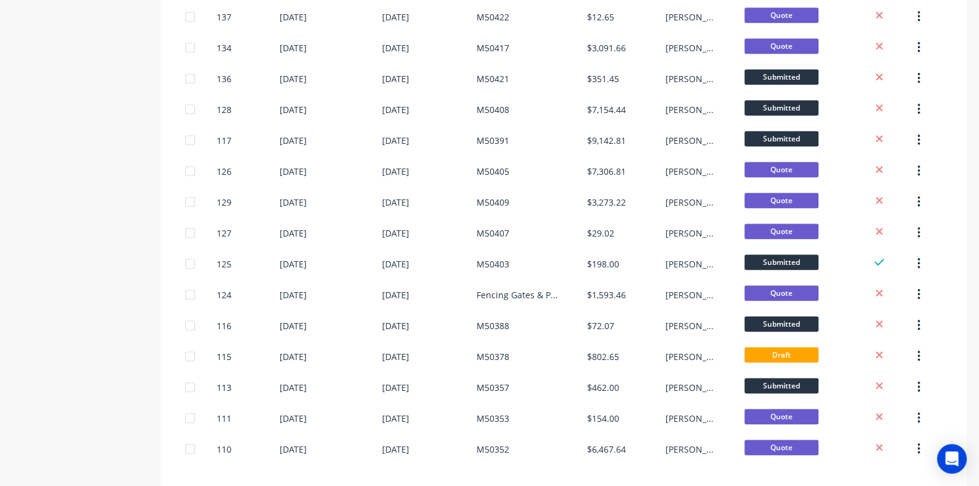
scroll to position [852, 0]
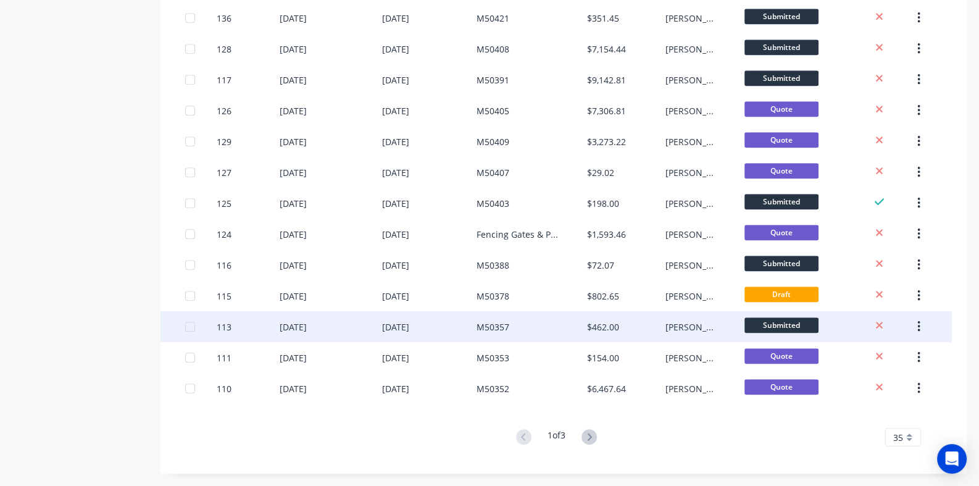
click at [436, 328] on div "[DATE]" at bounding box center [429, 326] width 94 height 31
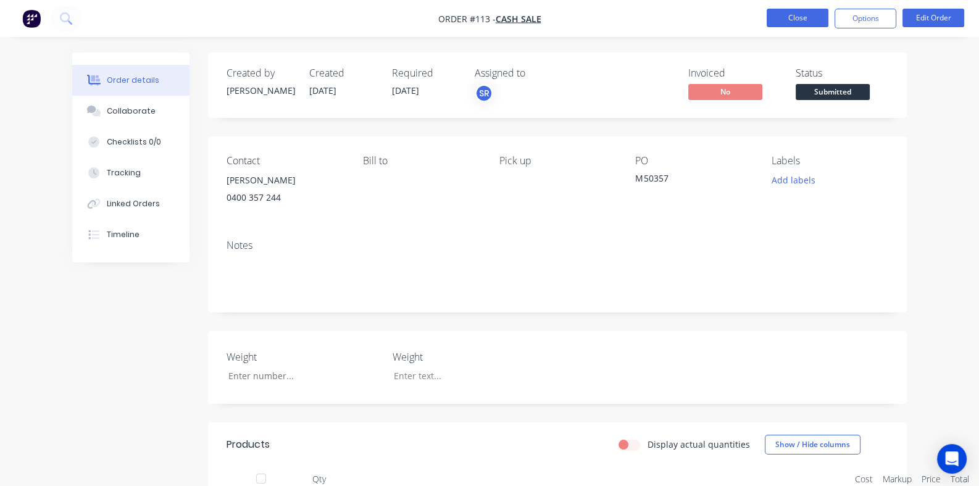
click at [790, 19] on button "Close" at bounding box center [797, 18] width 62 height 19
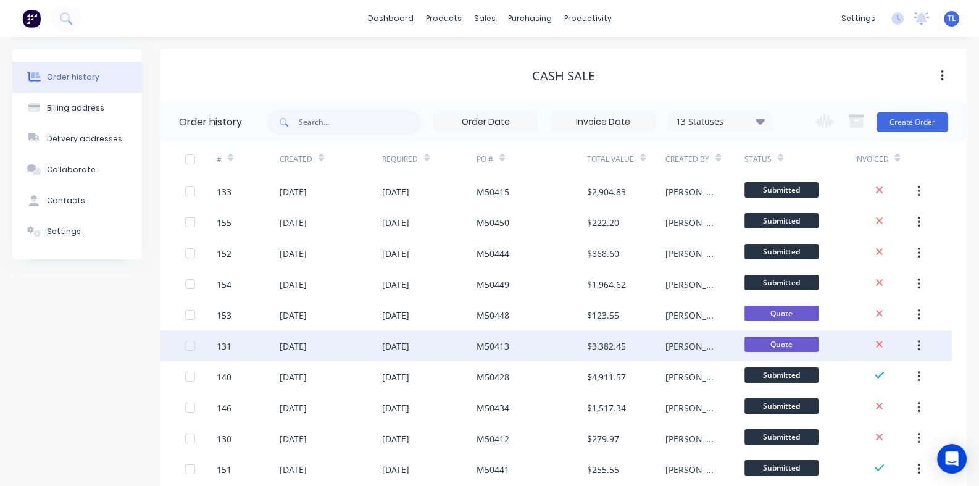
click at [407, 346] on div "[DATE]" at bounding box center [395, 345] width 27 height 13
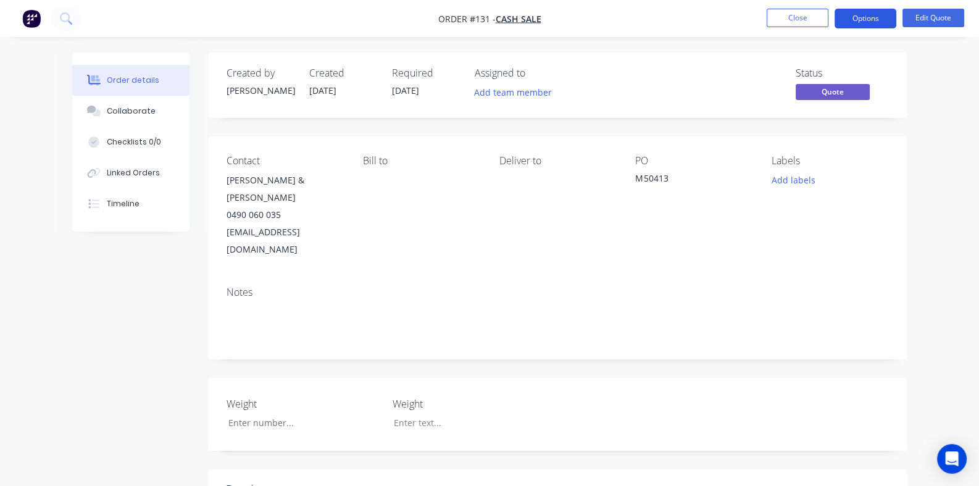
click at [865, 17] on button "Options" at bounding box center [865, 19] width 62 height 20
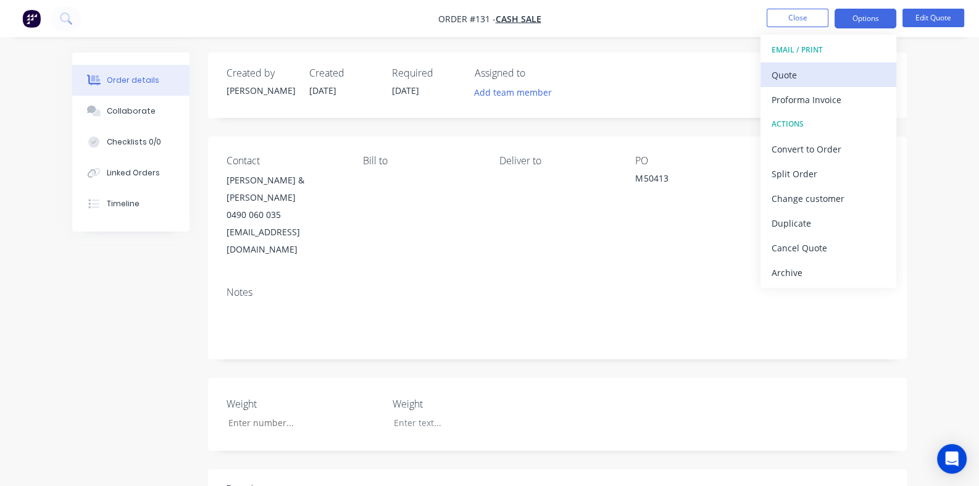
click at [781, 76] on div "Quote" at bounding box center [828, 75] width 114 height 18
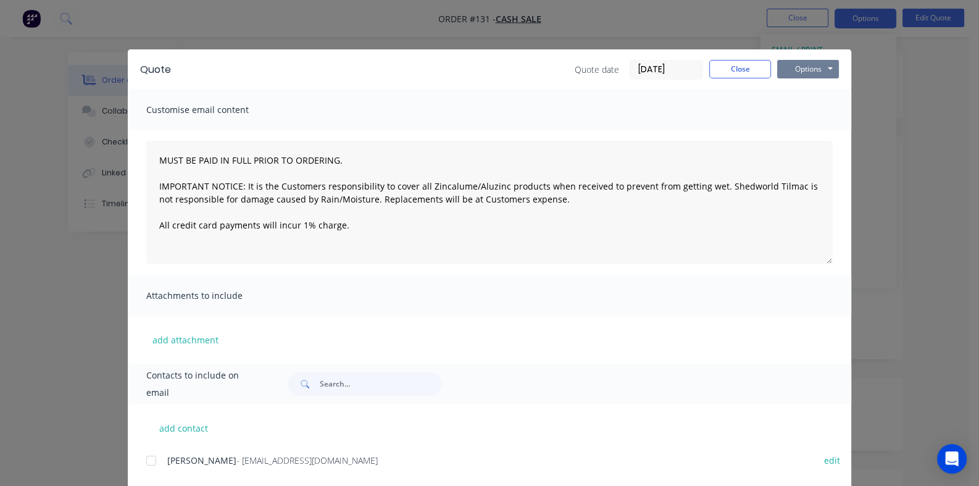
click at [839, 69] on button "Options" at bounding box center [808, 69] width 62 height 19
click at [856, 85] on button "Preview" at bounding box center [816, 91] width 79 height 20
click at [839, 72] on button "Options" at bounding box center [808, 69] width 62 height 19
click at [856, 112] on button "Print" at bounding box center [816, 111] width 79 height 20
click at [771, 70] on button "Close" at bounding box center [740, 69] width 62 height 19
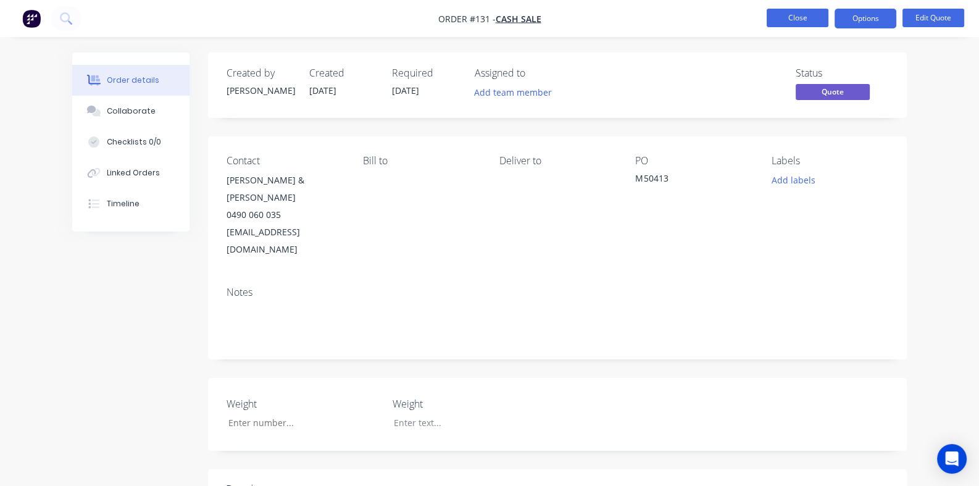
click at [800, 19] on button "Close" at bounding box center [797, 18] width 62 height 19
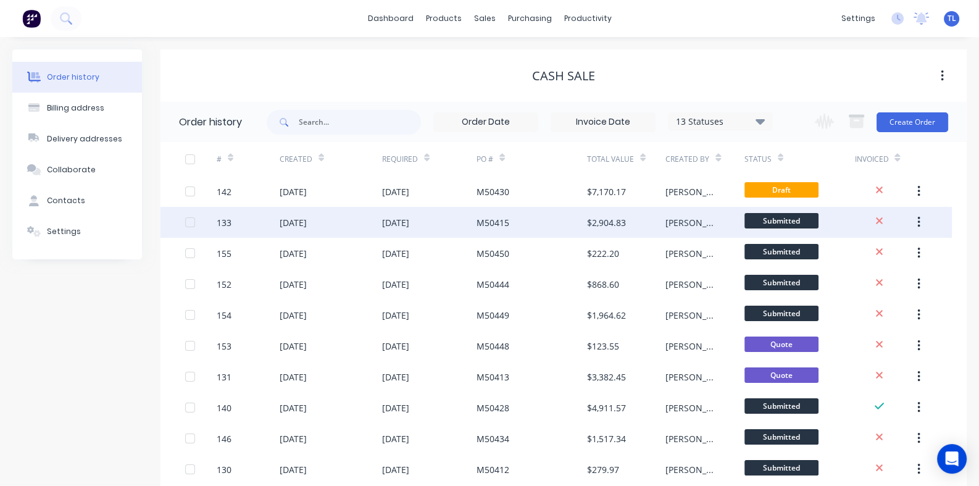
click at [397, 225] on div "[DATE]" at bounding box center [395, 222] width 27 height 13
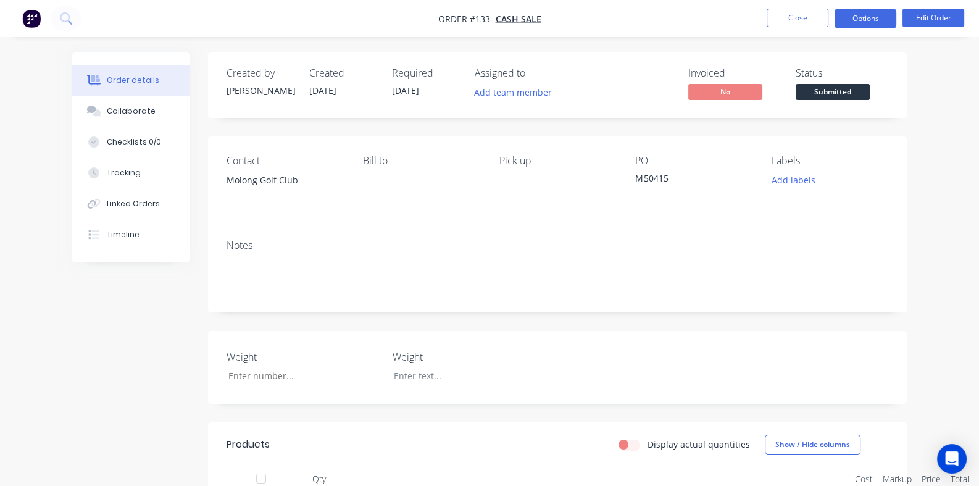
click at [862, 18] on button "Options" at bounding box center [865, 19] width 62 height 20
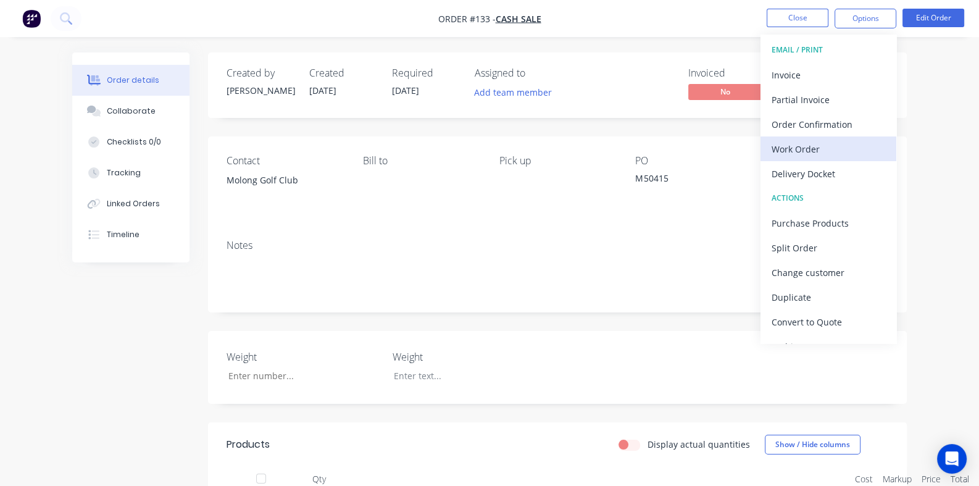
click at [782, 150] on div "Work Order" at bounding box center [828, 149] width 114 height 18
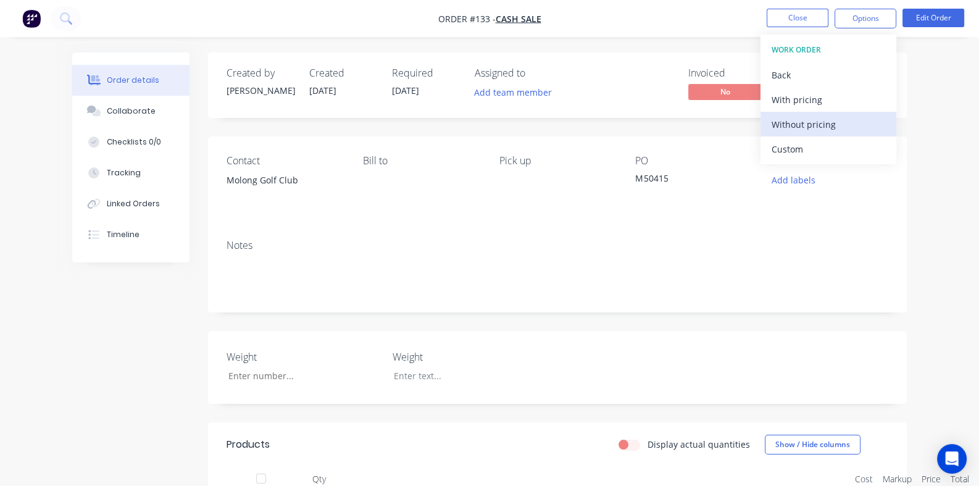
click at [789, 127] on div "Without pricing" at bounding box center [828, 124] width 114 height 18
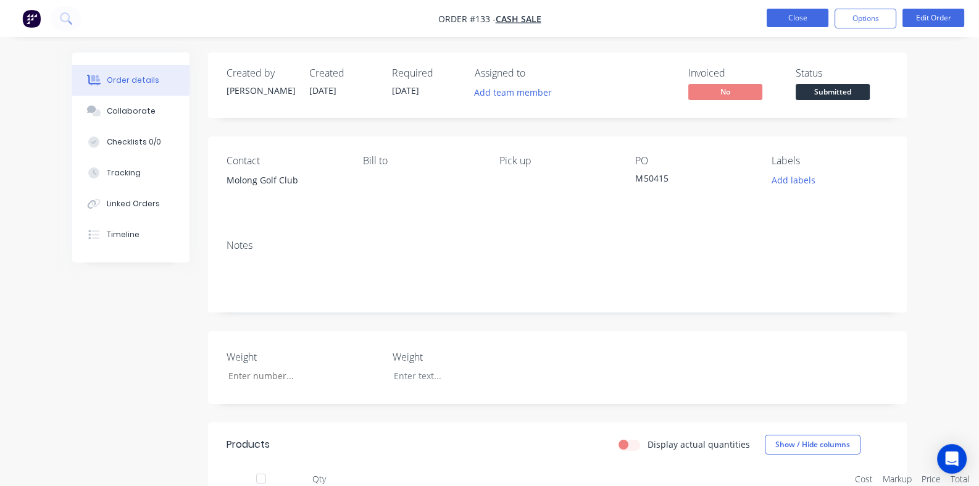
click at [799, 19] on button "Close" at bounding box center [797, 18] width 62 height 19
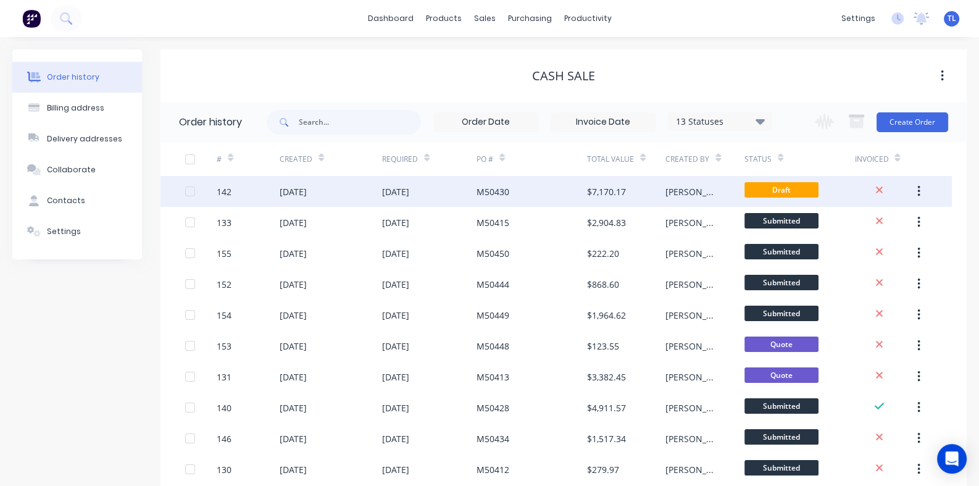
click at [483, 198] on div "M50430" at bounding box center [531, 191] width 110 height 31
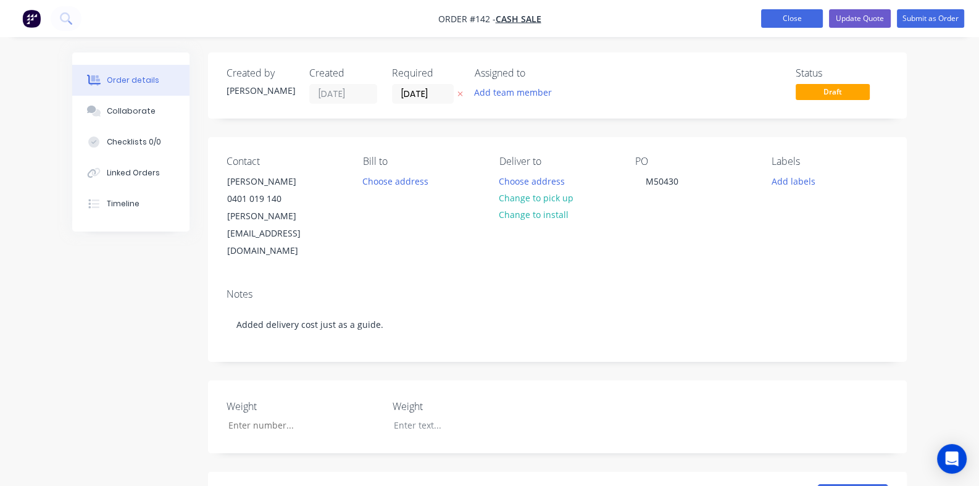
click at [793, 19] on button "Close" at bounding box center [792, 18] width 62 height 19
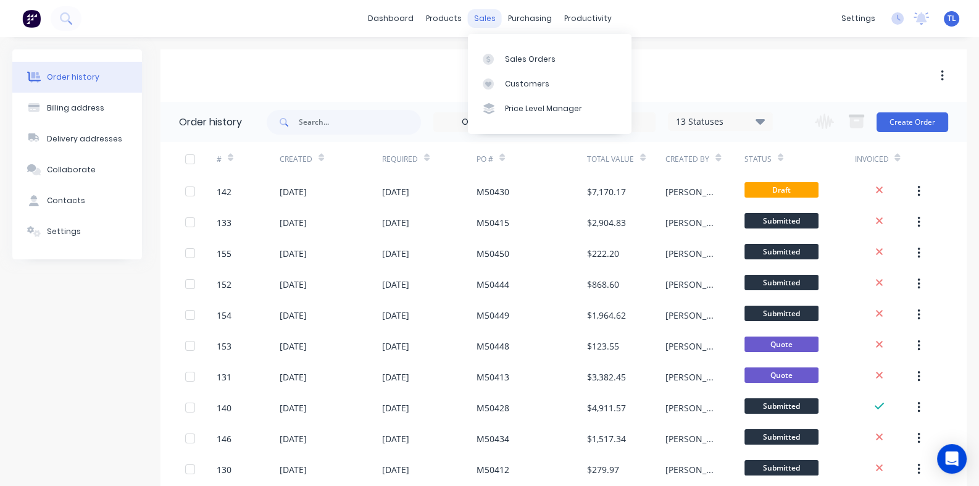
click at [484, 21] on div "sales" at bounding box center [485, 18] width 34 height 19
click at [526, 67] on link "Sales Orders" at bounding box center [550, 58] width 164 height 25
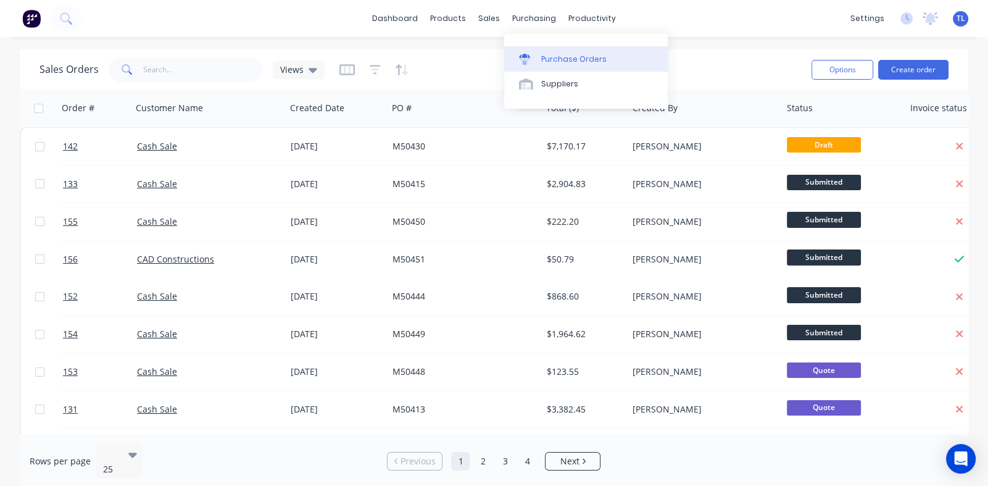
click at [560, 56] on div "Purchase Orders" at bounding box center [573, 59] width 65 height 11
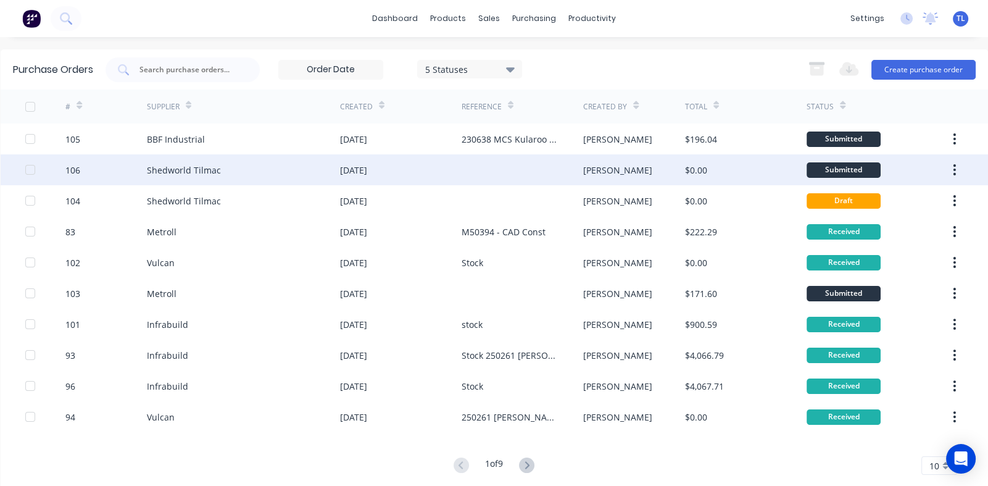
click at [392, 163] on div "[DATE]" at bounding box center [401, 169] width 122 height 31
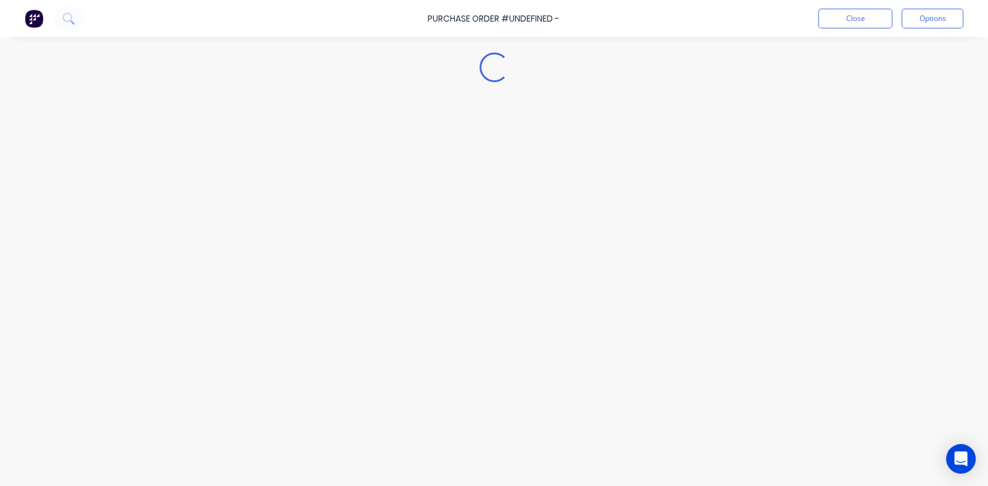
click at [392, 163] on div "Loading..." at bounding box center [494, 224] width 988 height 424
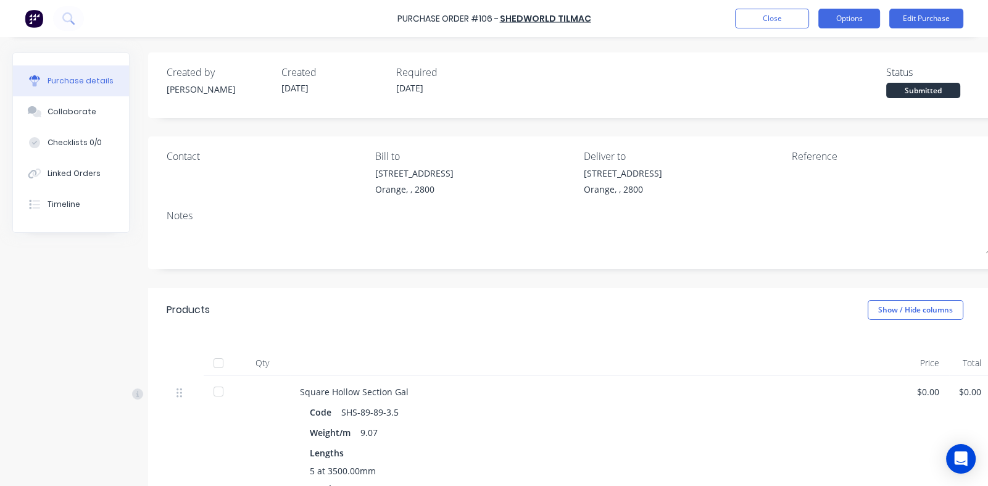
click at [845, 17] on button "Options" at bounding box center [849, 19] width 62 height 20
click at [520, 338] on div "Qty Price Total Square Hollow Section Gal Code SHS-89-89-3.5 Weight/m 9.07 Leng…" at bounding box center [579, 421] width 862 height 178
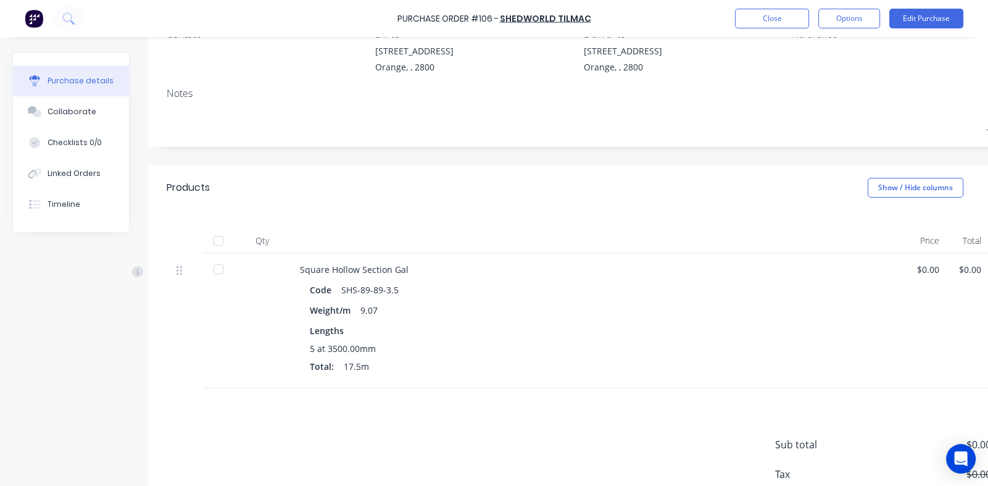
scroll to position [123, 0]
click at [769, 21] on button "Close" at bounding box center [772, 19] width 74 height 20
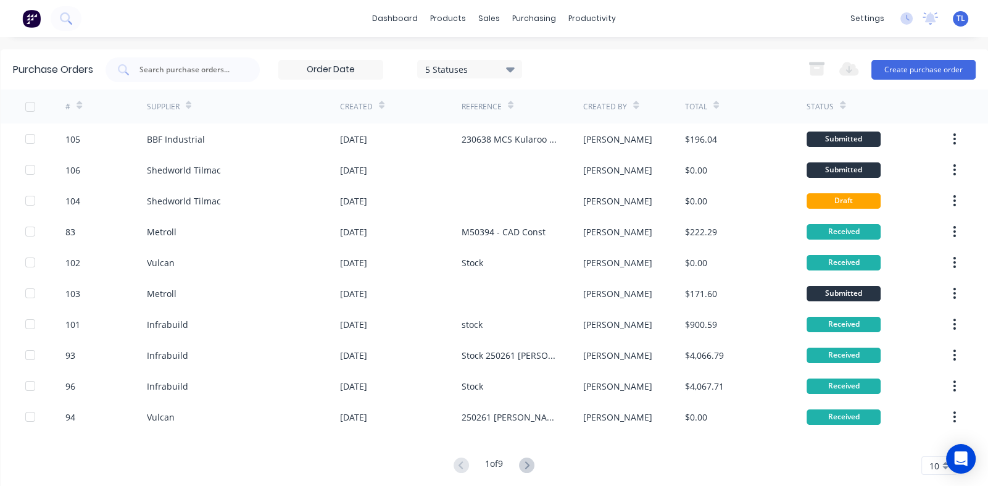
click at [633, 107] on icon at bounding box center [636, 108] width 6 height 4
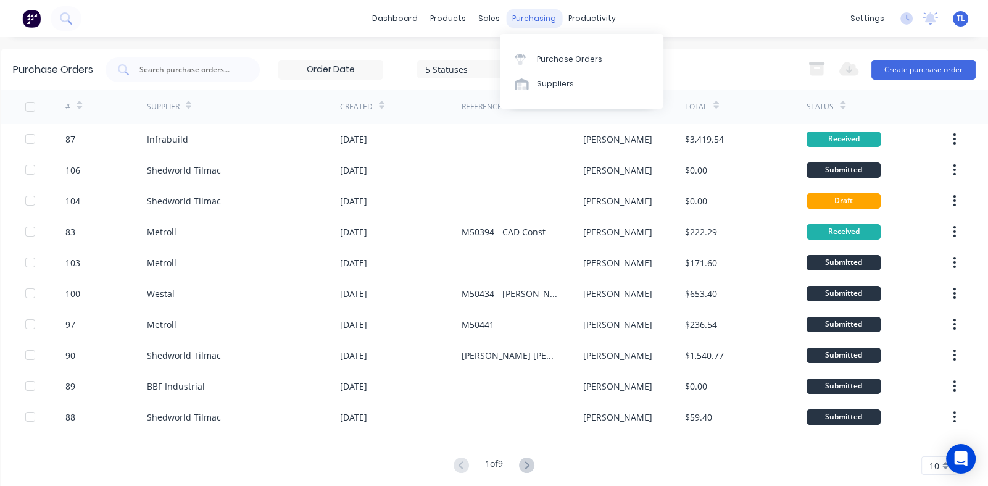
click at [525, 19] on div "purchasing" at bounding box center [534, 18] width 56 height 19
click at [542, 62] on div "Purchase Orders" at bounding box center [569, 59] width 65 height 11
click at [961, 457] on icon "Open Intercom Messenger" at bounding box center [960, 459] width 14 height 16
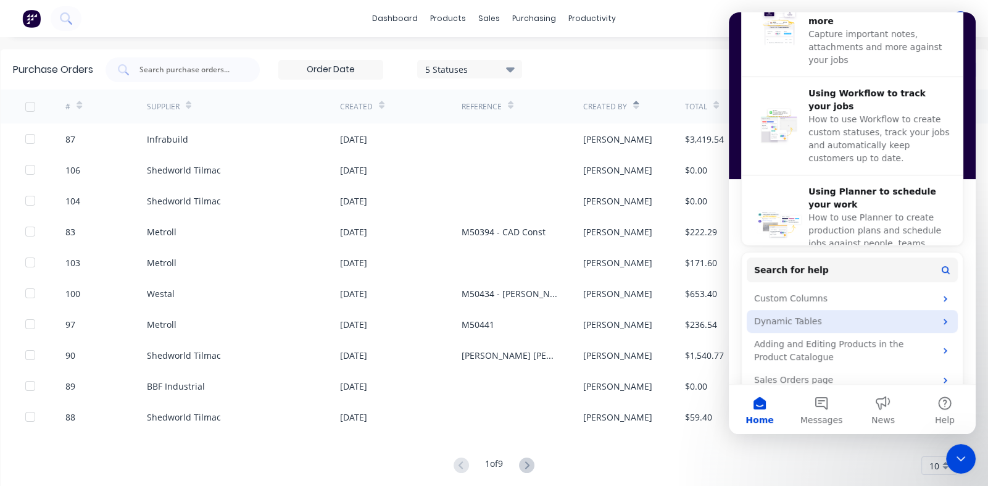
scroll to position [484, 0]
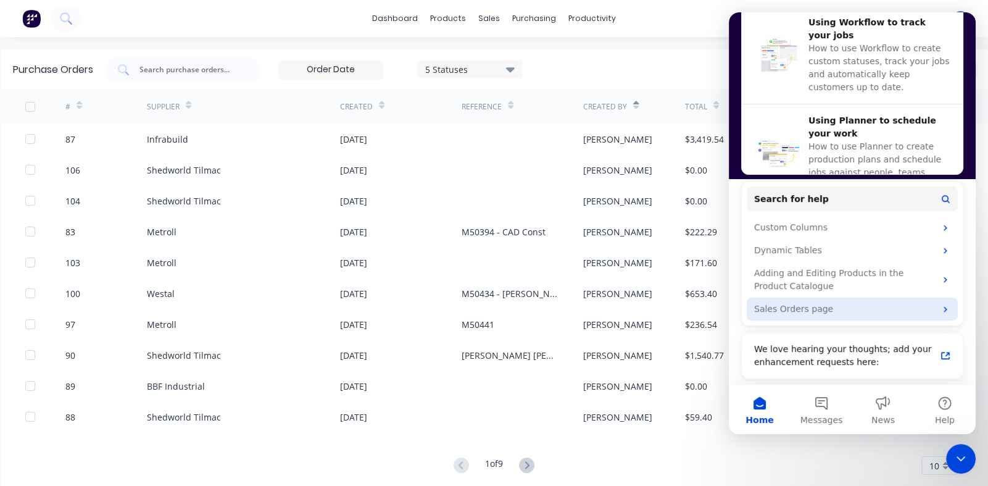
click at [838, 304] on div "Sales Orders page" at bounding box center [844, 308] width 181 height 13
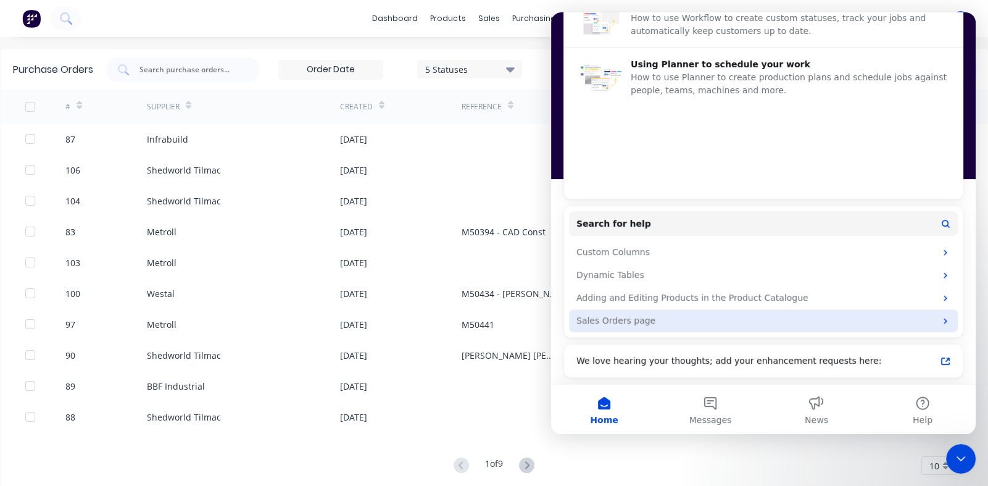
scroll to position [0, 0]
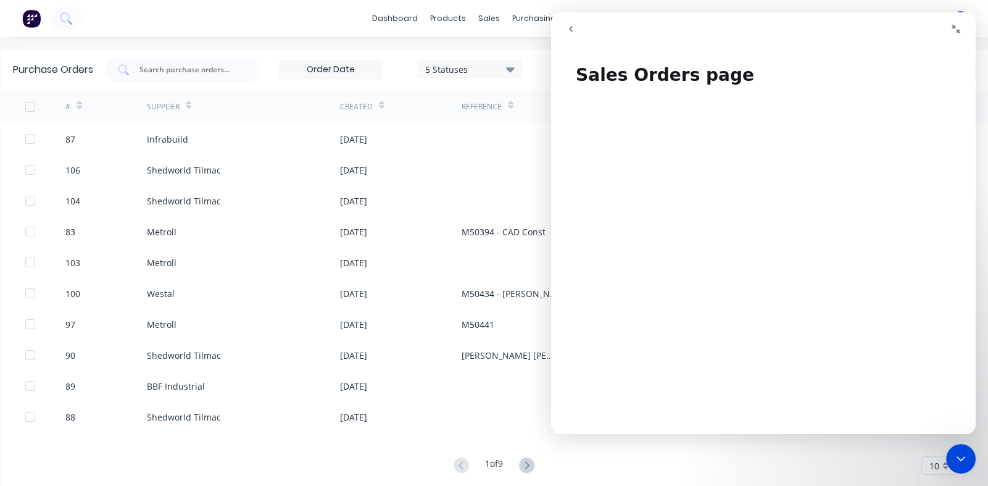
click at [573, 33] on icon "go back" at bounding box center [571, 29] width 10 height 10
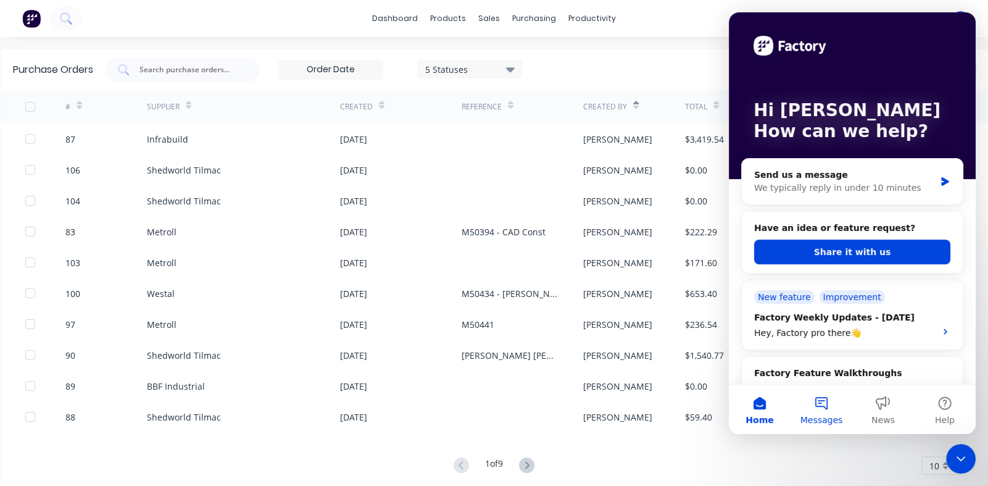
click at [821, 405] on button "Messages" at bounding box center [822, 408] width 62 height 49
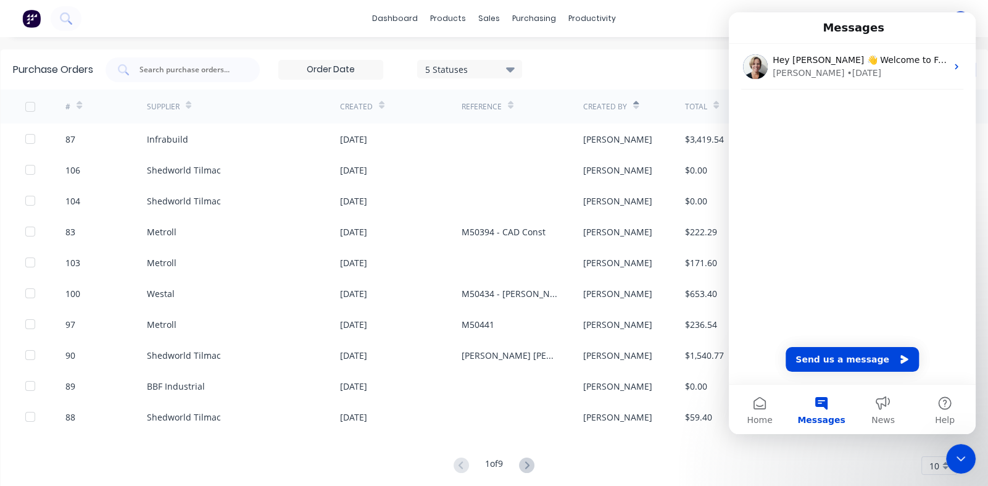
click at [817, 231] on div "Hey [PERSON_NAME] 👋 Welcome to Factory! Take a look around, and if you have any…" at bounding box center [852, 214] width 247 height 340
click at [840, 358] on button "Send us a message" at bounding box center [852, 359] width 133 height 25
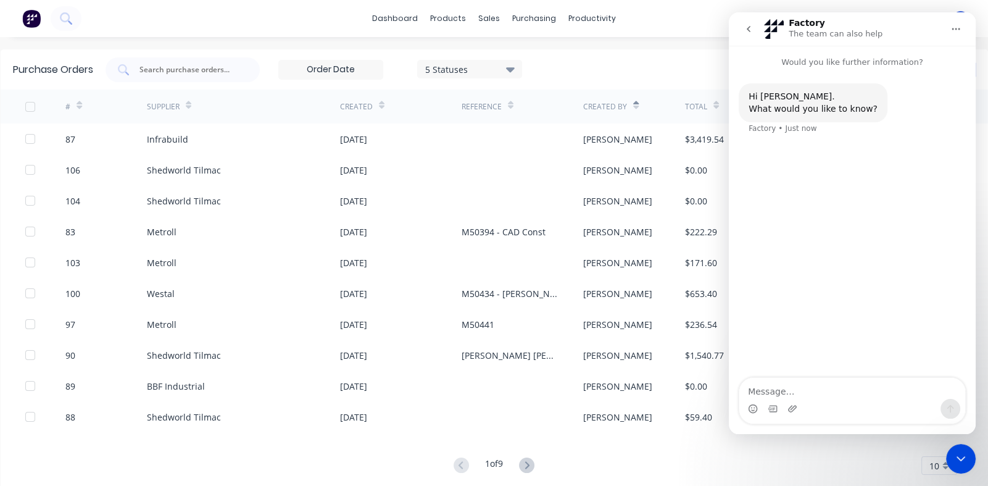
click at [811, 391] on textarea "Message…" at bounding box center [852, 388] width 226 height 21
type textarea "Is it possible"
